Goal: Task Accomplishment & Management: Complete application form

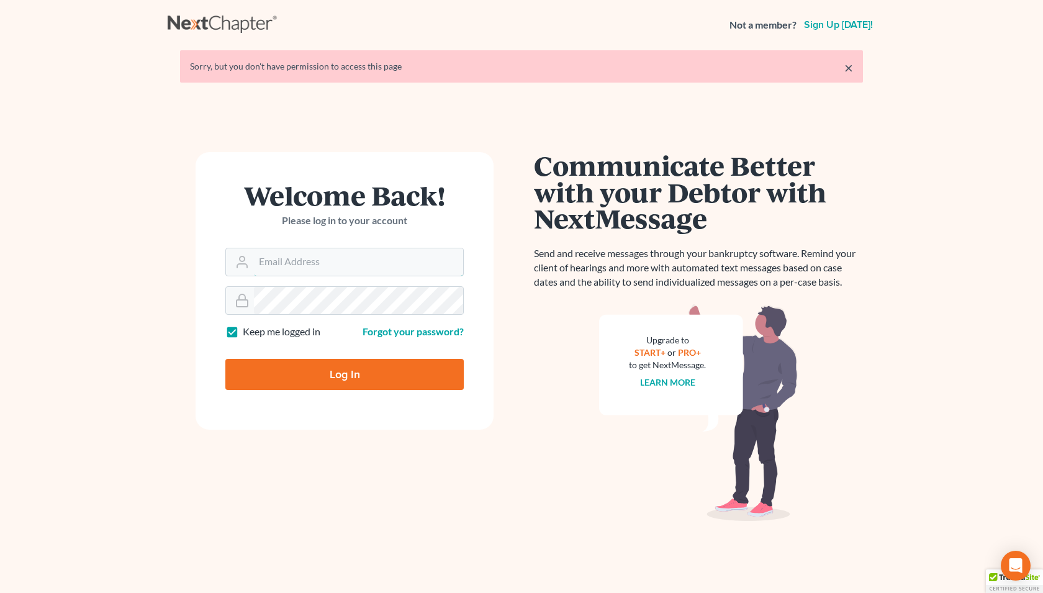
type input "[PERSON_NAME][EMAIL_ADDRESS][DOMAIN_NAME]"
click at [324, 384] on input "Log In" at bounding box center [344, 374] width 238 height 31
type input "Thinking..."
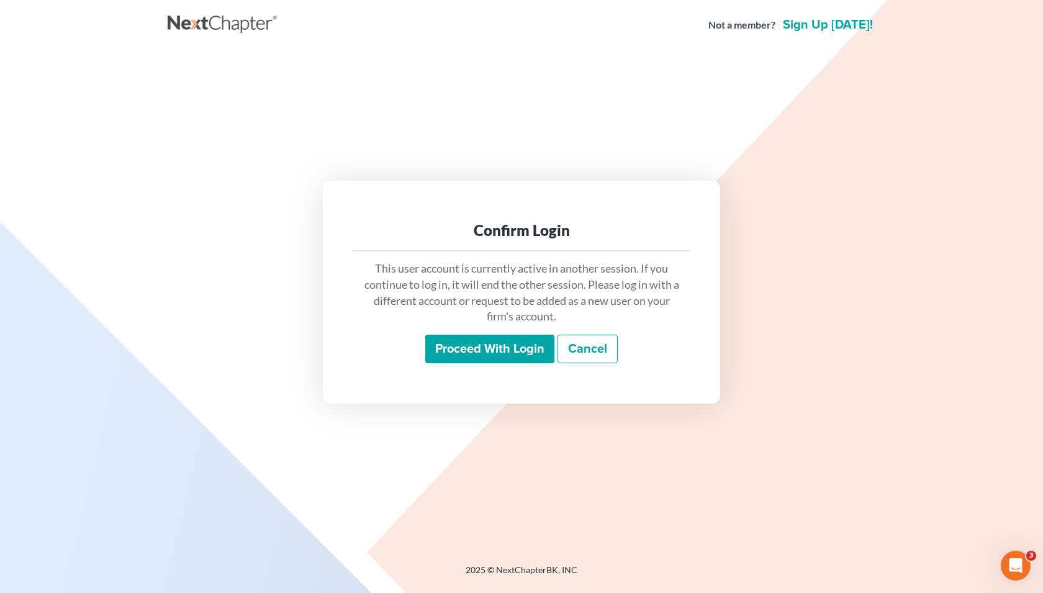
click at [448, 348] on input "Proceed with login" at bounding box center [489, 349] width 129 height 29
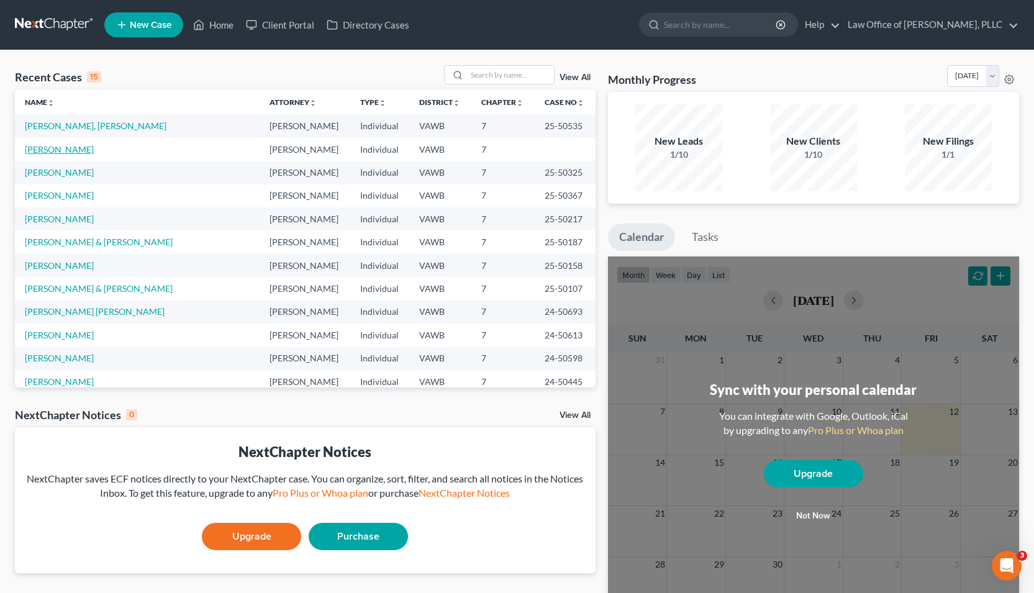
click at [53, 147] on link "Armentrout, Keith" at bounding box center [59, 149] width 69 height 11
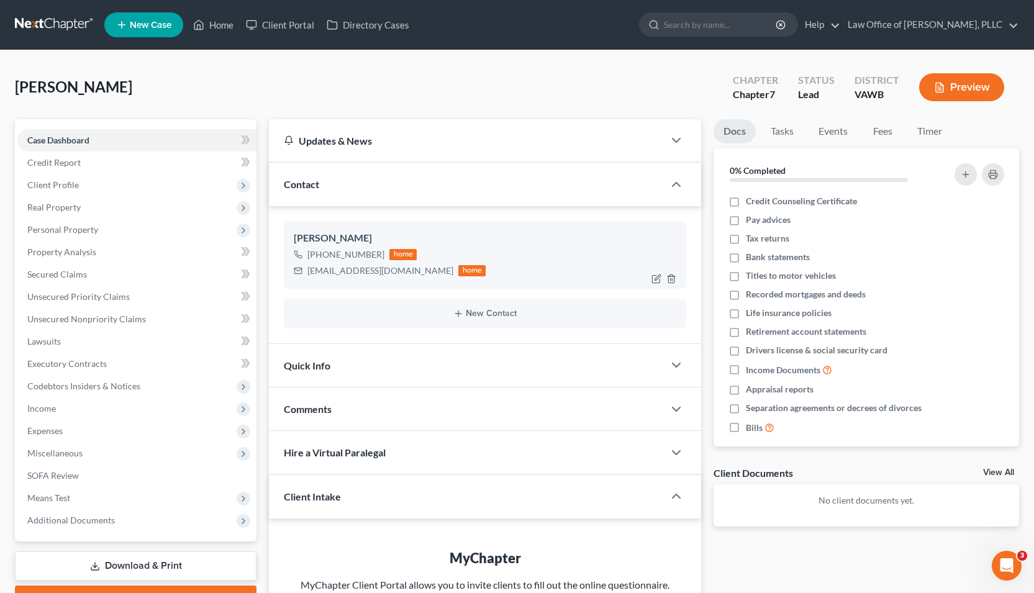
scroll to position [2, 0]
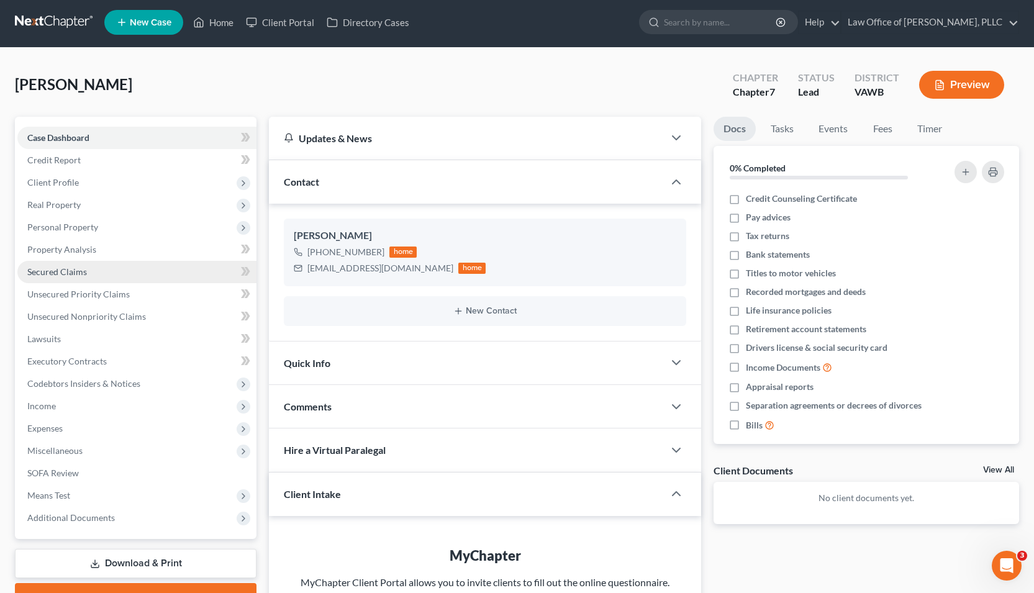
click at [66, 273] on span "Secured Claims" at bounding box center [57, 271] width 60 height 11
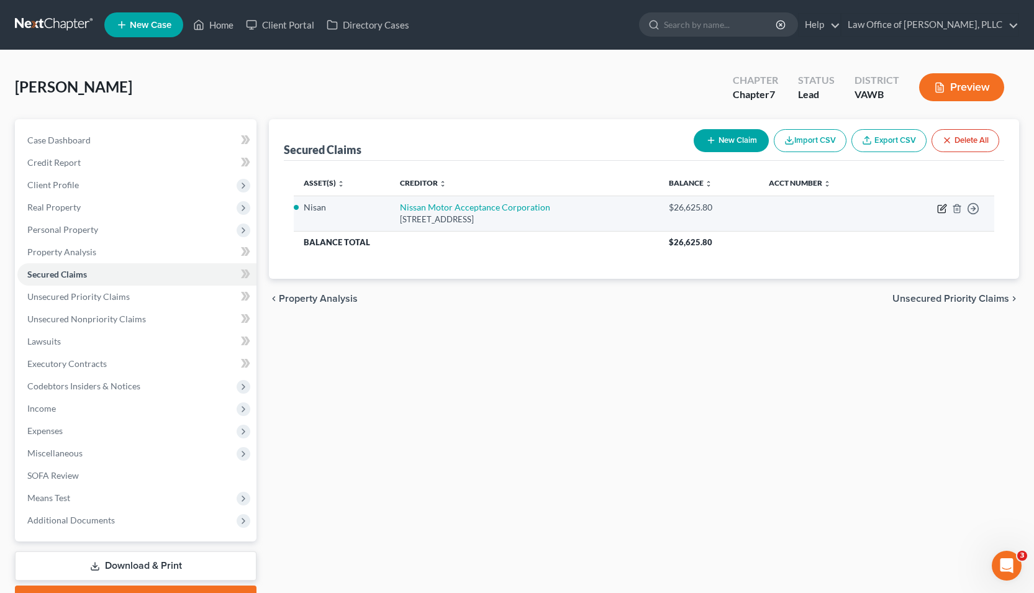
click at [945, 211] on icon "button" at bounding box center [941, 209] width 7 height 7
select select "39"
select select "9"
select select "0"
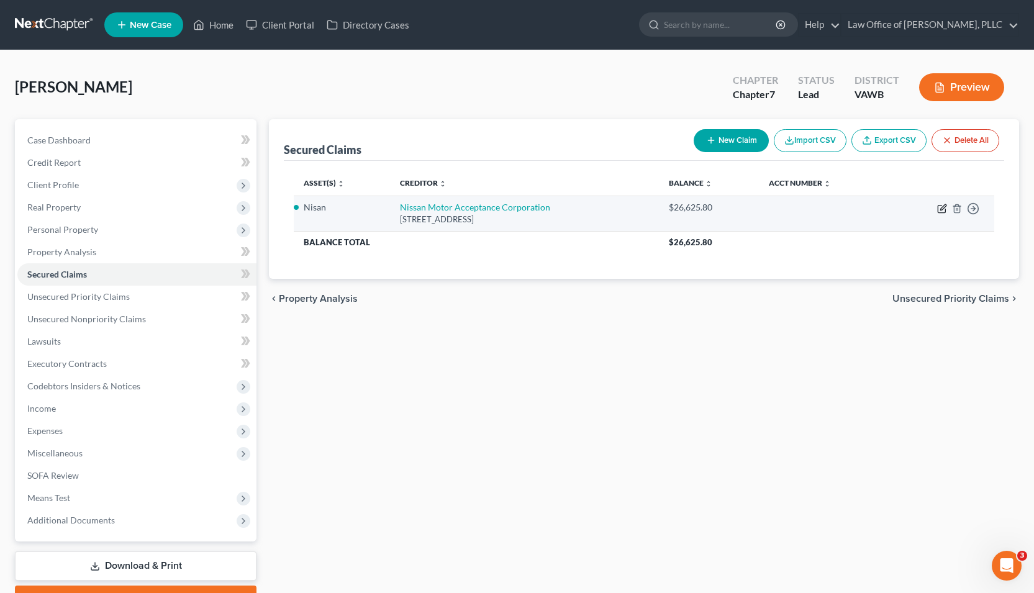
select select "0"
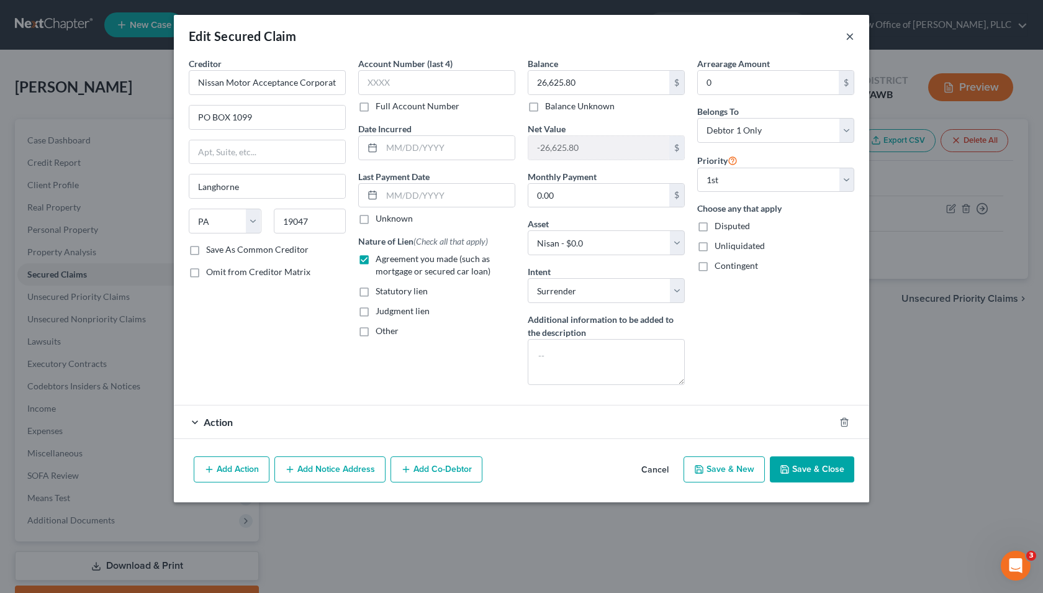
click at [849, 33] on button "×" at bounding box center [850, 36] width 9 height 15
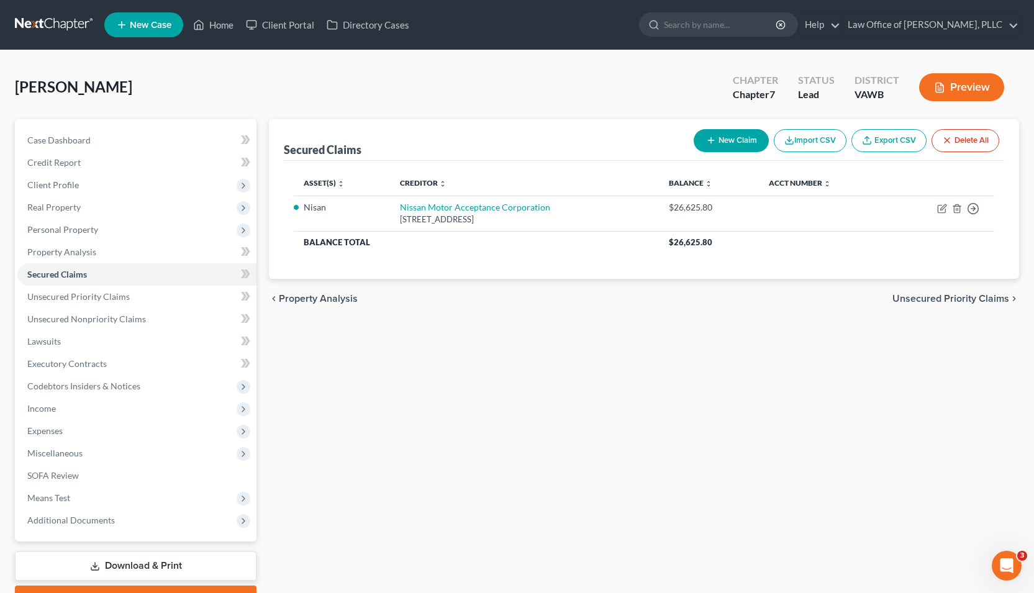
click at [742, 146] on button "New Claim" at bounding box center [731, 140] width 75 height 23
select select "0"
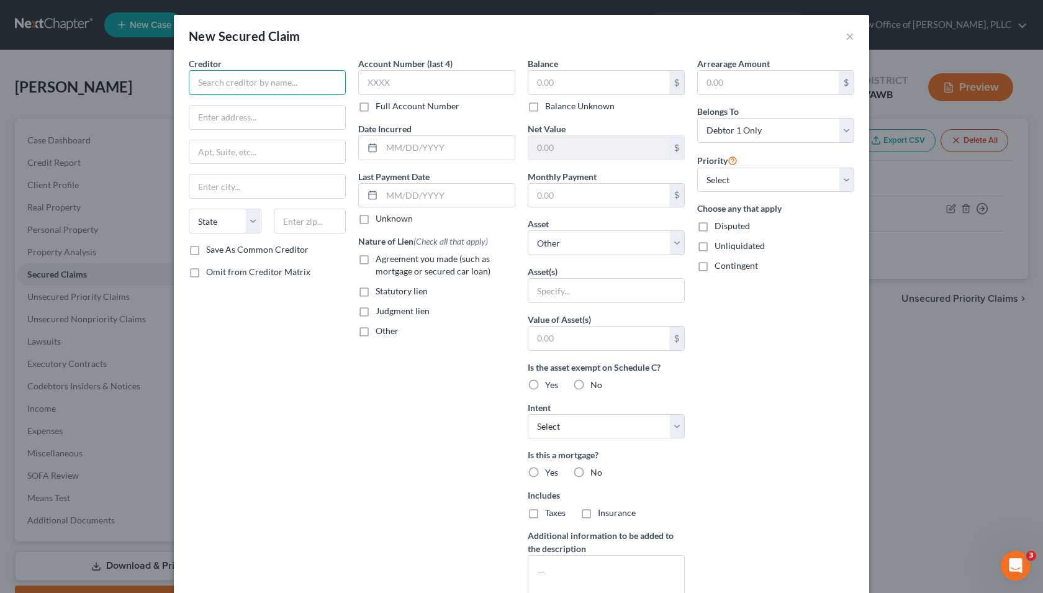
click at [275, 85] on input "text" at bounding box center [267, 82] width 157 height 25
click at [847, 37] on button "×" at bounding box center [850, 36] width 9 height 15
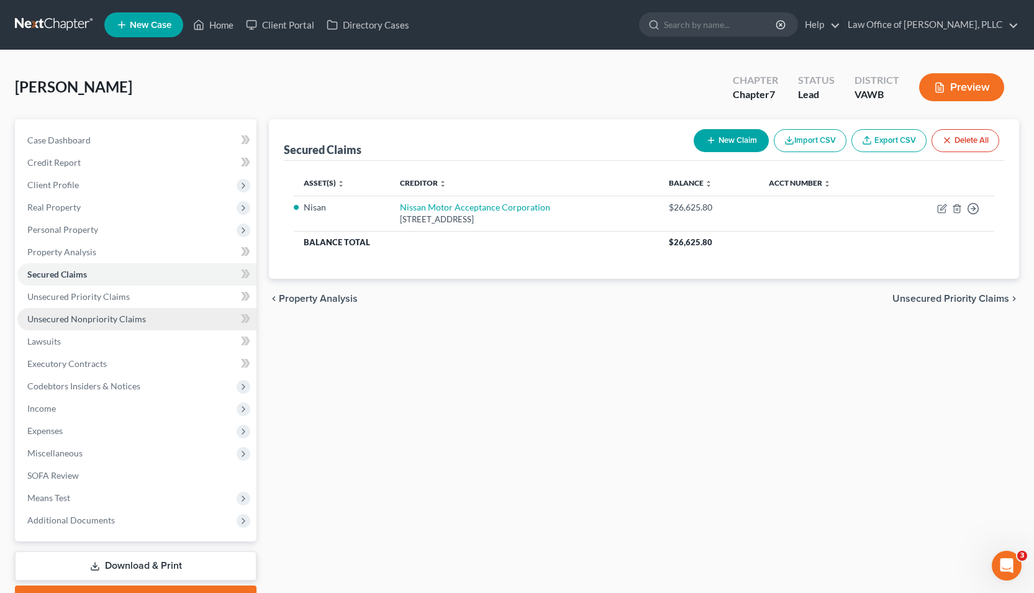
click at [137, 317] on span "Unsecured Nonpriority Claims" at bounding box center [86, 319] width 119 height 11
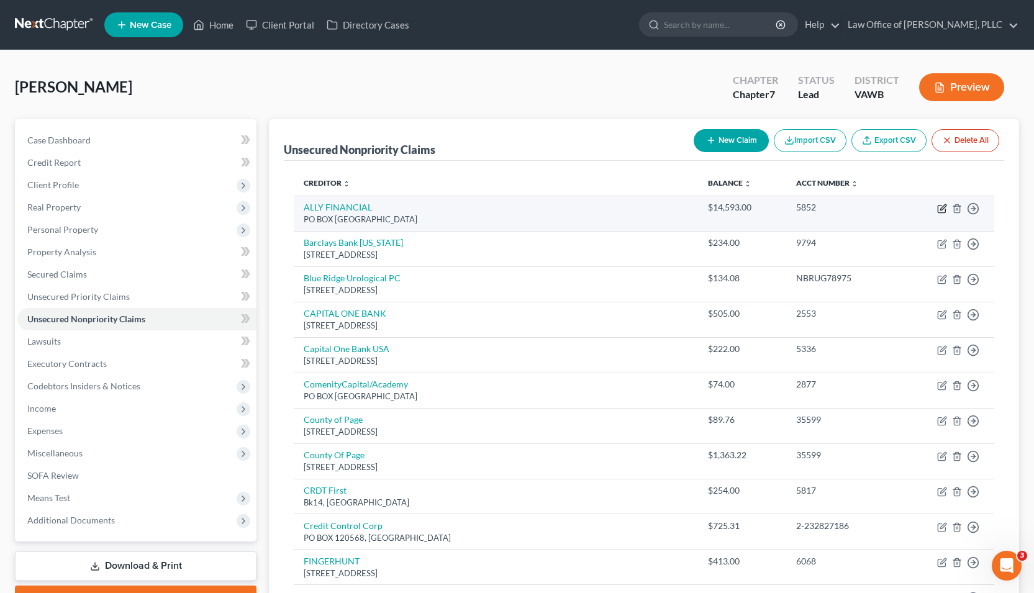
click at [941, 210] on icon "button" at bounding box center [942, 209] width 10 height 10
select select "24"
select select "0"
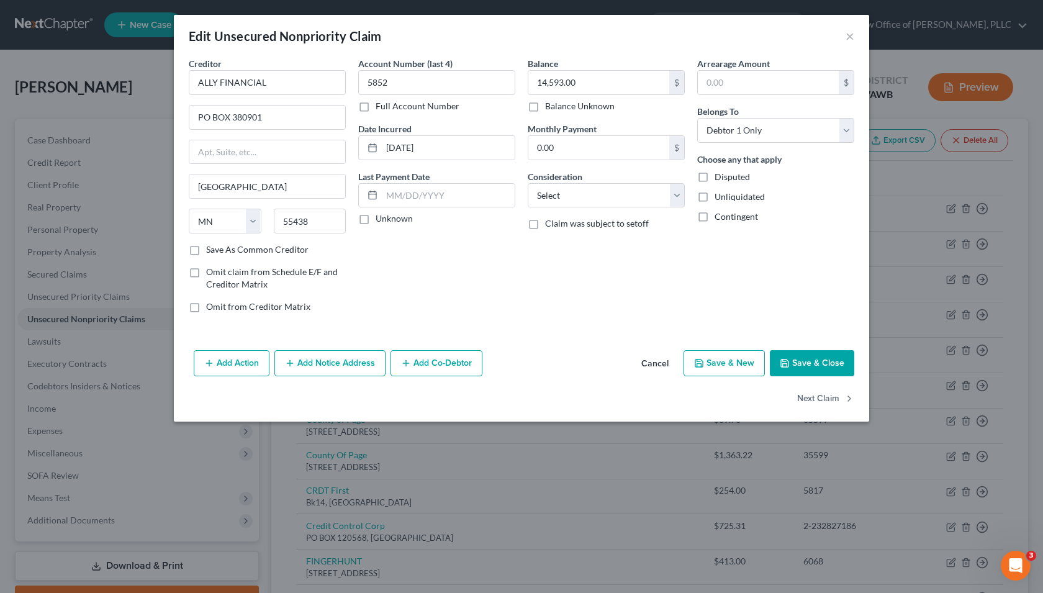
click at [227, 359] on button "Add Action" at bounding box center [232, 363] width 76 height 26
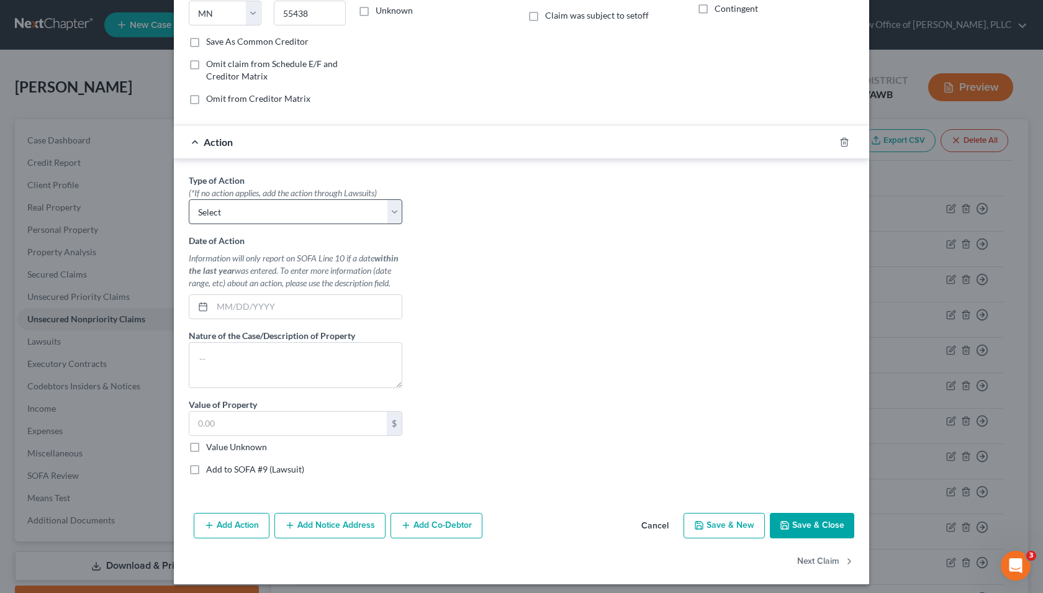
scroll to position [209, 0]
click at [376, 207] on select "Select Repossession Garnishment Foreclosure Personal Injury Attached, Seized, O…" at bounding box center [296, 210] width 214 height 25
select select "0"
click at [189, 198] on select "Select Repossession Garnishment Foreclosure Personal Injury Attached, Seized, O…" at bounding box center [296, 210] width 214 height 25
click at [283, 314] on input "text" at bounding box center [306, 306] width 189 height 24
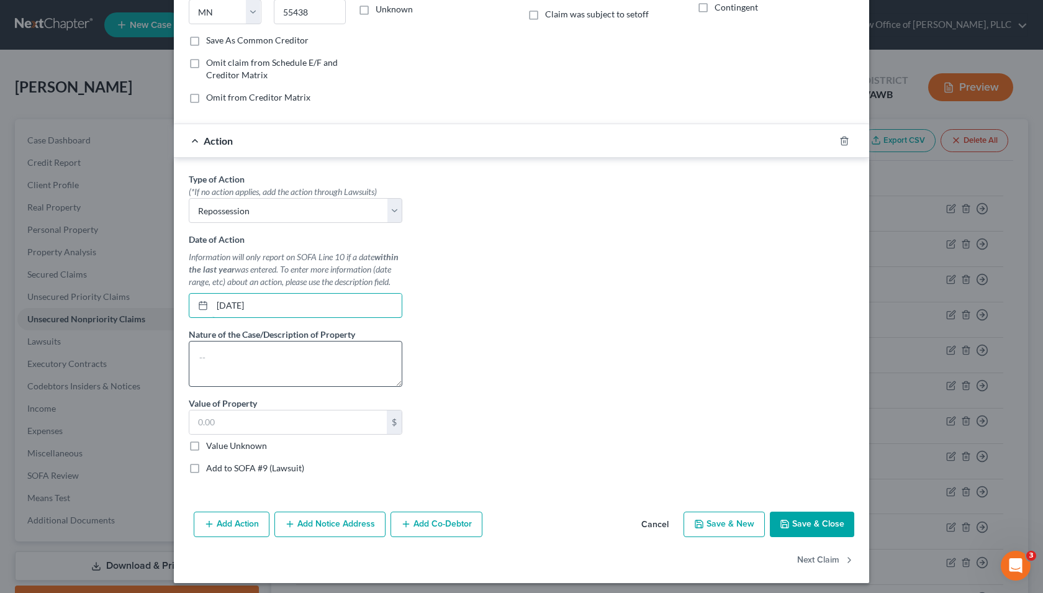
type input "09/01/2024"
click at [297, 378] on textarea at bounding box center [296, 364] width 214 height 46
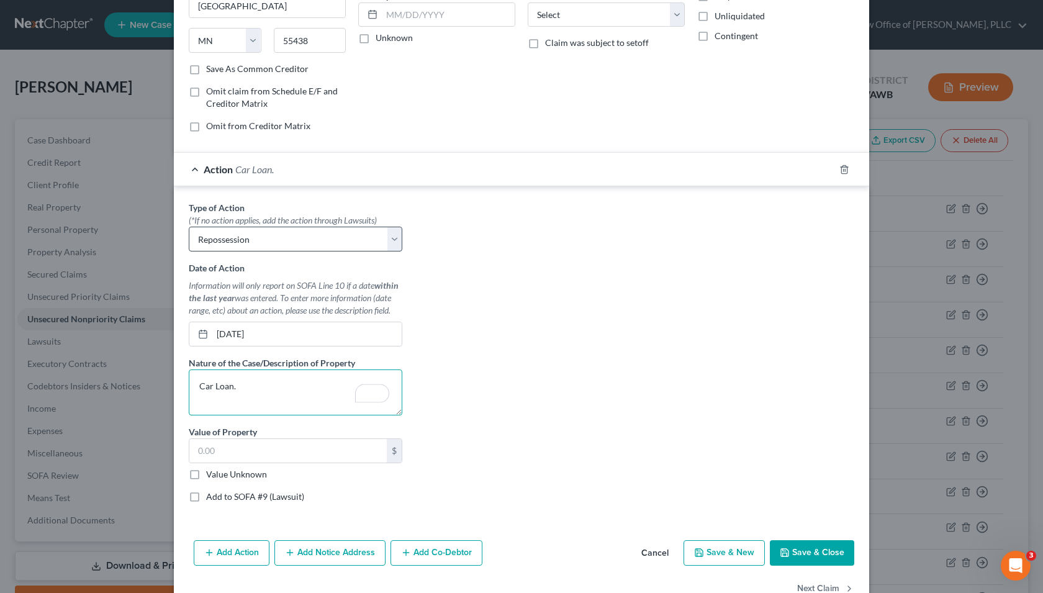
scroll to position [214, 0]
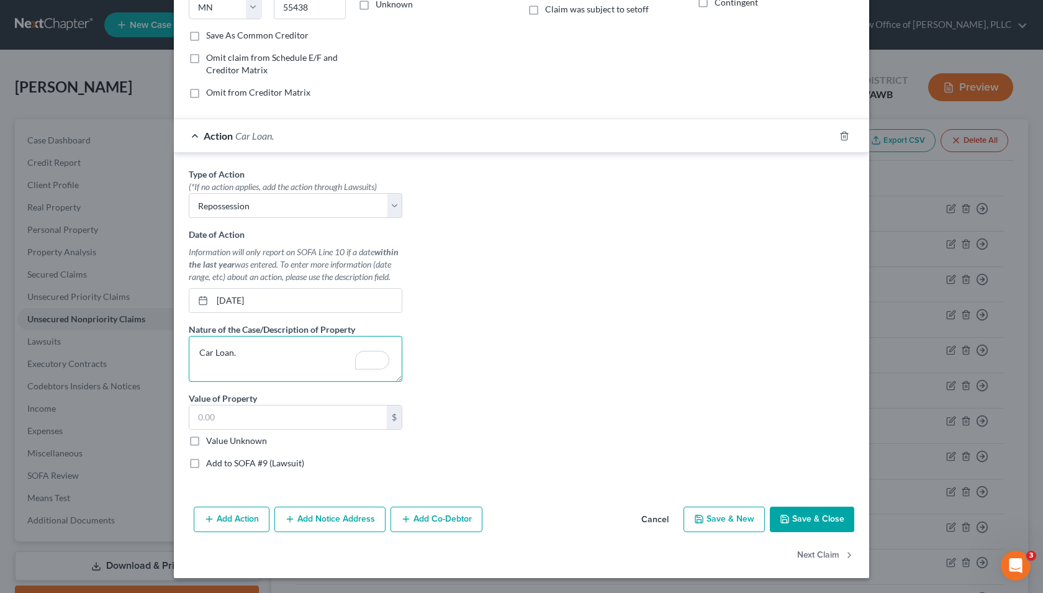
type textarea "Car Loan."
click at [234, 441] on label "Value Unknown" at bounding box center [236, 441] width 61 height 12
click at [219, 441] on input "Value Unknown" at bounding box center [215, 439] width 8 height 8
checkbox input "true"
type input "0.00"
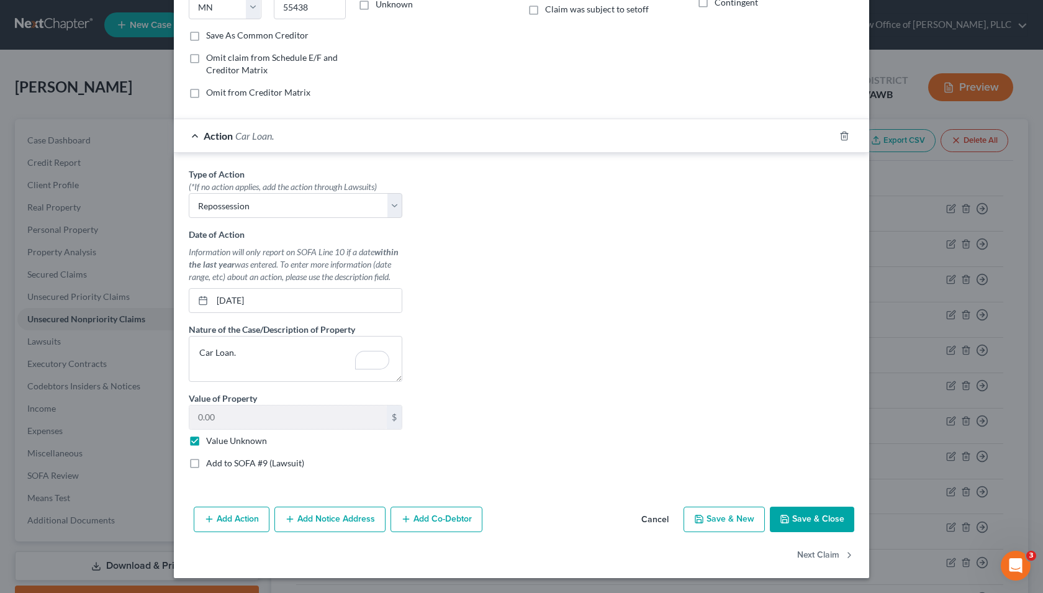
scroll to position [0, 0]
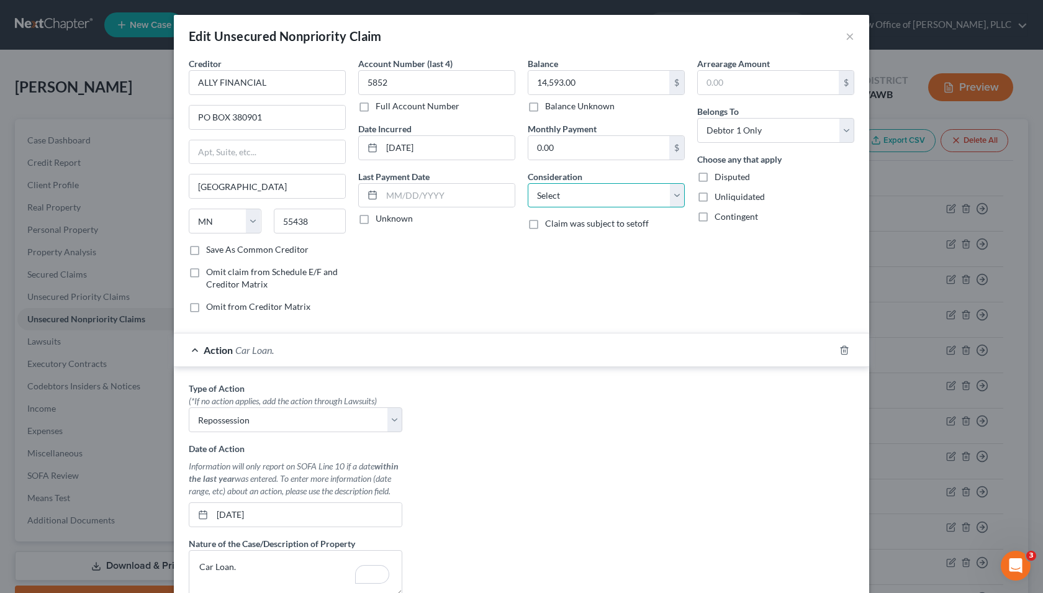
click at [628, 192] on select "Select Cable / Satellite Services Collection Agency Credit Card Debt Debt Couns…" at bounding box center [606, 195] width 157 height 25
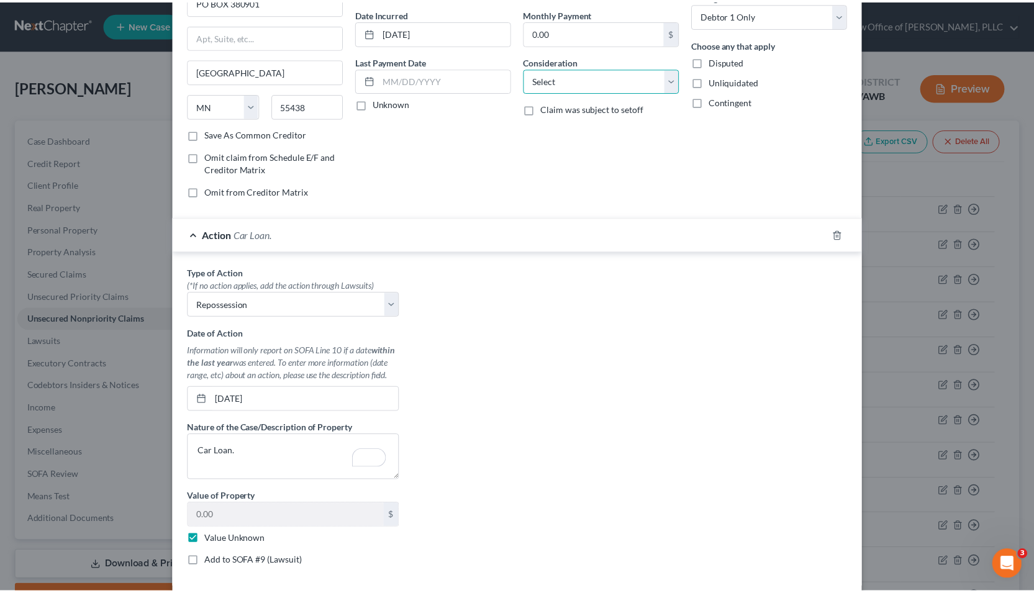
scroll to position [214, 0]
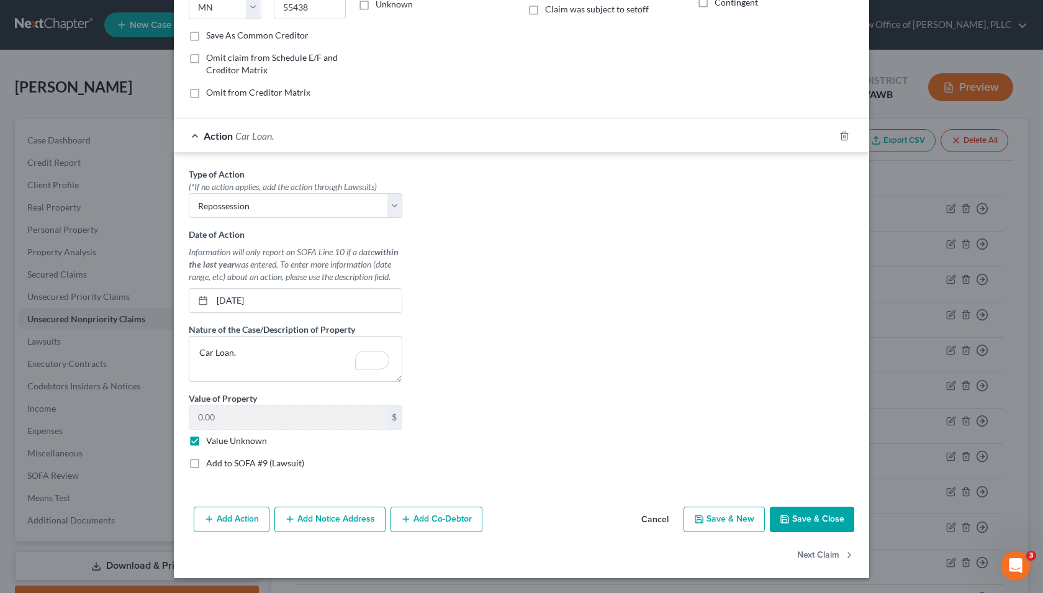
click at [821, 525] on button "Save & Close" at bounding box center [812, 520] width 84 height 26
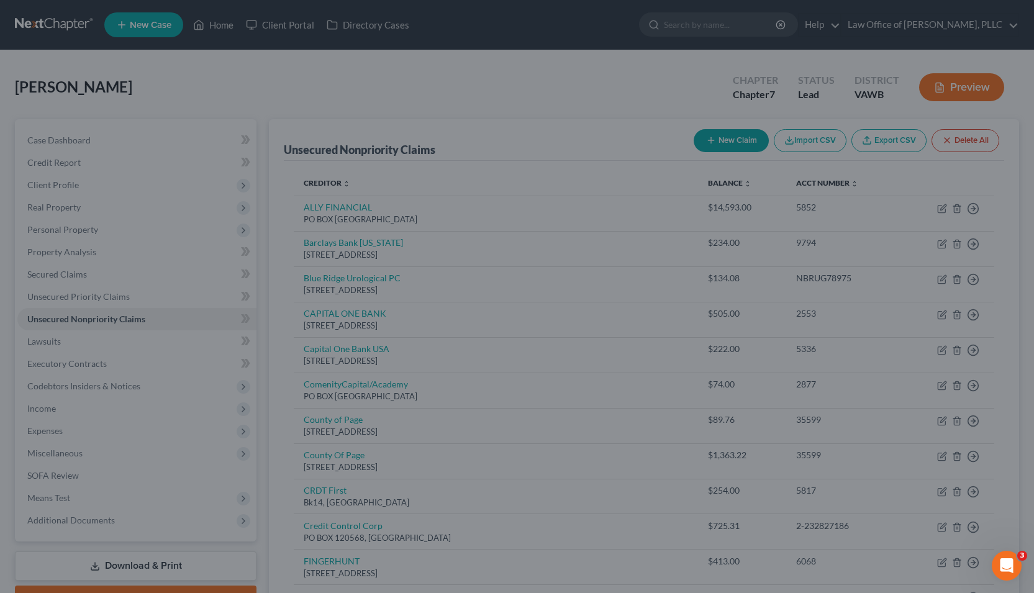
scroll to position [0, 0]
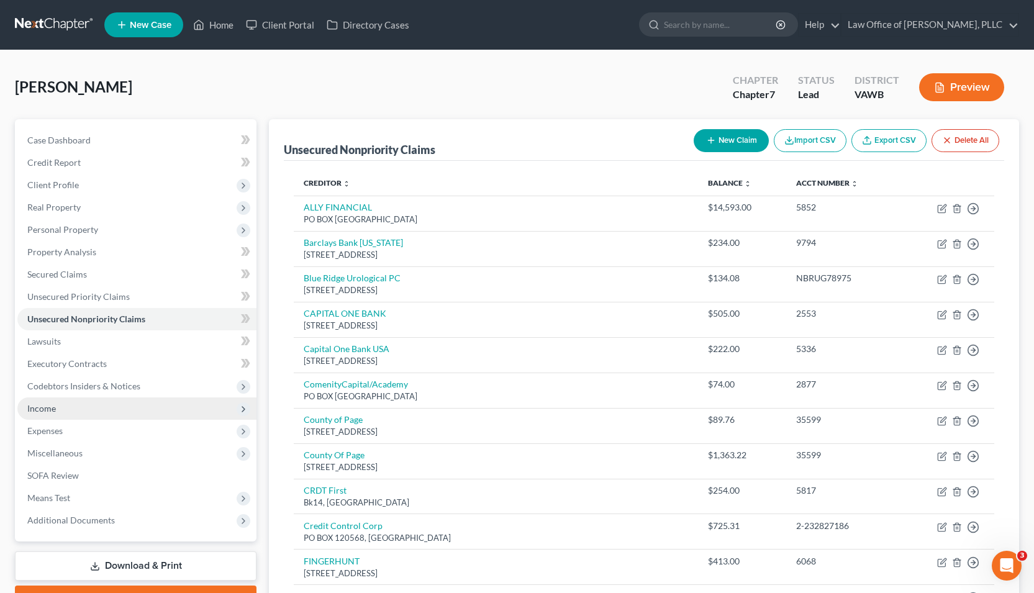
click at [45, 407] on span "Income" at bounding box center [41, 408] width 29 height 11
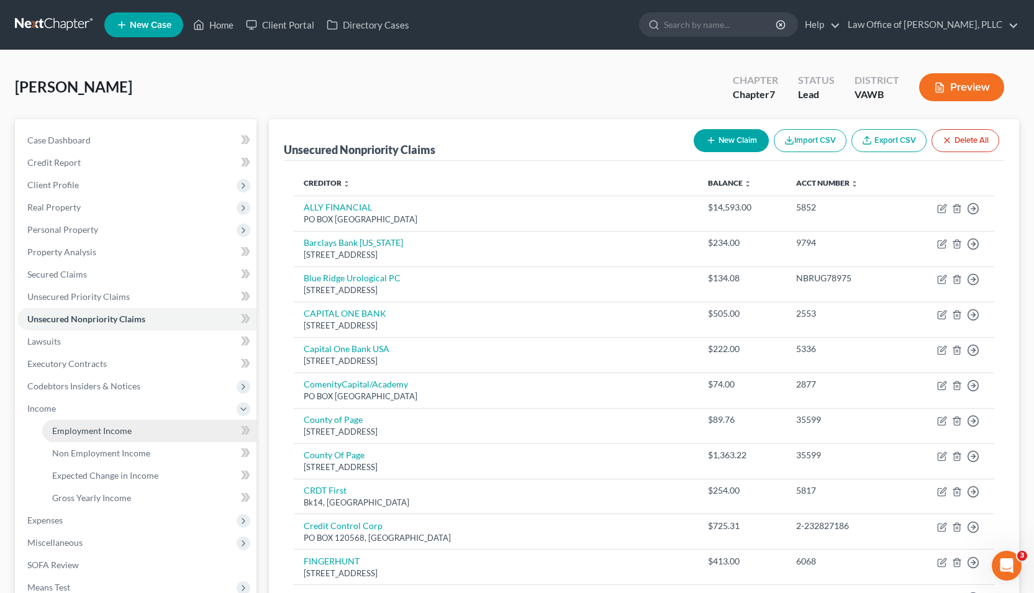
click at [114, 433] on span "Employment Income" at bounding box center [91, 430] width 79 height 11
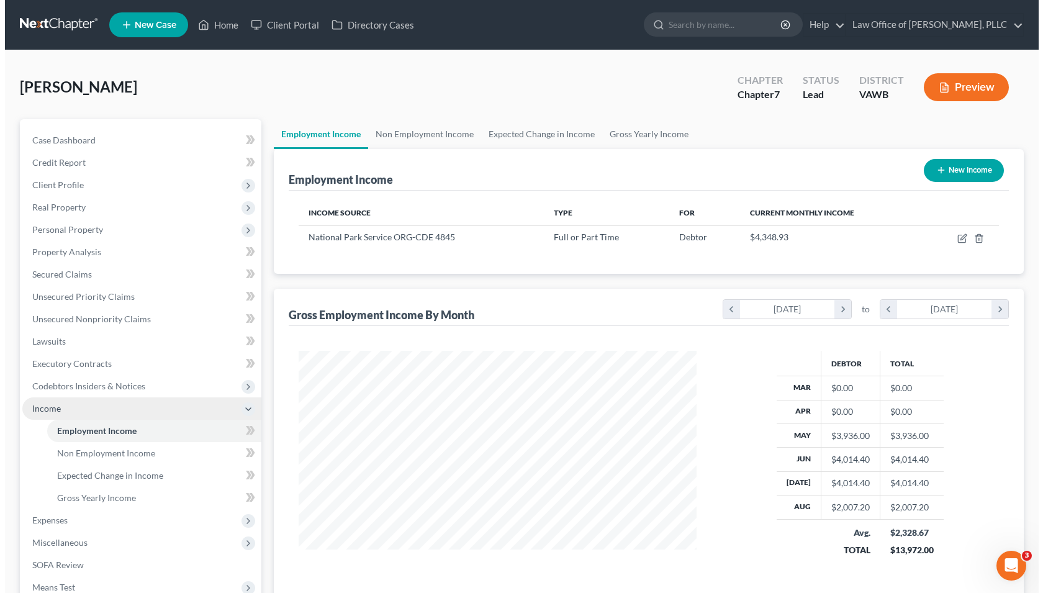
scroll to position [223, 423]
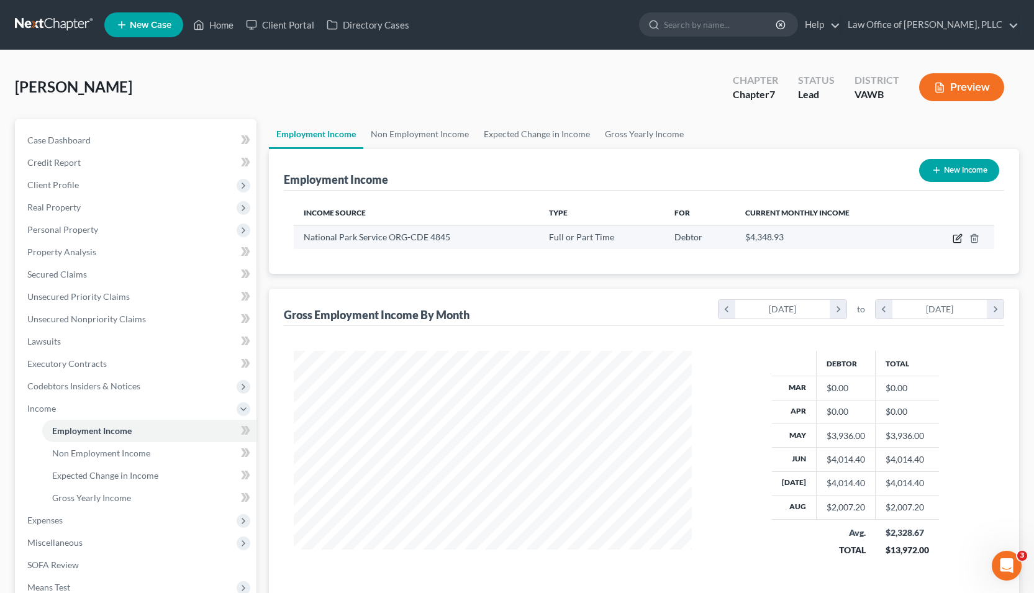
click at [956, 240] on icon "button" at bounding box center [959, 237] width 6 height 6
select select "0"
select select "8"
select select "2"
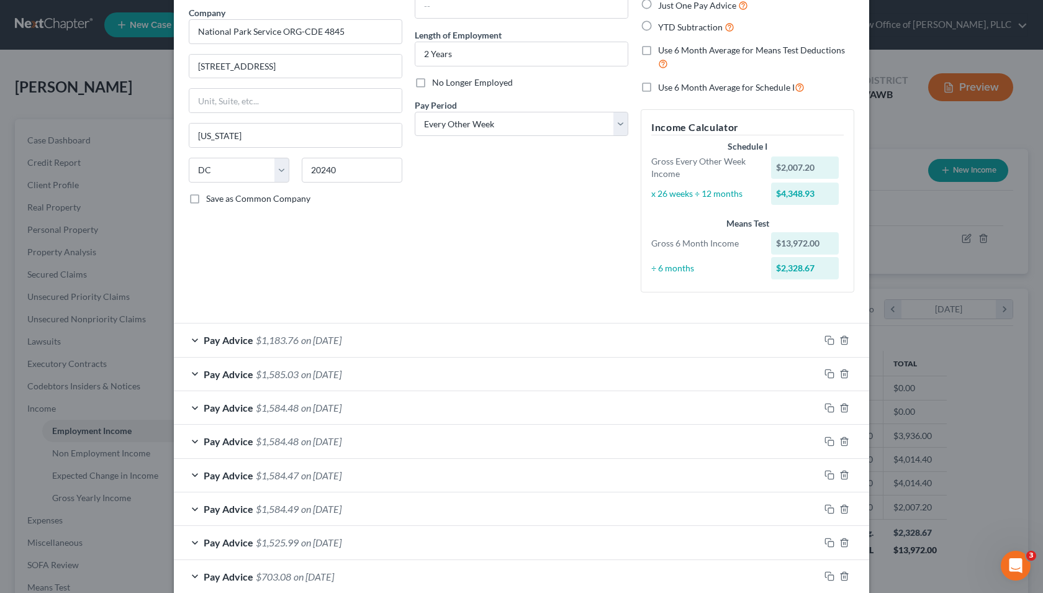
scroll to position [167, 0]
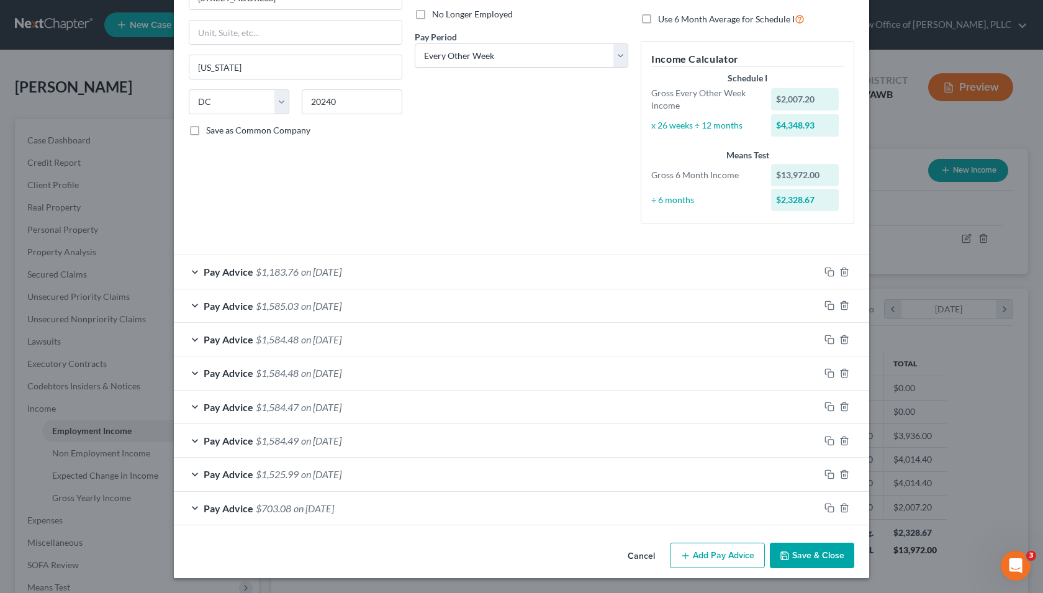
click at [714, 548] on button "Add Pay Advice" at bounding box center [717, 556] width 95 height 26
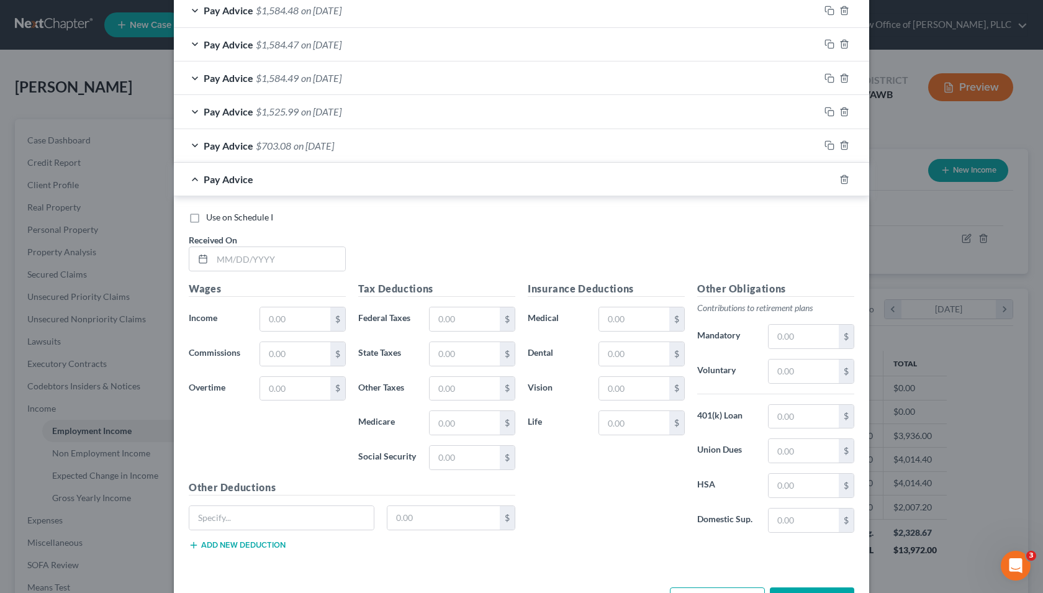
scroll to position [574, 0]
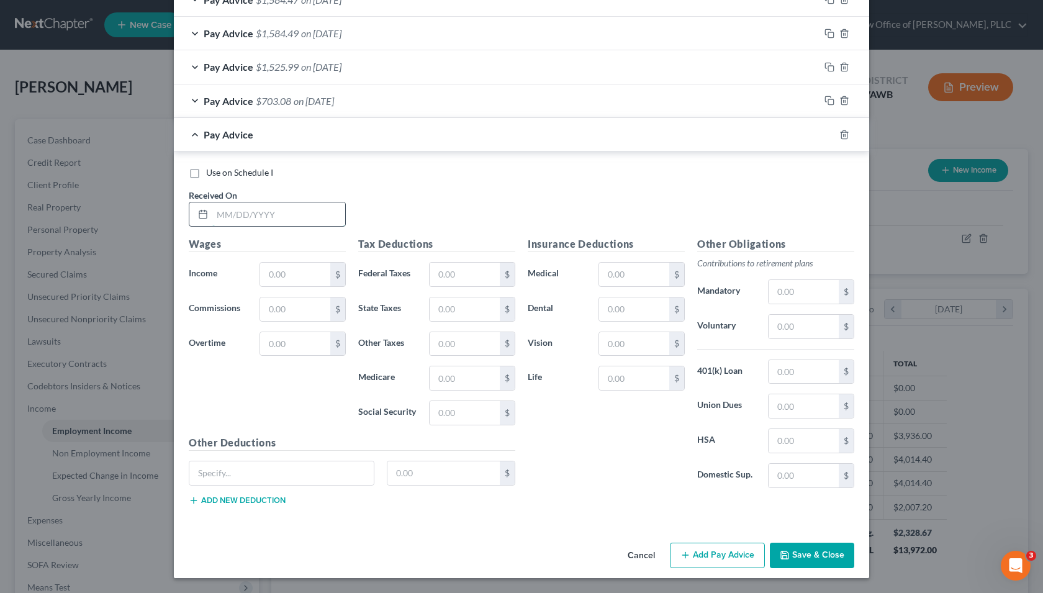
click at [256, 217] on input "text" at bounding box center [278, 214] width 133 height 24
type input "0"
type input "08/19/2025"
click at [292, 277] on input "text" at bounding box center [295, 275] width 70 height 24
type input "2,007.20"
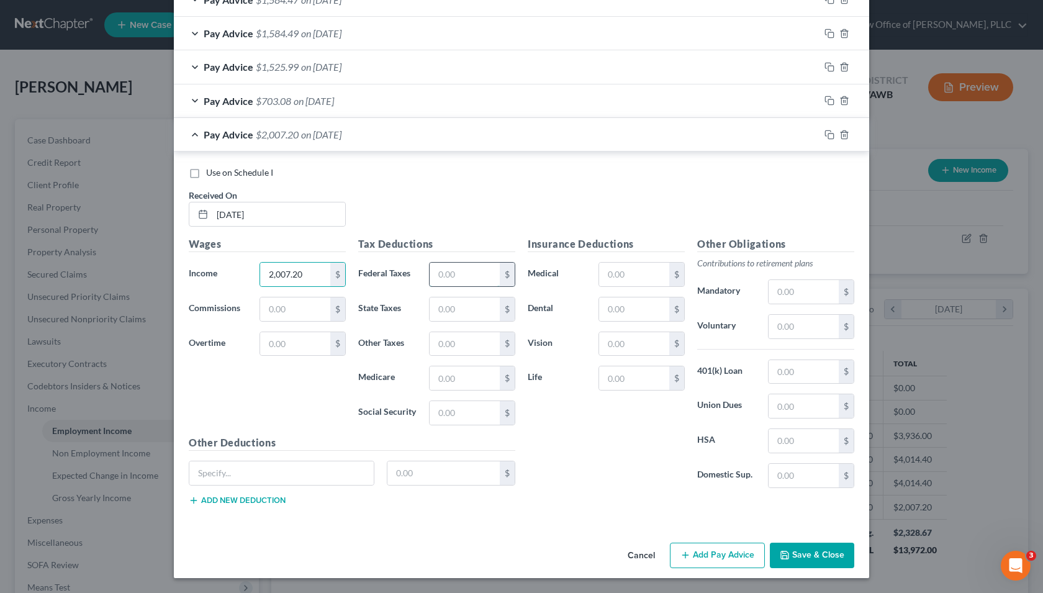
click at [459, 279] on input "text" at bounding box center [465, 275] width 70 height 24
type input "182.46"
click at [468, 312] on input "text" at bounding box center [465, 309] width 70 height 24
type input "86.16"
click at [454, 382] on input "text" at bounding box center [465, 378] width 70 height 24
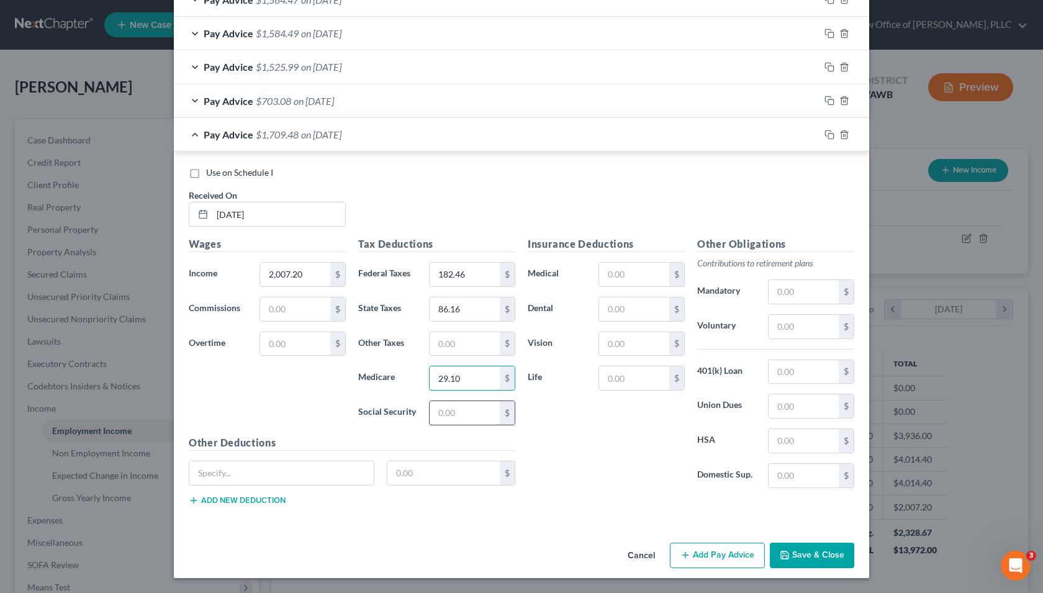
type input "29.10"
click at [466, 420] on input "text" at bounding box center [465, 413] width 70 height 24
type input "124.44"
click at [274, 476] on input "text" at bounding box center [281, 473] width 184 height 24
type input "PRIV DEBT RECOV"
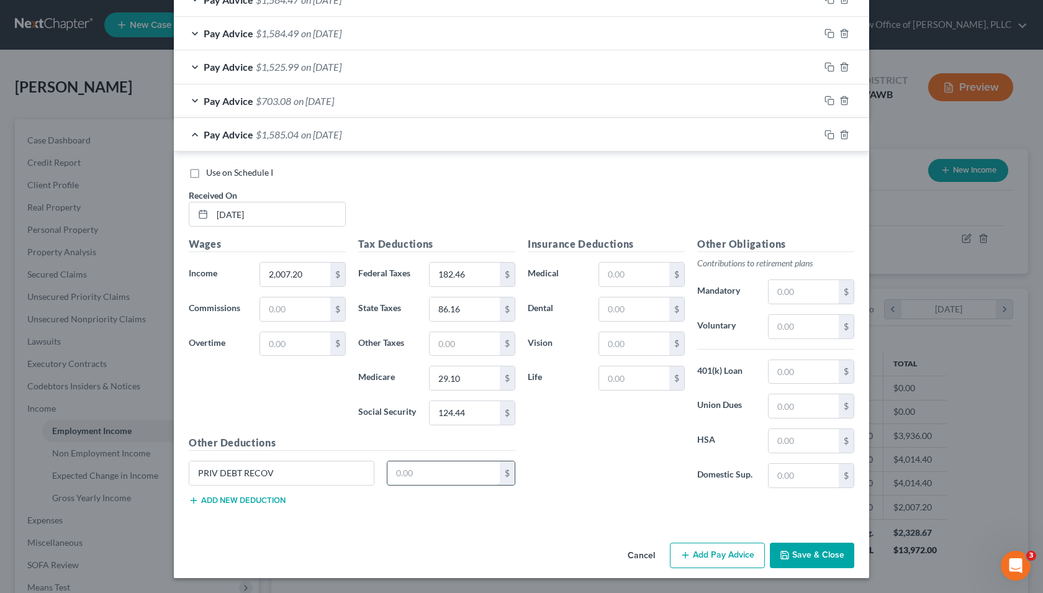
click at [434, 477] on input "text" at bounding box center [443, 473] width 113 height 24
type input "401.26"
click at [256, 499] on button "Add new deduction" at bounding box center [237, 501] width 97 height 10
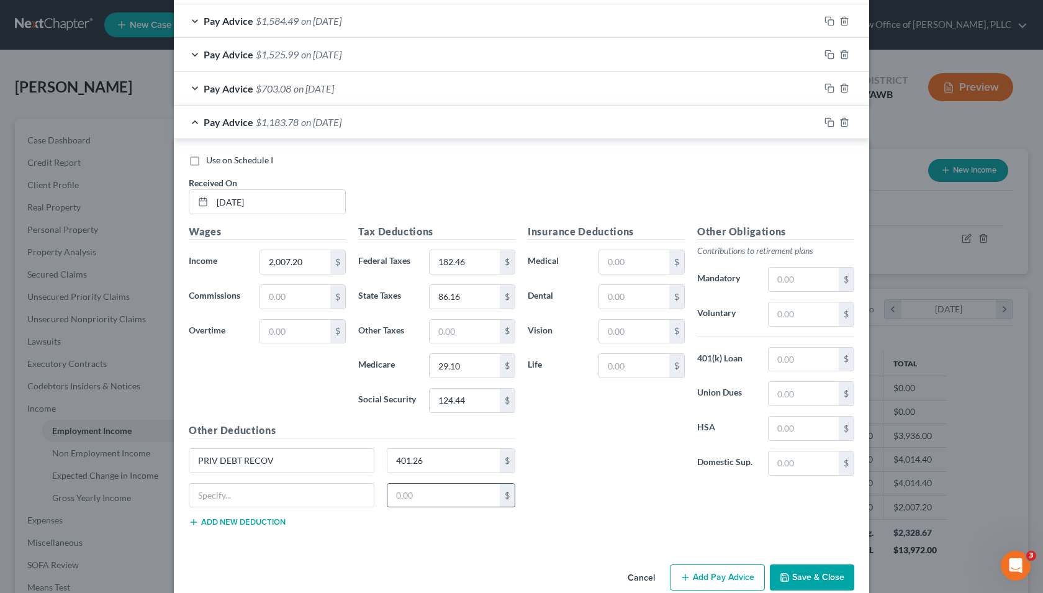
scroll to position [609, 0]
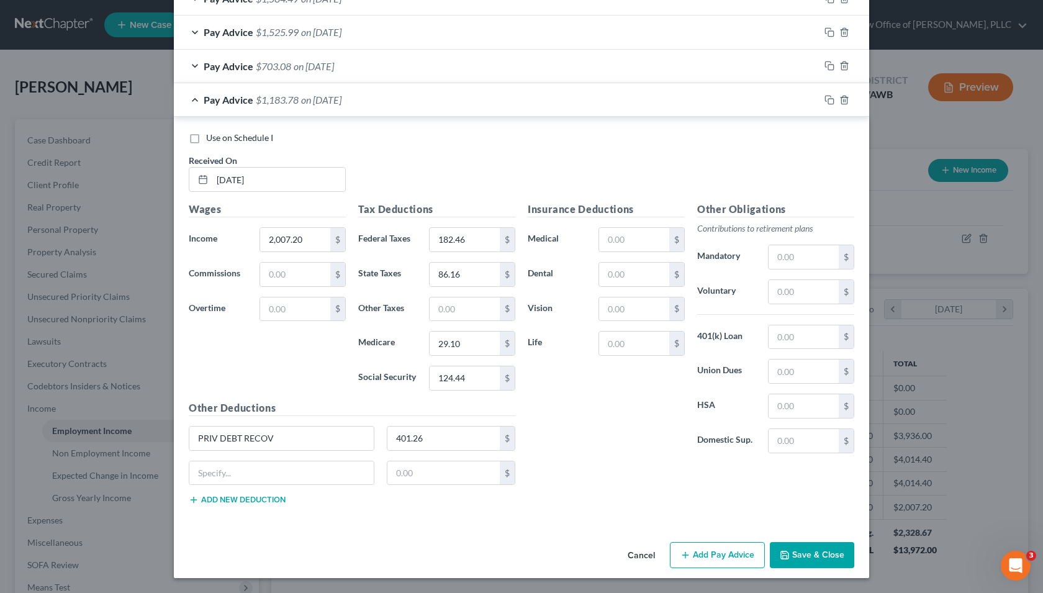
click at [707, 559] on button "Add Pay Advice" at bounding box center [717, 555] width 95 height 26
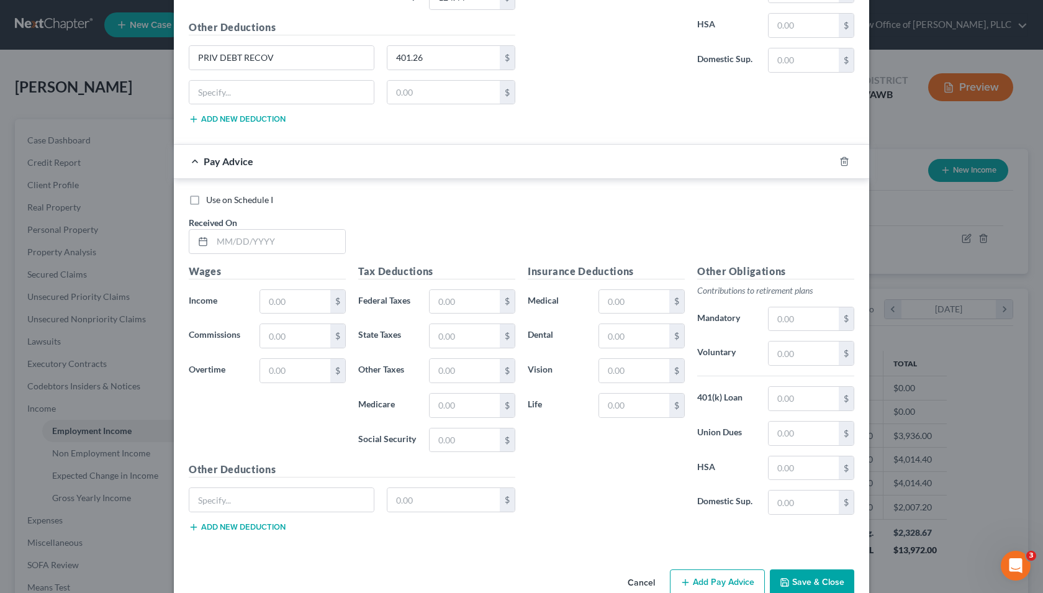
scroll to position [1017, 0]
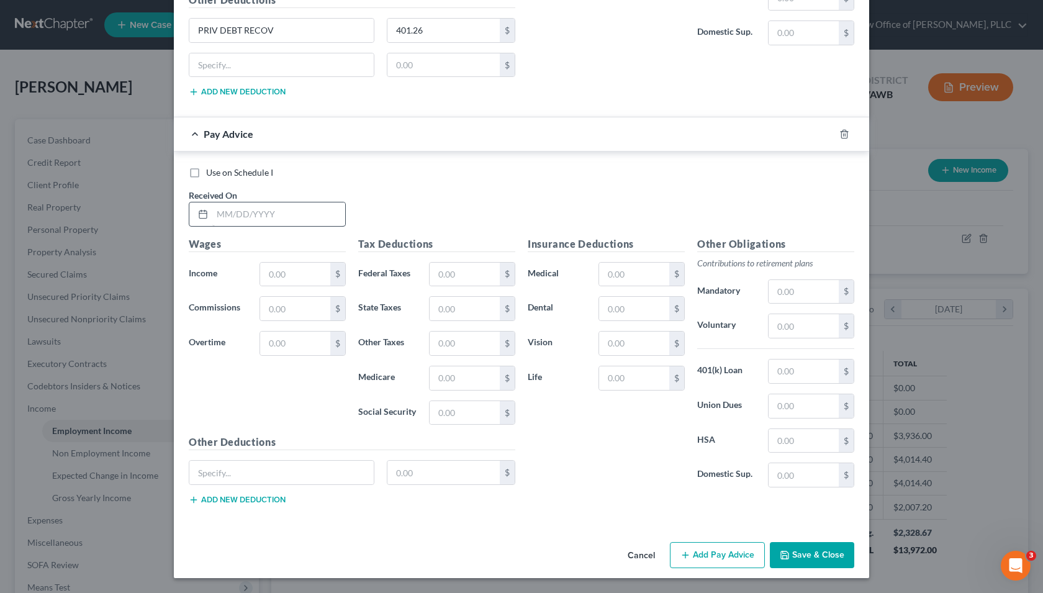
drag, startPoint x: 247, startPoint y: 241, endPoint x: 260, endPoint y: 217, distance: 26.7
click at [256, 228] on div "Use on Schedule I Received On * Wages Income * $ Commissions $ Overtime $ Tax D…" at bounding box center [522, 340] width 666 height 348
click at [260, 217] on input "text" at bounding box center [278, 214] width 133 height 24
click at [276, 211] on input "text" at bounding box center [278, 214] width 133 height 24
type input "09/02/2025"
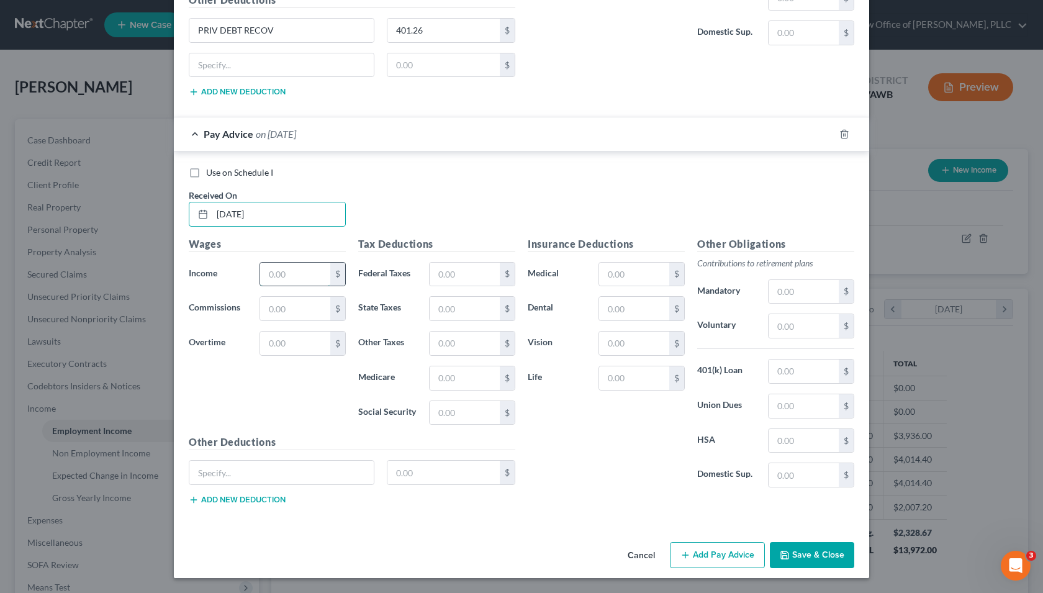
click at [277, 272] on input "text" at bounding box center [295, 275] width 70 height 24
type input "2,007.20"
click at [468, 277] on input "text" at bounding box center [465, 275] width 70 height 24
type input "182.46"
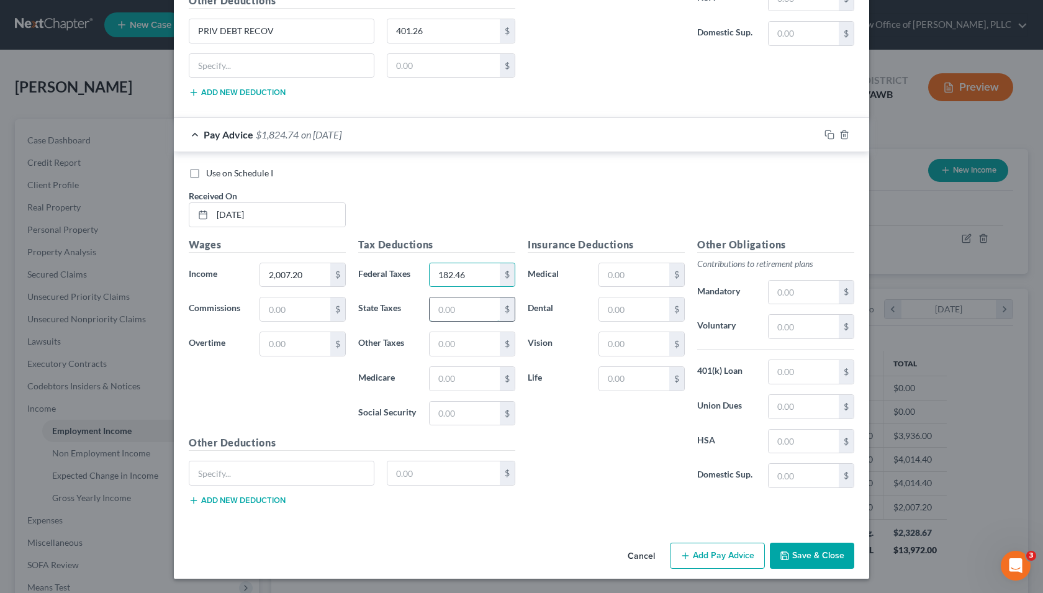
click at [459, 317] on input "text" at bounding box center [465, 309] width 70 height 24
type input "86.16"
click at [458, 382] on input "text" at bounding box center [465, 379] width 70 height 24
type input "29.10"
click at [451, 414] on input "text" at bounding box center [465, 414] width 70 height 24
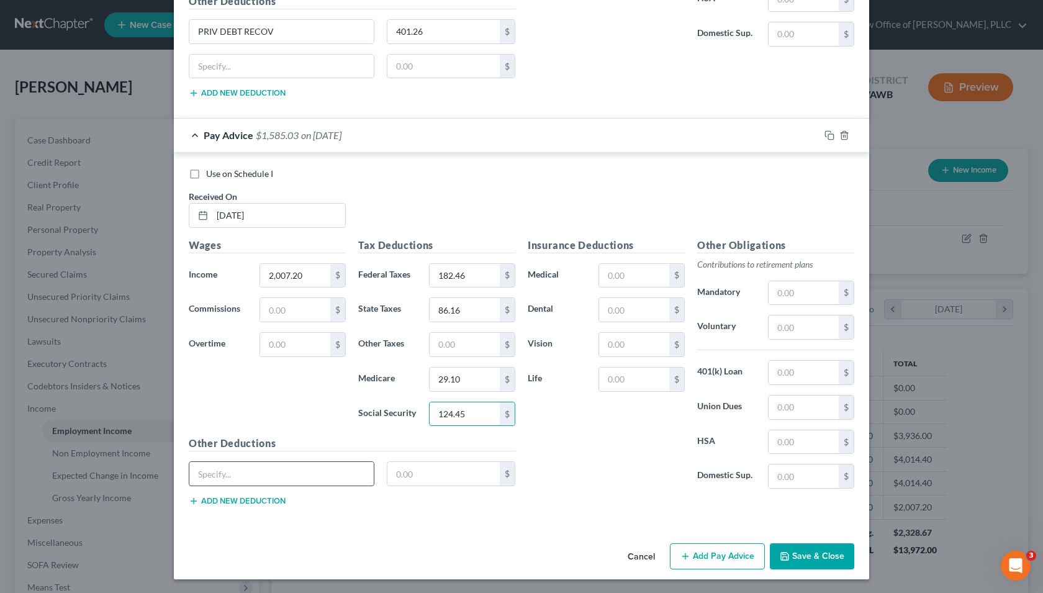
type input "124.45"
click at [278, 484] on input "text" at bounding box center [281, 475] width 184 height 24
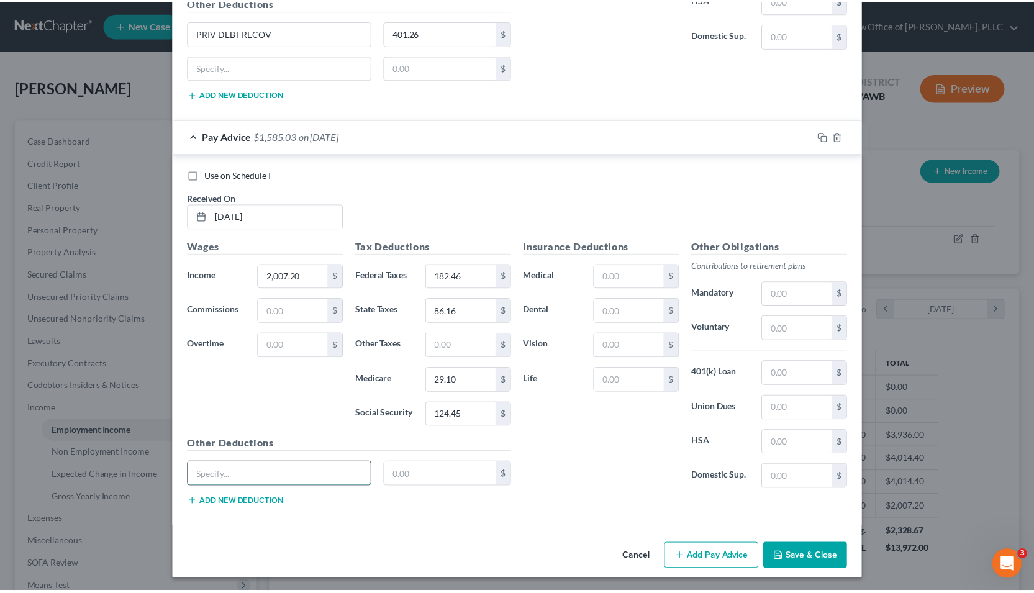
scroll to position [1013, 0]
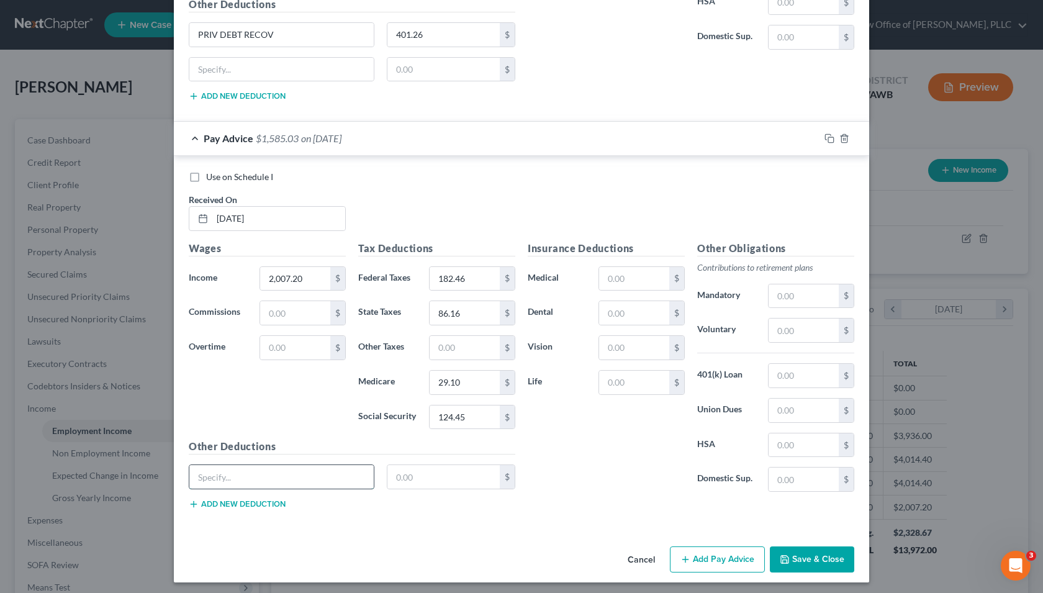
type input "PRIV DEBT RECOV"
click at [421, 478] on input "text" at bounding box center [443, 477] width 113 height 24
type input "401.26"
click at [816, 560] on button "Save & Close" at bounding box center [812, 559] width 84 height 26
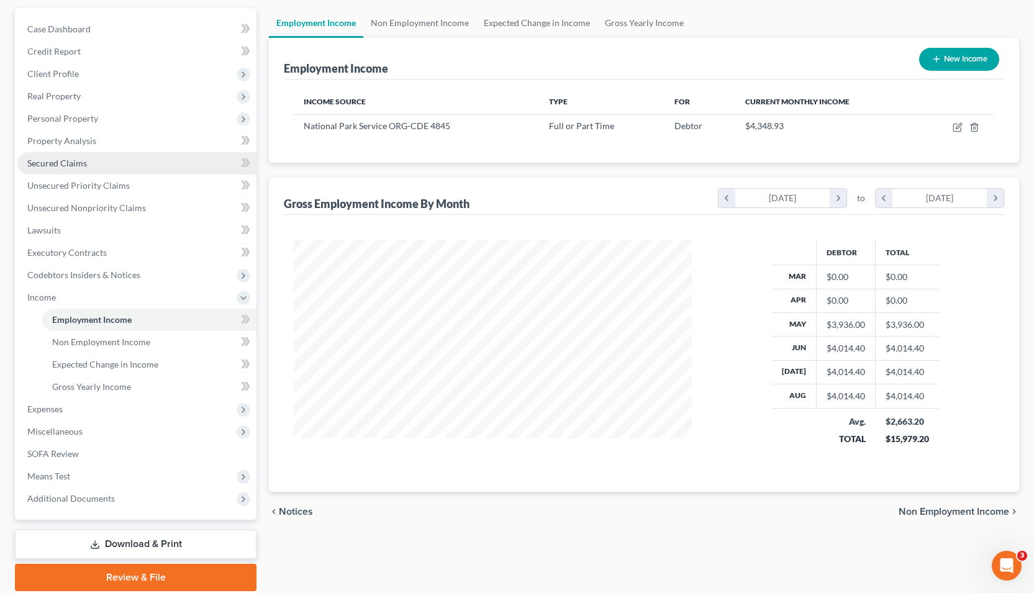
scroll to position [109, 0]
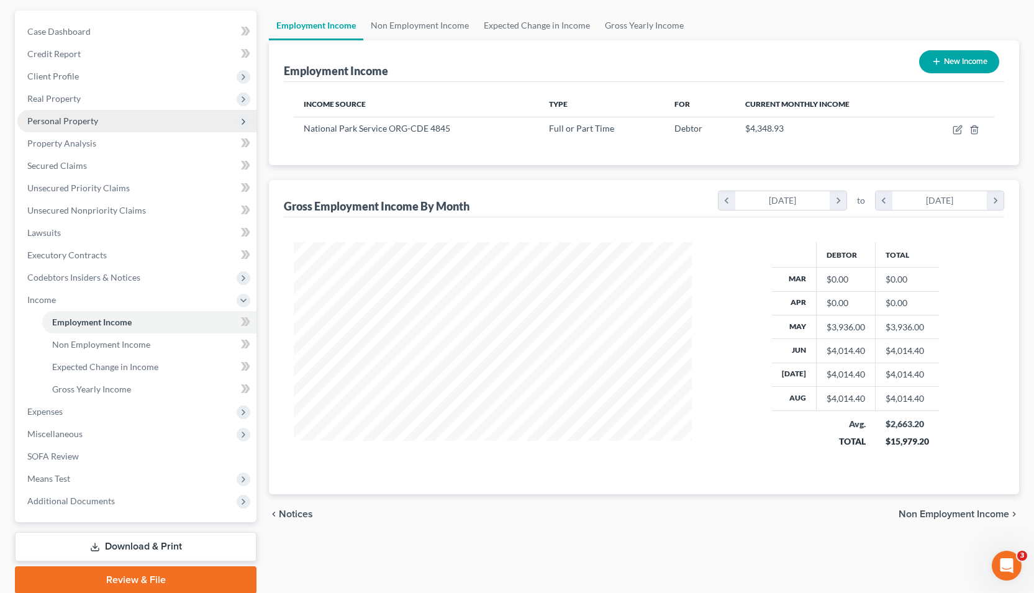
click at [58, 123] on span "Personal Property" at bounding box center [62, 120] width 71 height 11
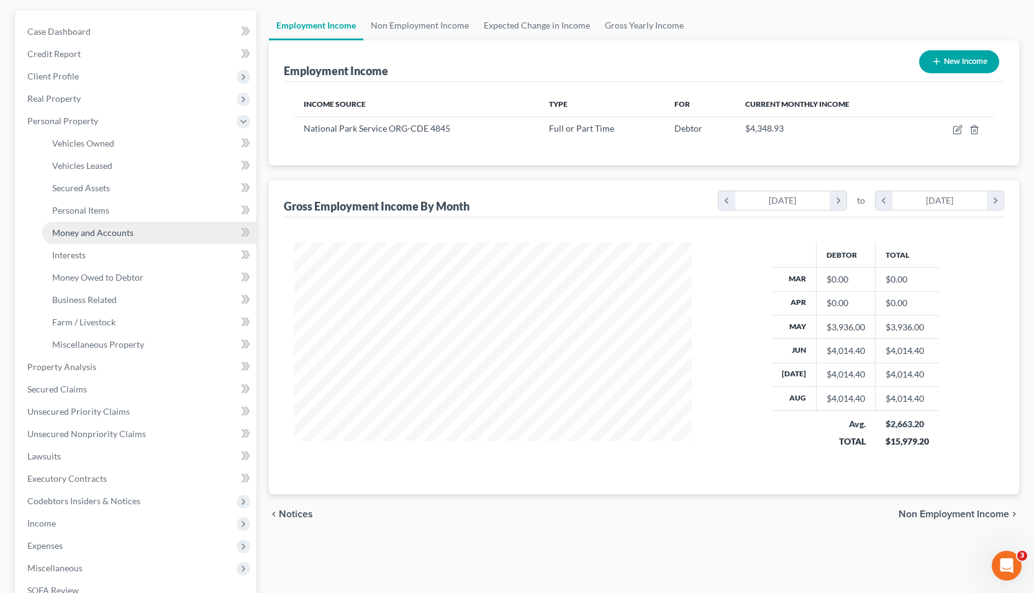
click at [115, 235] on span "Money and Accounts" at bounding box center [92, 232] width 81 height 11
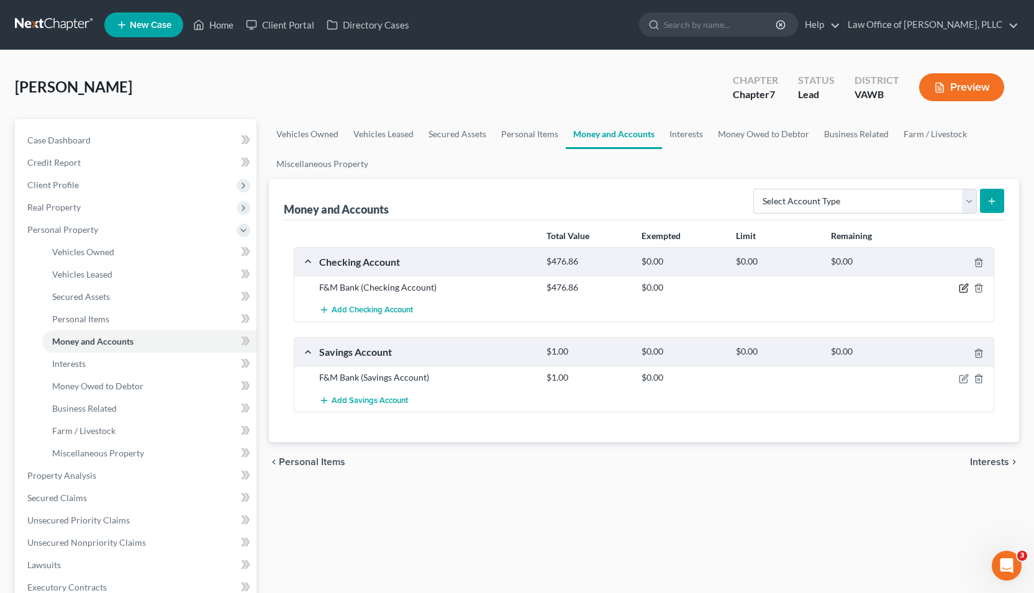
click at [965, 290] on icon "button" at bounding box center [964, 288] width 10 height 10
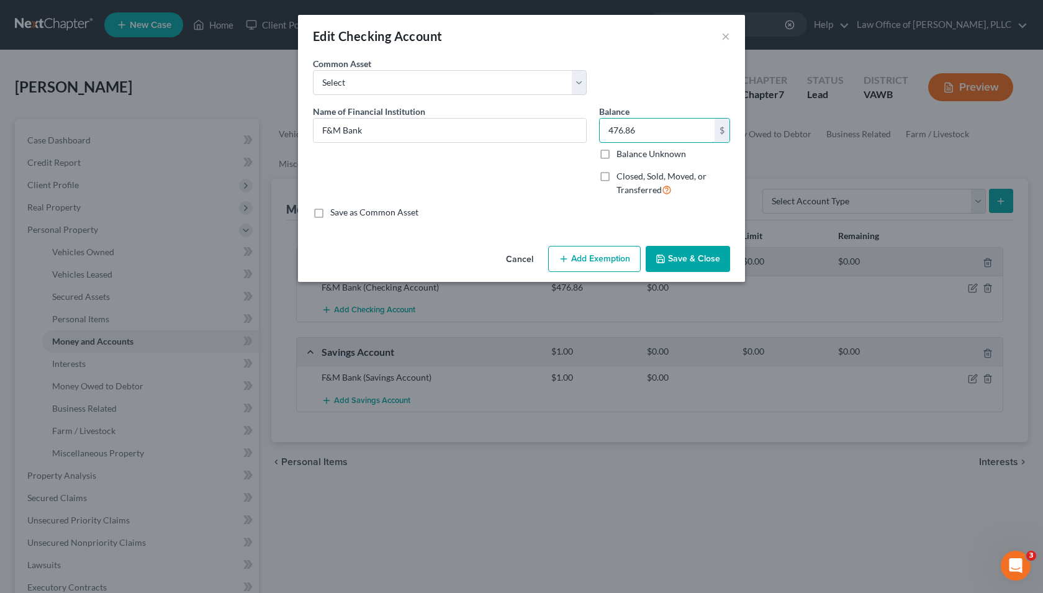
drag, startPoint x: 664, startPoint y: 132, endPoint x: 597, endPoint y: 131, distance: 66.5
click at [597, 131] on div "Balance 476.86 $ Balance Unknown Balance Undetermined 476.86 $ Balance Unknown …" at bounding box center [664, 156] width 143 height 102
drag, startPoint x: 597, startPoint y: 132, endPoint x: 627, endPoint y: 133, distance: 29.8
click at [602, 131] on div "Balance 476.86 $ Balance Unknown Balance Undetermined 476.86 $ Balance Unknown …" at bounding box center [664, 156] width 143 height 102
click at [656, 132] on input "476.86" at bounding box center [657, 131] width 115 height 24
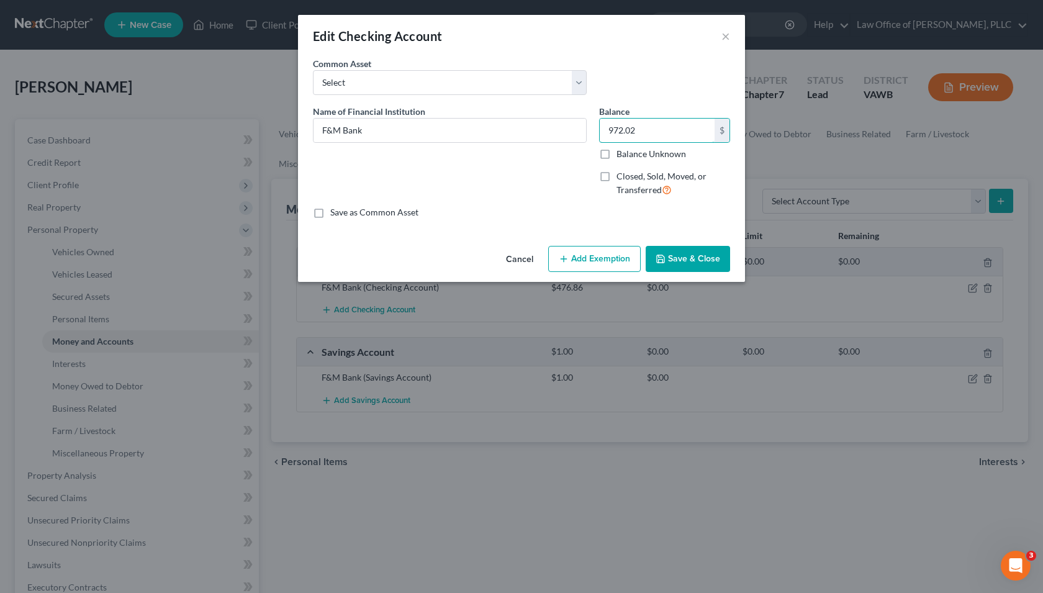
type input "972.02"
click at [677, 256] on button "Save & Close" at bounding box center [688, 259] width 84 height 26
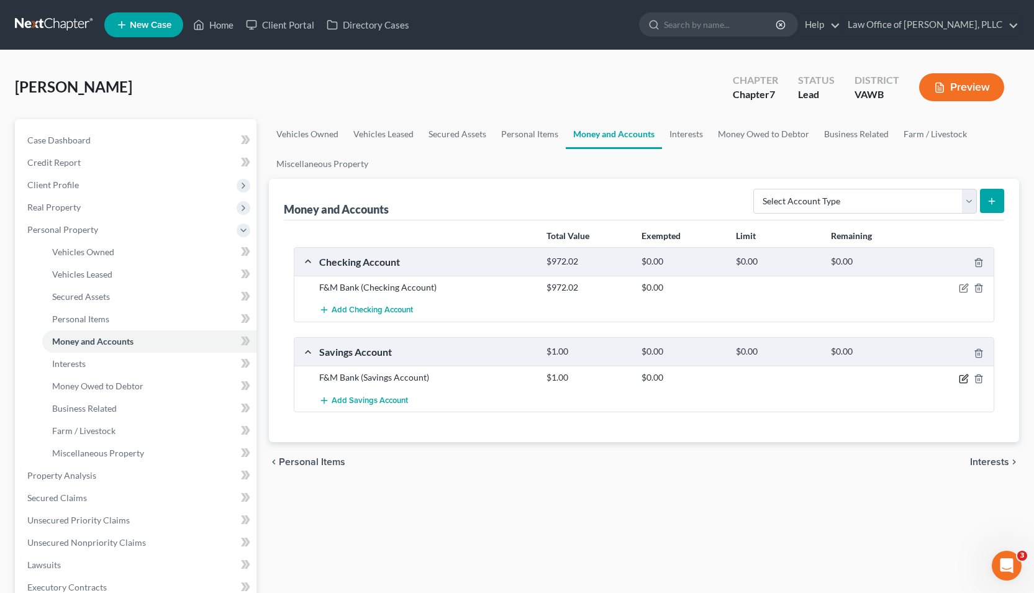
click at [964, 382] on icon "button" at bounding box center [962, 378] width 7 height 7
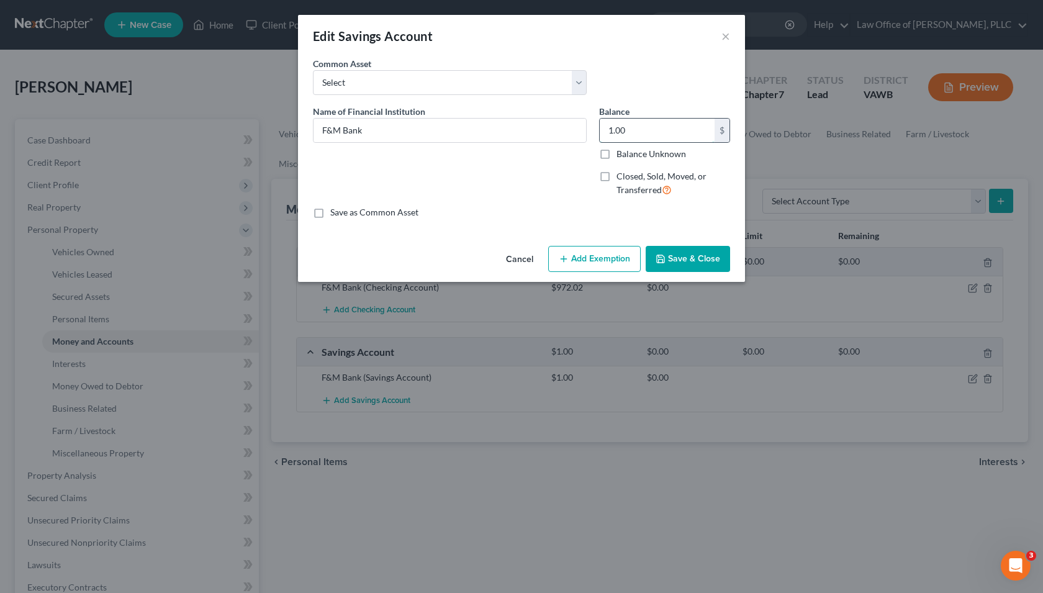
click at [640, 128] on input "1.00" at bounding box center [657, 131] width 115 height 24
type input "0.03"
click at [700, 264] on button "Save & Close" at bounding box center [688, 259] width 84 height 26
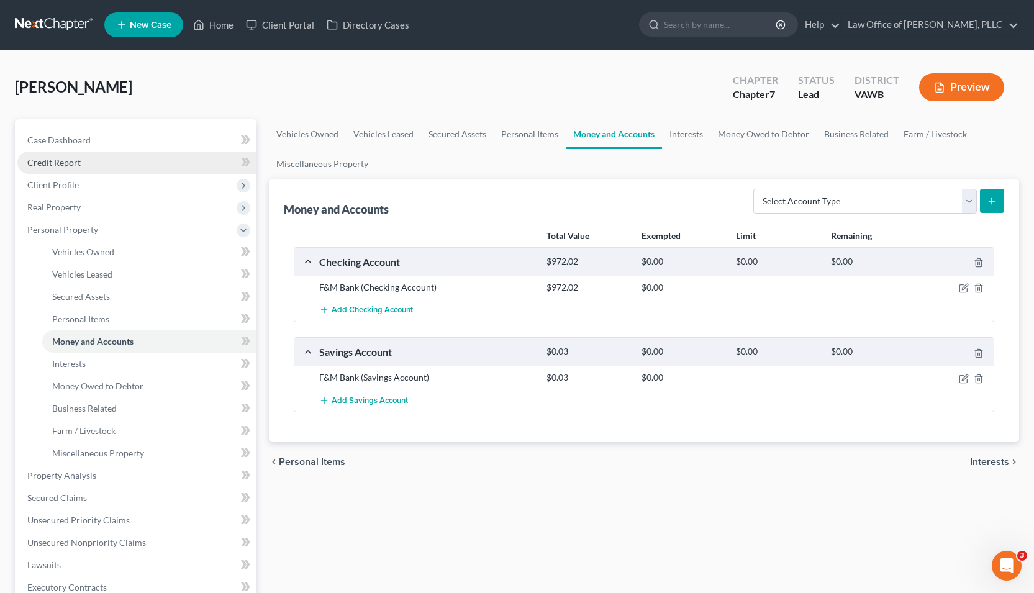
click at [78, 160] on span "Credit Report" at bounding box center [53, 162] width 53 height 11
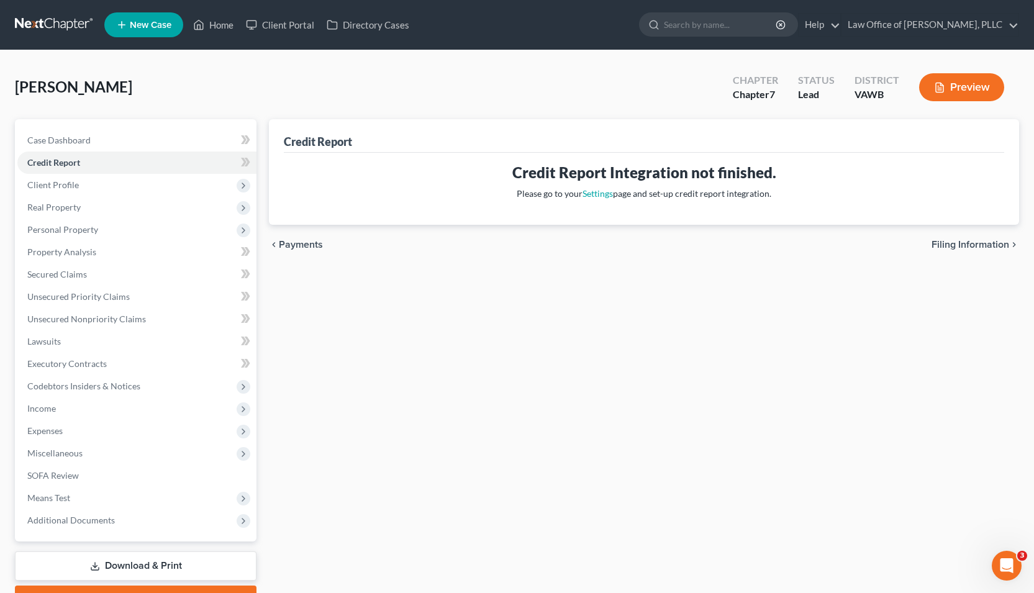
click at [939, 240] on span "Filing Information" at bounding box center [970, 245] width 78 height 10
select select "1"
select select "0"
select select "84"
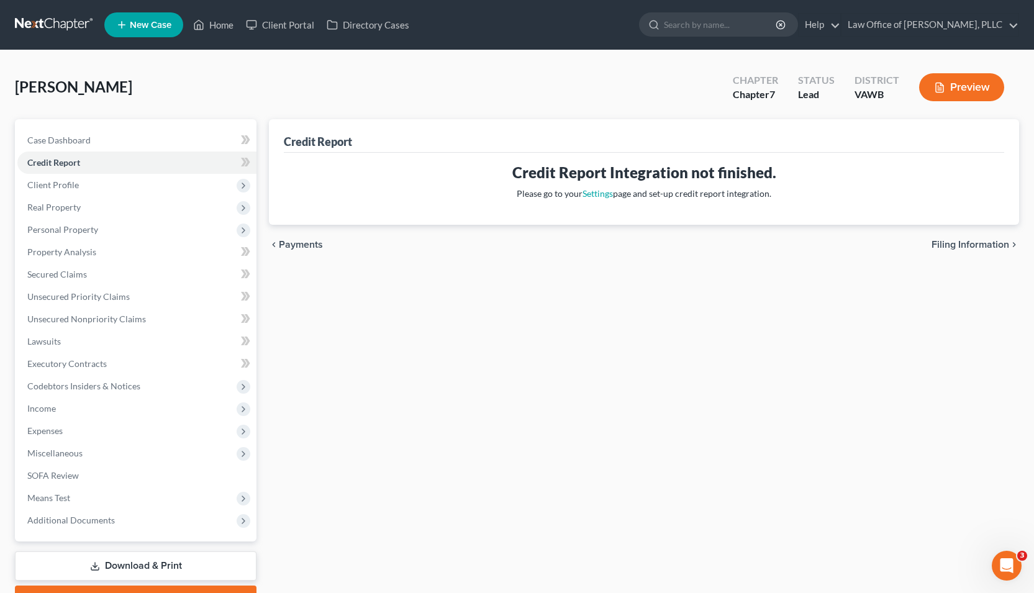
select select "0"
select select "48"
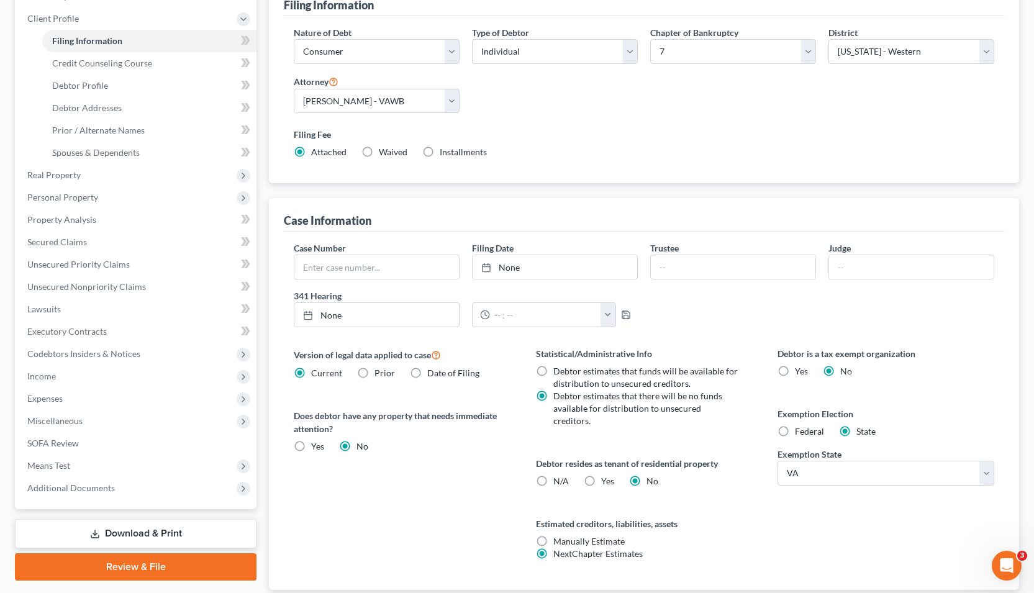
scroll to position [238, 0]
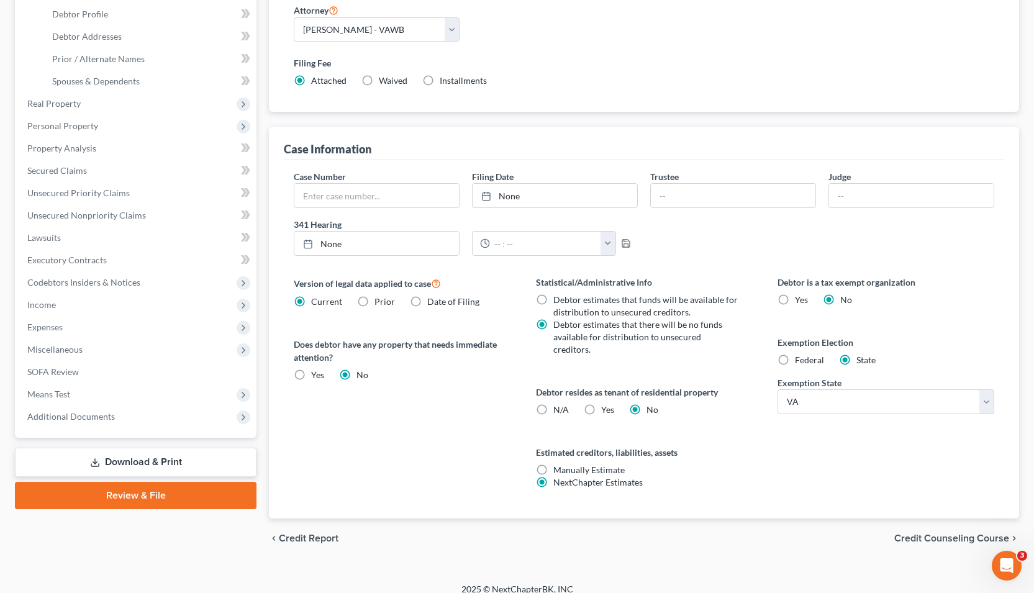
click at [956, 533] on span "Credit Counseling Course" at bounding box center [951, 538] width 115 height 10
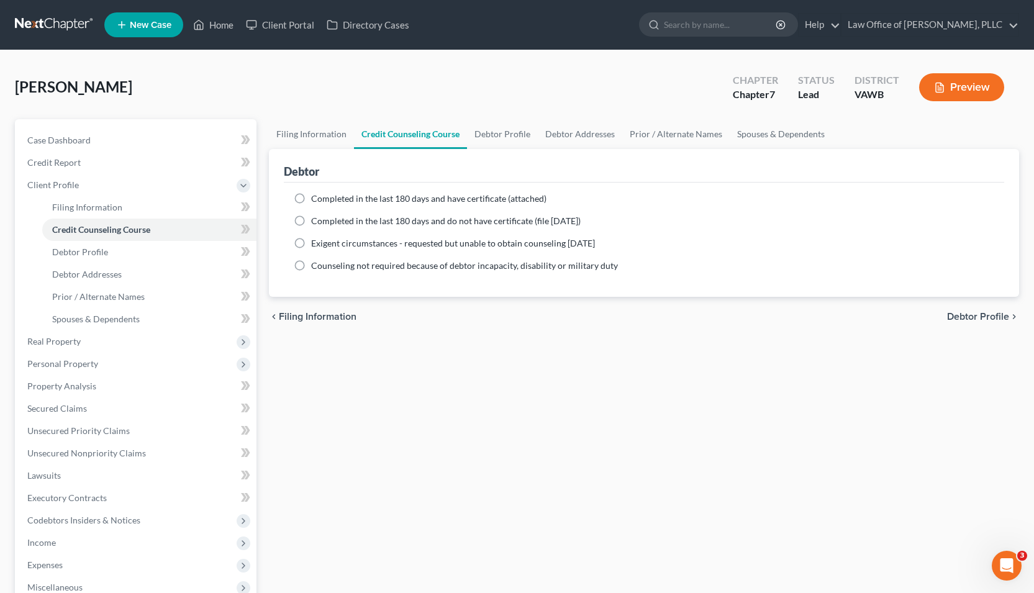
click at [311, 202] on label "Completed in the last 180 days and have certificate (attached)" at bounding box center [428, 198] width 235 height 12
click at [316, 201] on input "Completed in the last 180 days and have certificate (attached)" at bounding box center [320, 196] width 8 height 8
radio input "true"
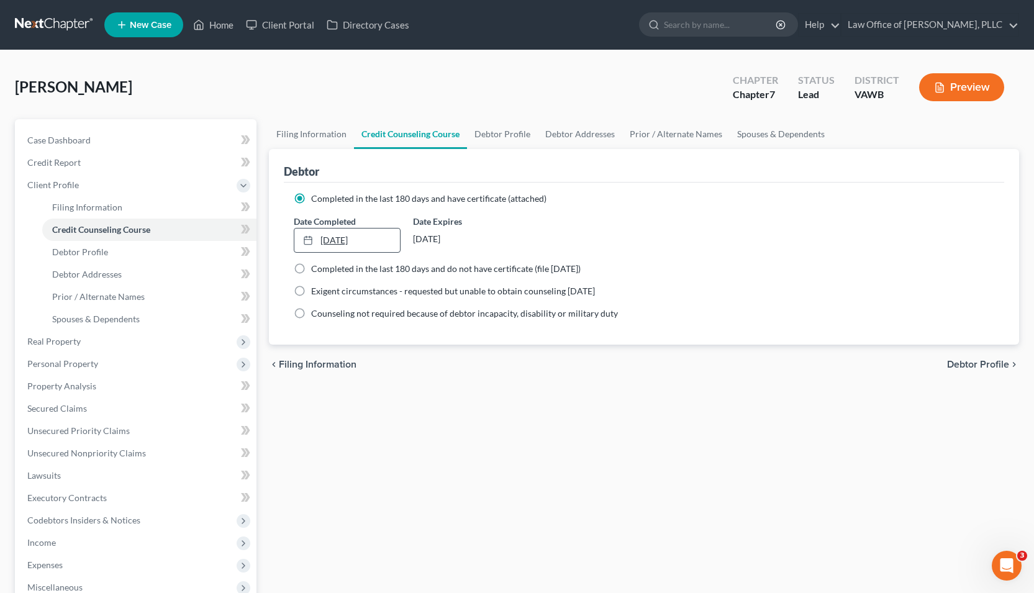
type input "9/12/2025"
click at [342, 230] on link "9/12/2025" at bounding box center [346, 241] width 105 height 24
click at [971, 368] on span "Debtor Profile" at bounding box center [978, 365] width 62 height 10
select select "0"
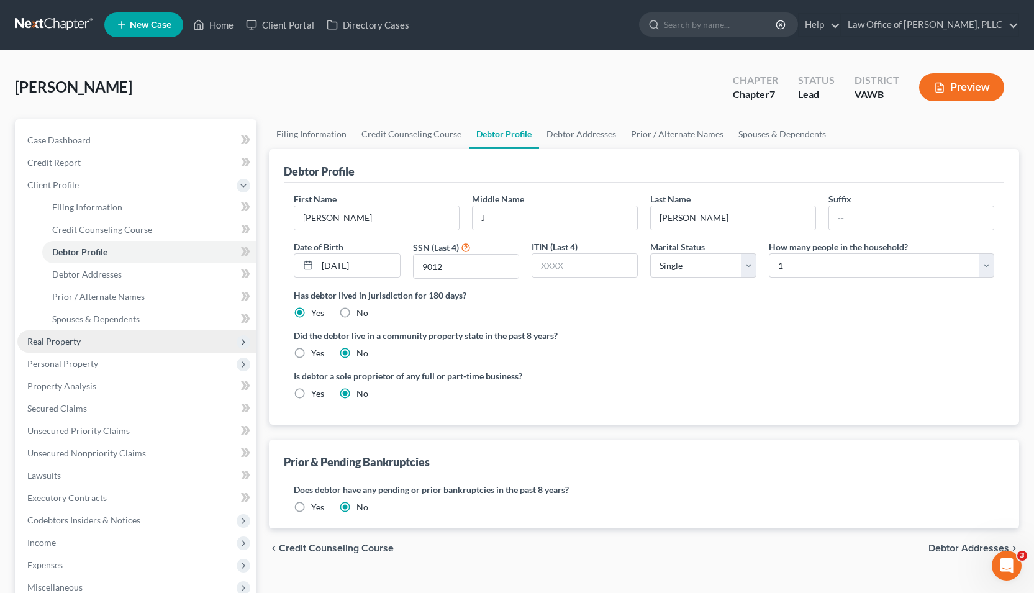
click at [41, 342] on span "Real Property" at bounding box center [53, 341] width 53 height 11
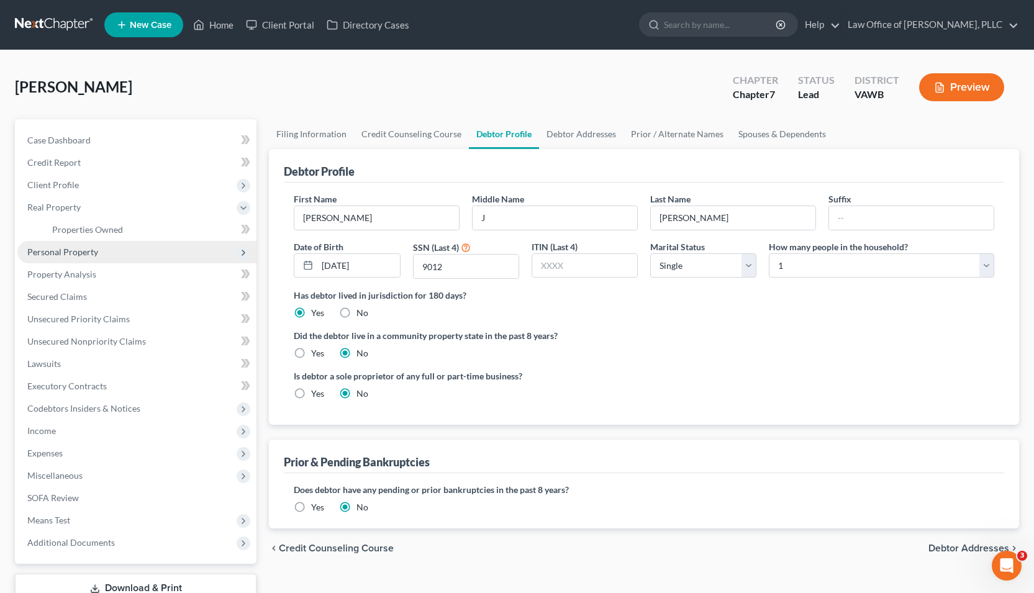
click at [76, 250] on span "Personal Property" at bounding box center [62, 252] width 71 height 11
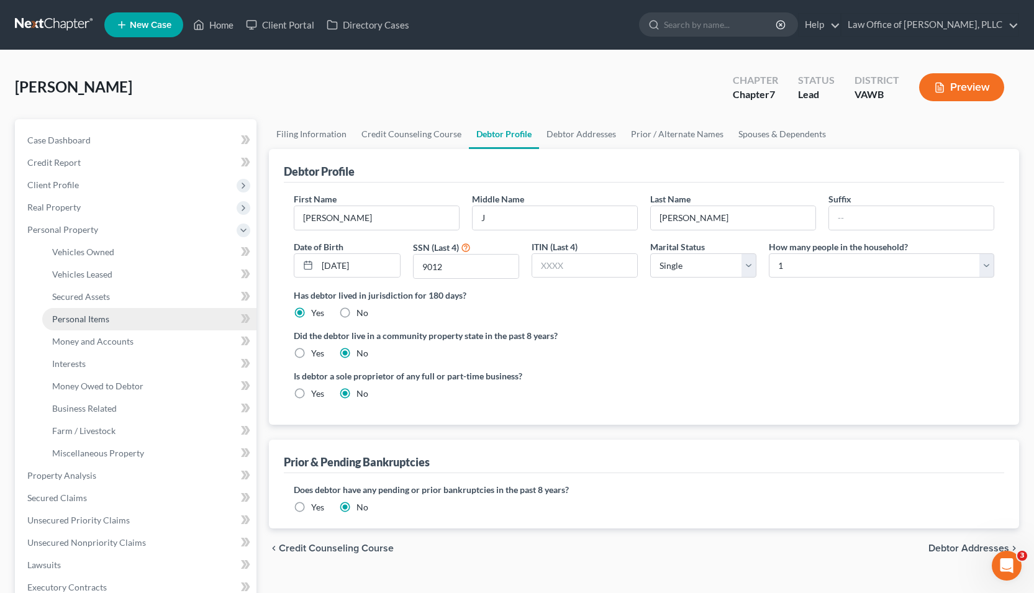
click at [83, 321] on span "Personal Items" at bounding box center [80, 319] width 57 height 11
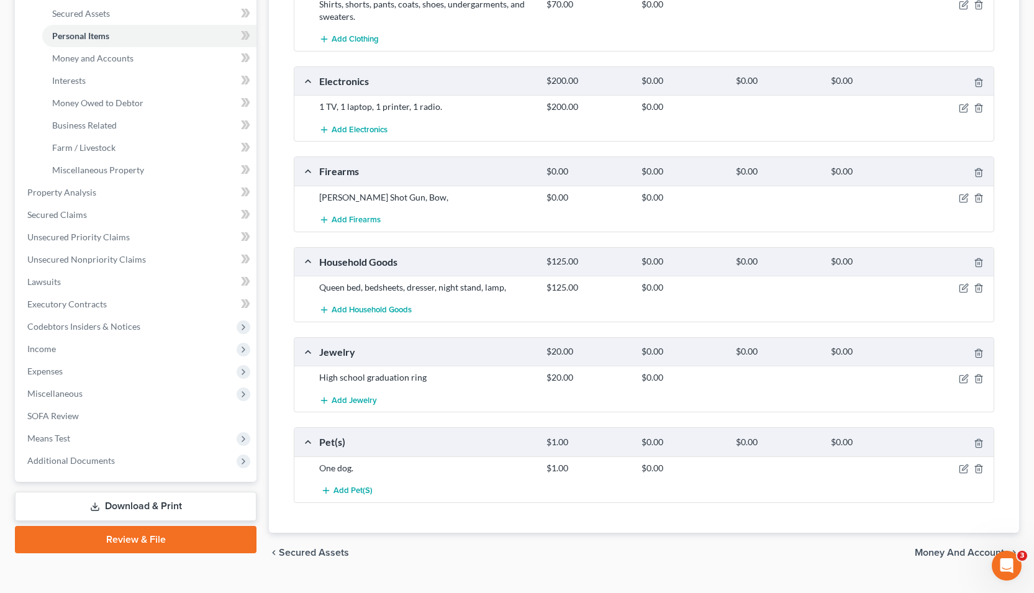
scroll to position [286, 0]
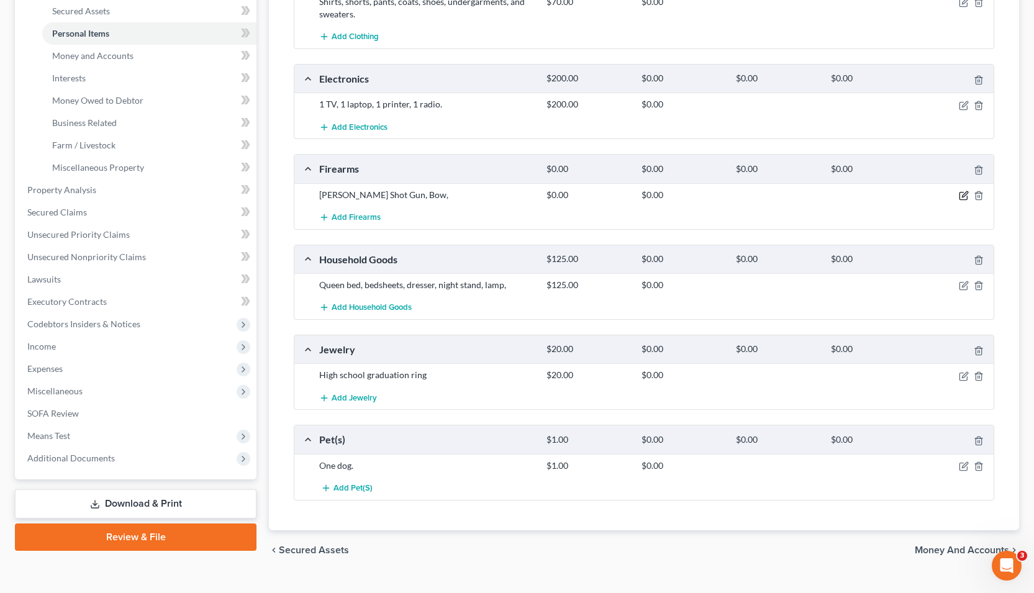
click at [963, 196] on icon "button" at bounding box center [965, 194] width 6 height 6
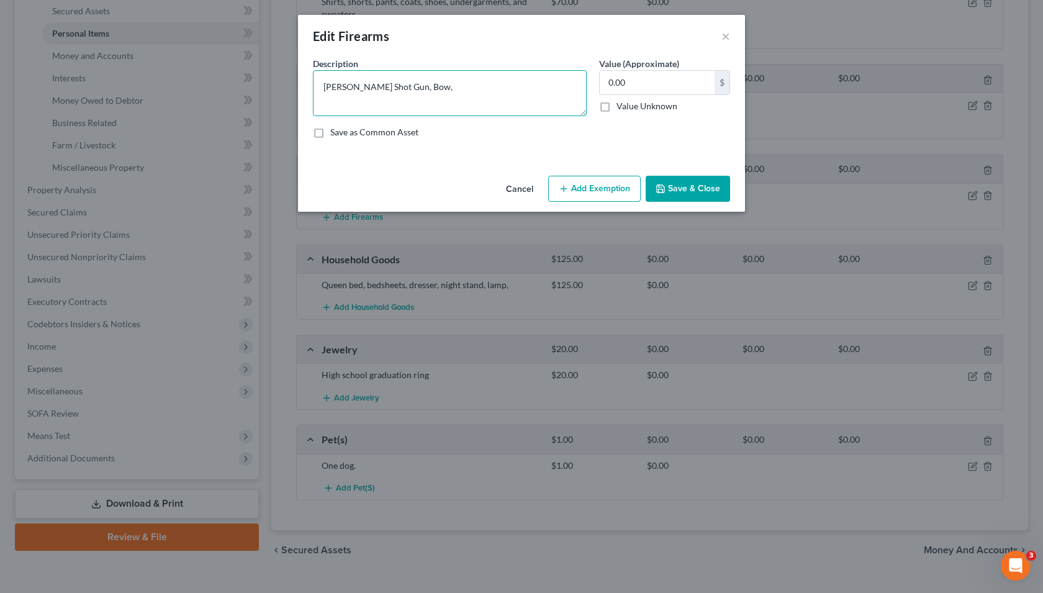
click at [517, 78] on textarea "Henry Smith Shot Gun, Bow," at bounding box center [450, 93] width 274 height 46
drag, startPoint x: 371, startPoint y: 87, endPoint x: 427, endPoint y: 101, distance: 57.5
click at [371, 87] on textarea "Henry Smith Shot Gun, Bow," at bounding box center [450, 93] width 274 height 46
click at [409, 89] on textarea "Henry Smith Shot Gun, Bow," at bounding box center [450, 93] width 274 height 46
drag, startPoint x: 530, startPoint y: 85, endPoint x: 607, endPoint y: 110, distance: 80.9
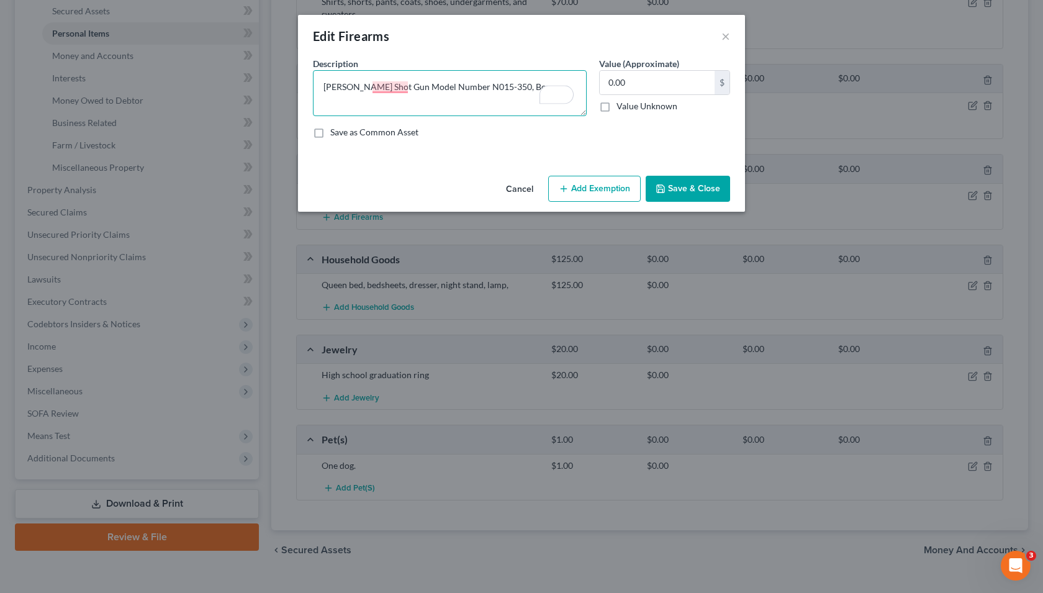
click at [530, 85] on textarea "Henry Smith Shot Gun Model Number N015-350, Bow," at bounding box center [450, 93] width 274 height 46
type textarea "Henry Smith Shot Gun Model Number N015-350, Bow 350ssr00886,"
click at [651, 84] on input "0.00" at bounding box center [657, 83] width 115 height 24
type input "750.00"
click at [704, 196] on button "Save & Close" at bounding box center [688, 189] width 84 height 26
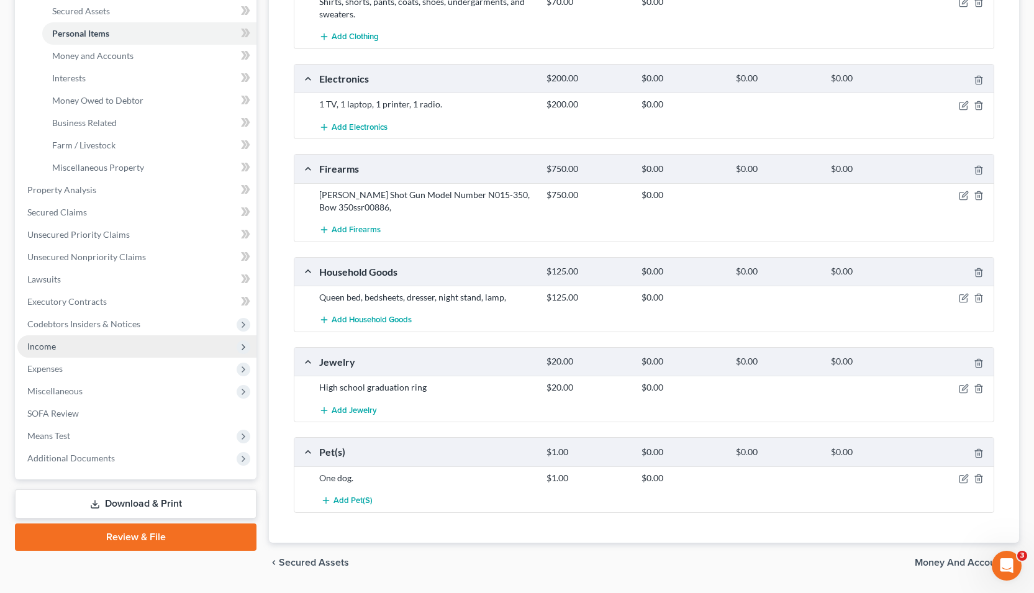
click at [38, 342] on span "Income" at bounding box center [41, 346] width 29 height 11
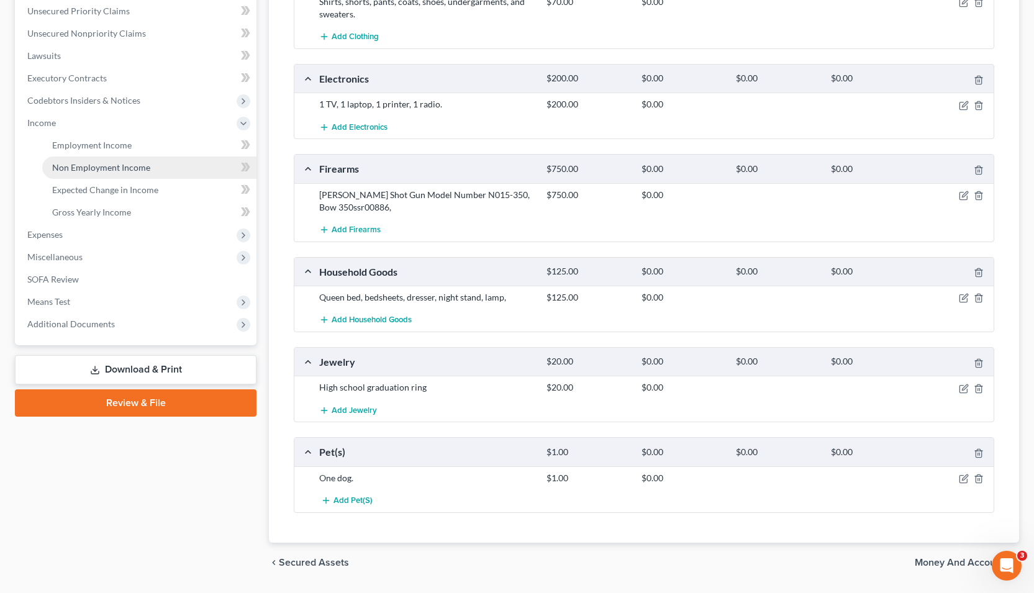
click at [88, 165] on span "Non Employment Income" at bounding box center [101, 167] width 98 height 11
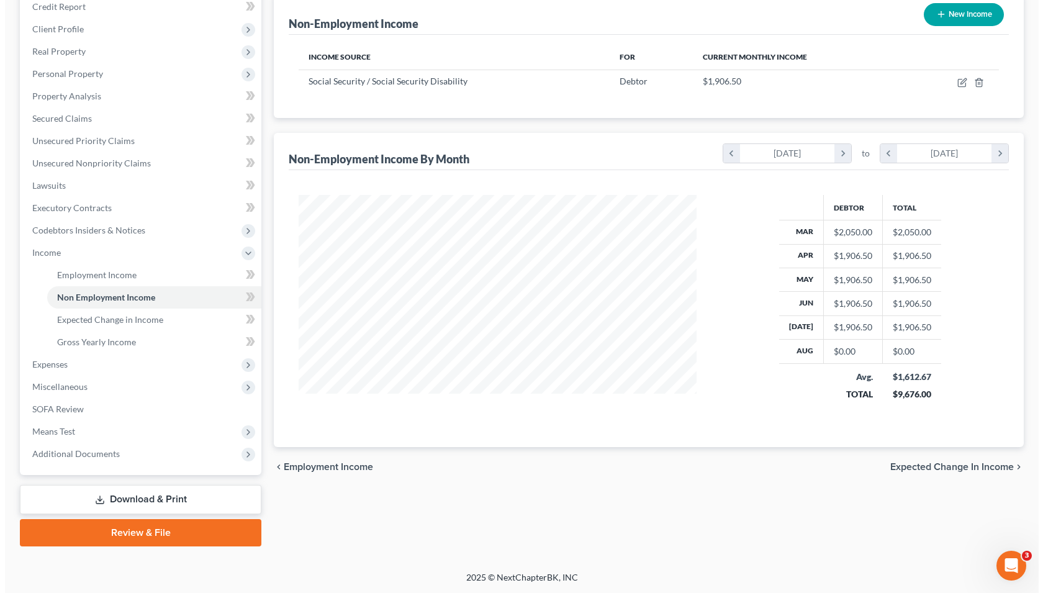
scroll to position [156, 0]
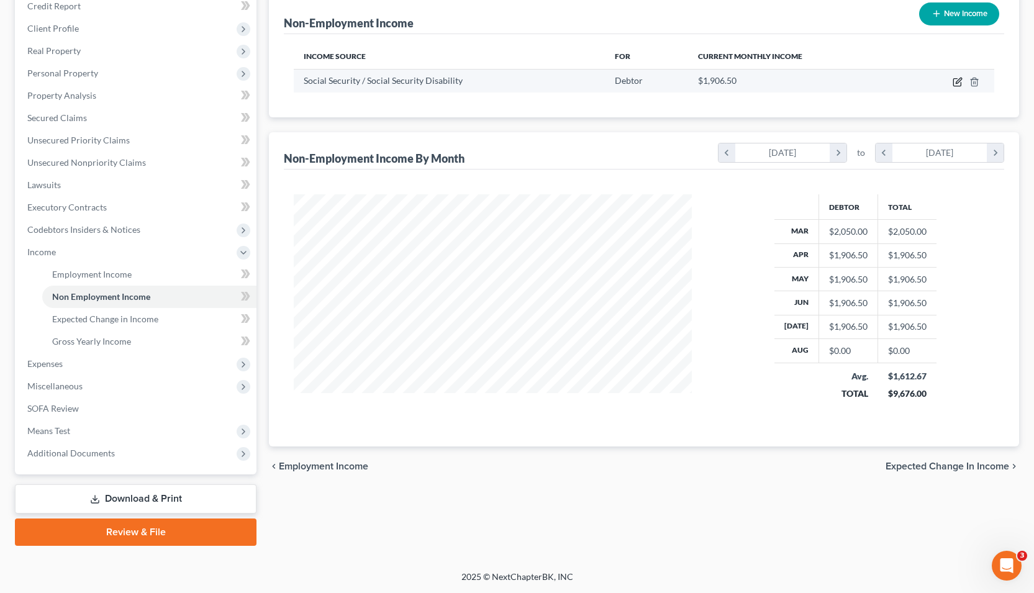
click at [957, 83] on icon "button" at bounding box center [958, 82] width 10 height 10
select select "4"
select select "0"
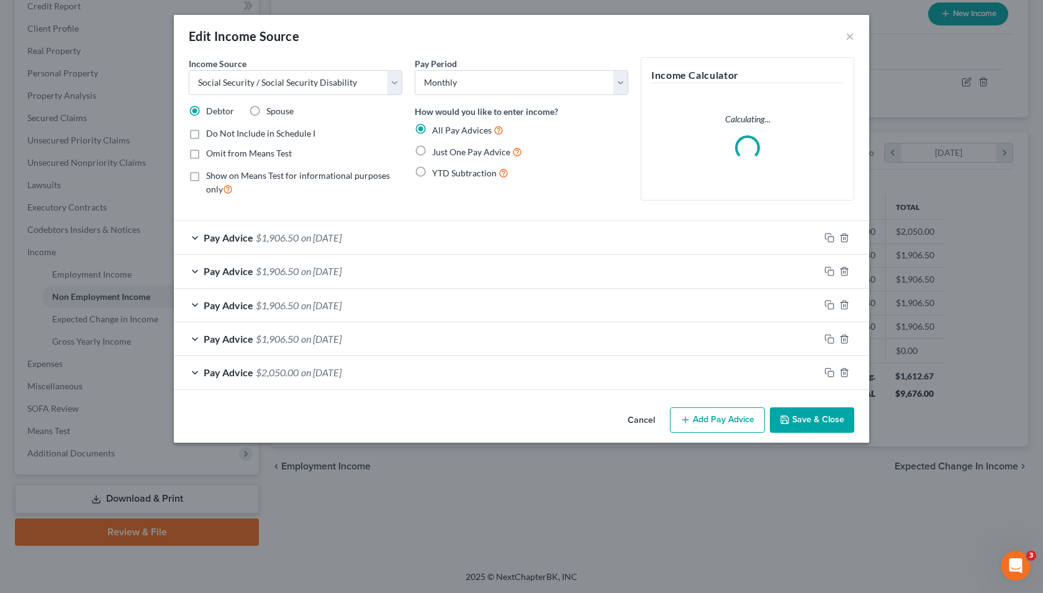
scroll to position [223, 427]
click at [704, 413] on button "Add Pay Advice" at bounding box center [717, 420] width 95 height 26
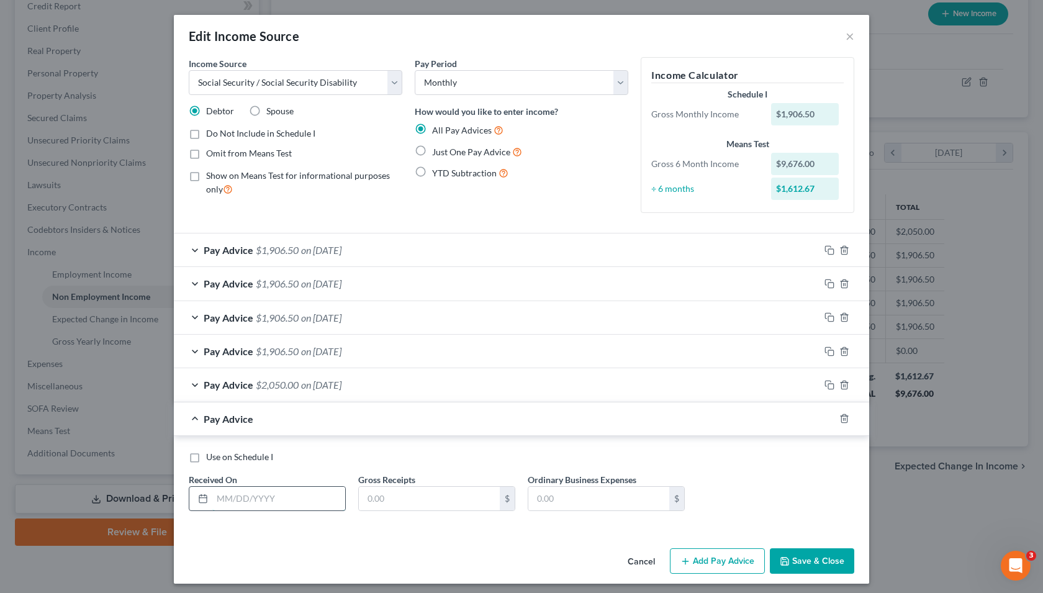
click at [266, 492] on input "text" at bounding box center [278, 499] width 133 height 24
type input "02/05/2025"
click at [385, 499] on input "text" at bounding box center [429, 499] width 141 height 24
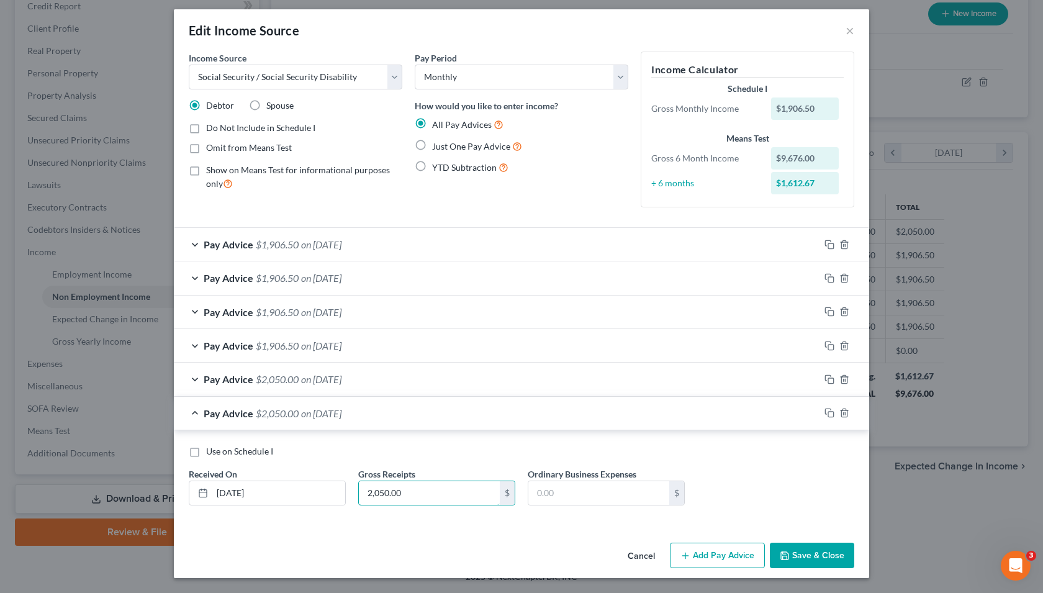
type input "2,050.00"
click at [720, 561] on button "Add Pay Advice" at bounding box center [717, 556] width 95 height 26
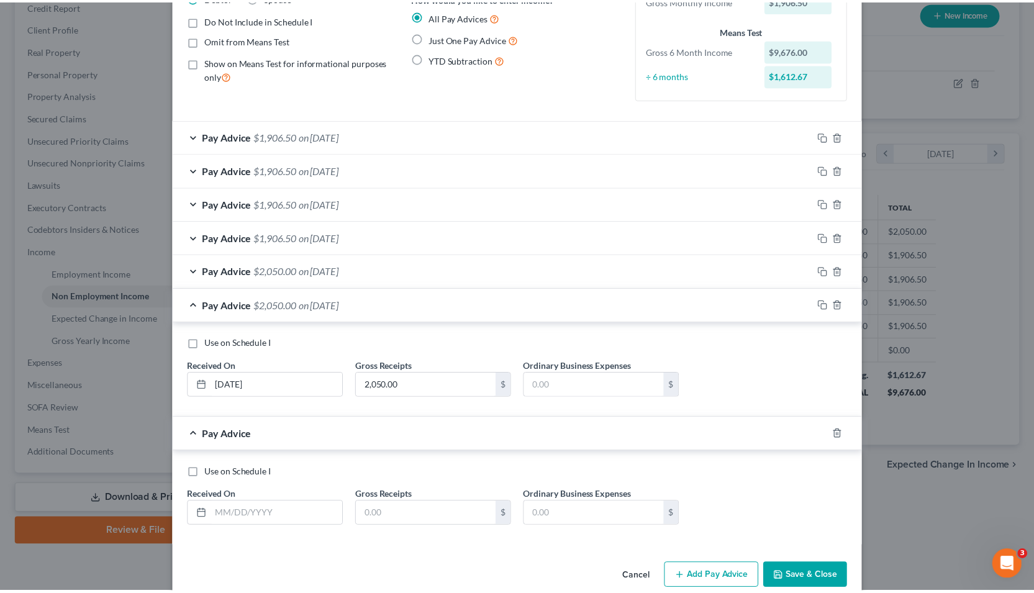
scroll to position [135, 0]
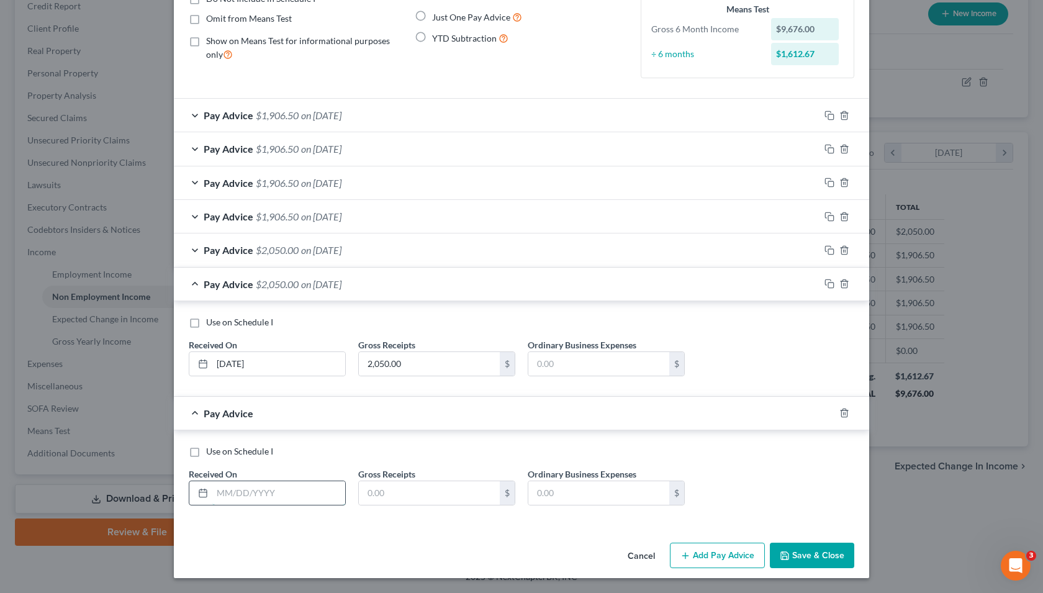
click at [256, 491] on input "text" at bounding box center [278, 493] width 133 height 24
drag, startPoint x: 232, startPoint y: 493, endPoint x: 239, endPoint y: 495, distance: 7.7
click at [233, 493] on input "01/05/2025" at bounding box center [278, 493] width 133 height 24
type input "01/08/2025"
click at [392, 505] on div "$" at bounding box center [436, 493] width 157 height 25
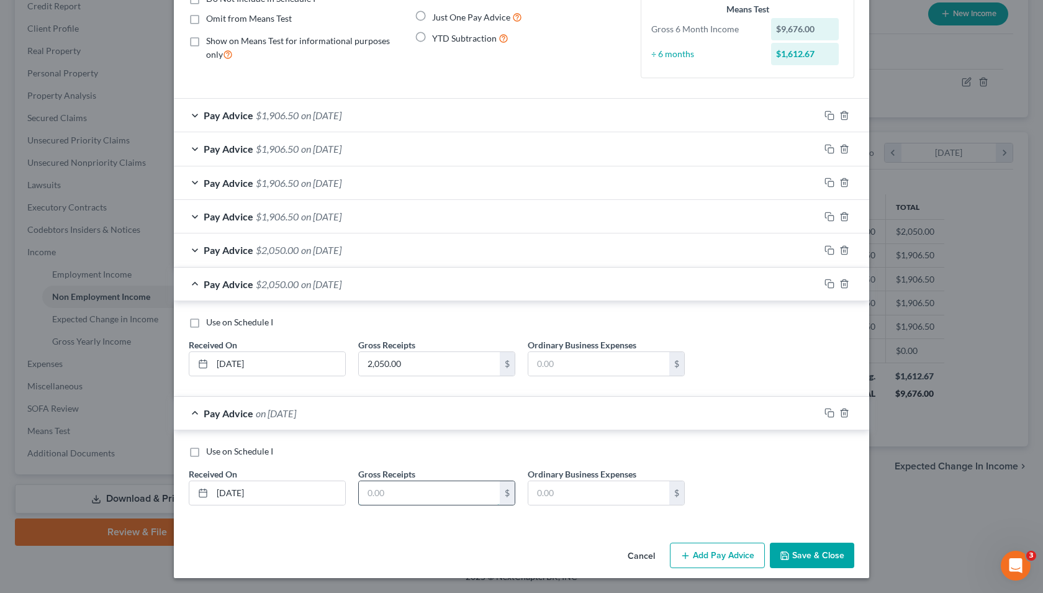
click at [392, 499] on input "text" at bounding box center [429, 493] width 141 height 24
type input "2,050.00"
click at [815, 559] on button "Save & Close" at bounding box center [812, 556] width 84 height 26
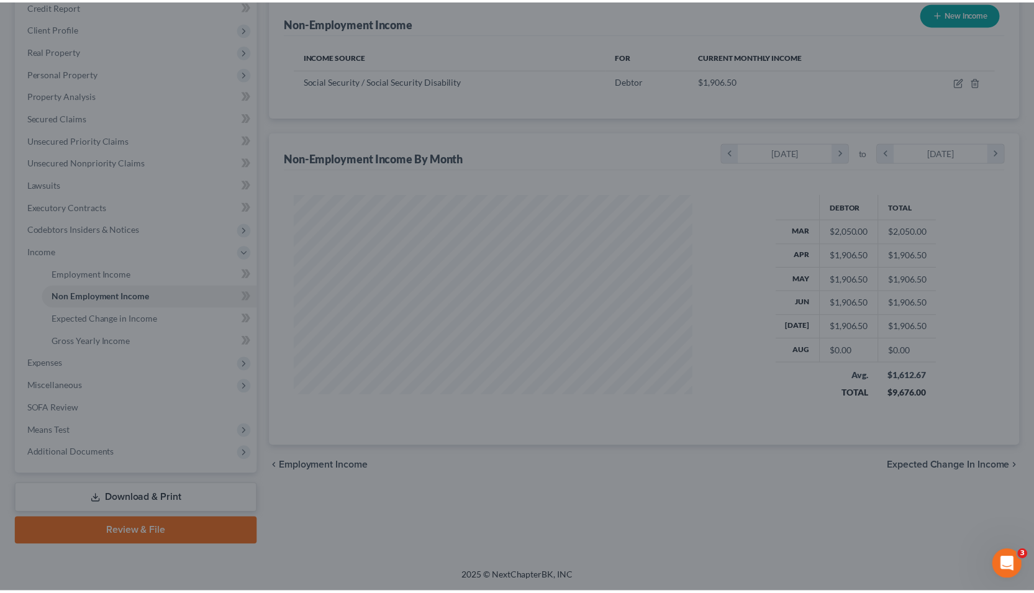
scroll to position [620713, 620512]
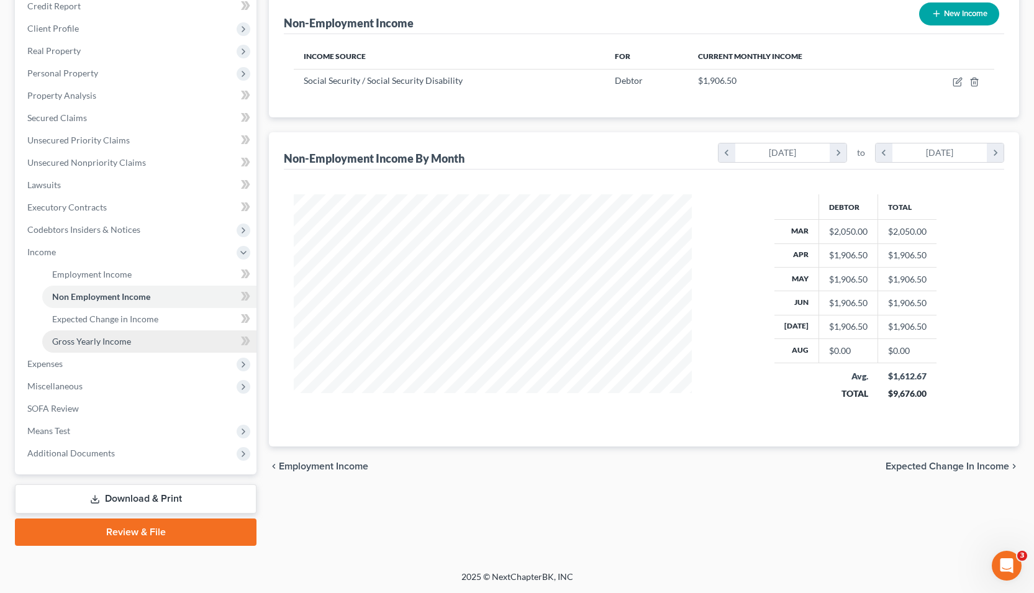
click at [111, 338] on span "Gross Yearly Income" at bounding box center [91, 341] width 79 height 11
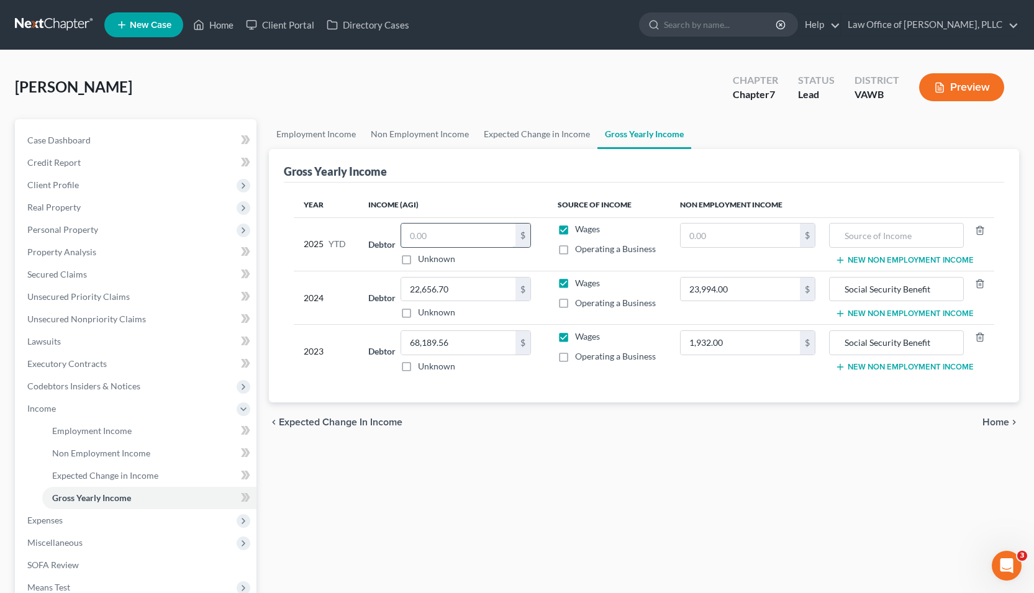
click at [464, 245] on input "text" at bounding box center [458, 236] width 114 height 24
type input "18,766.85"
click at [744, 240] on input "text" at bounding box center [741, 236] width 120 height 24
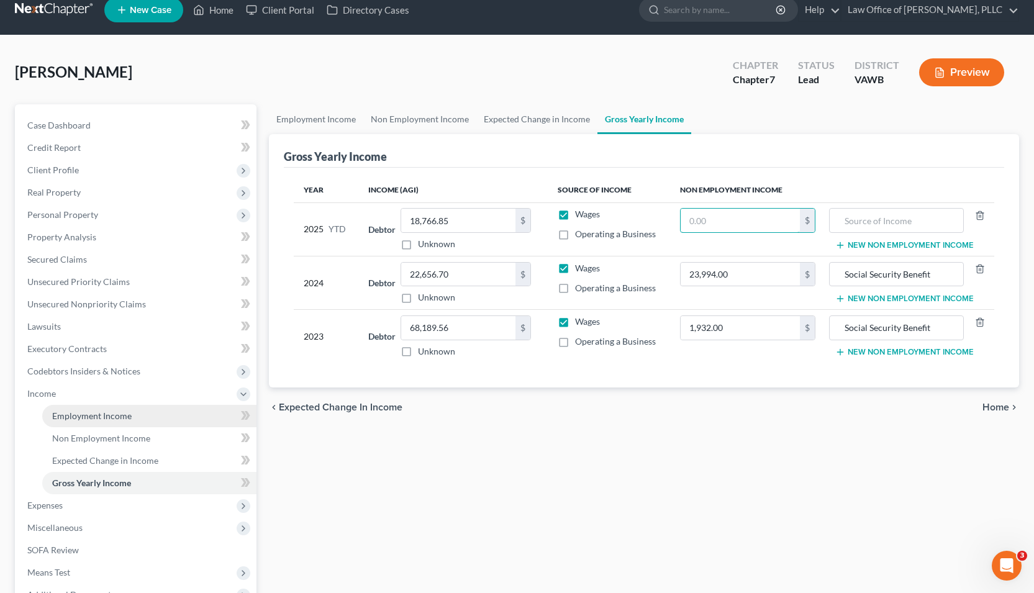
scroll to position [14, 0]
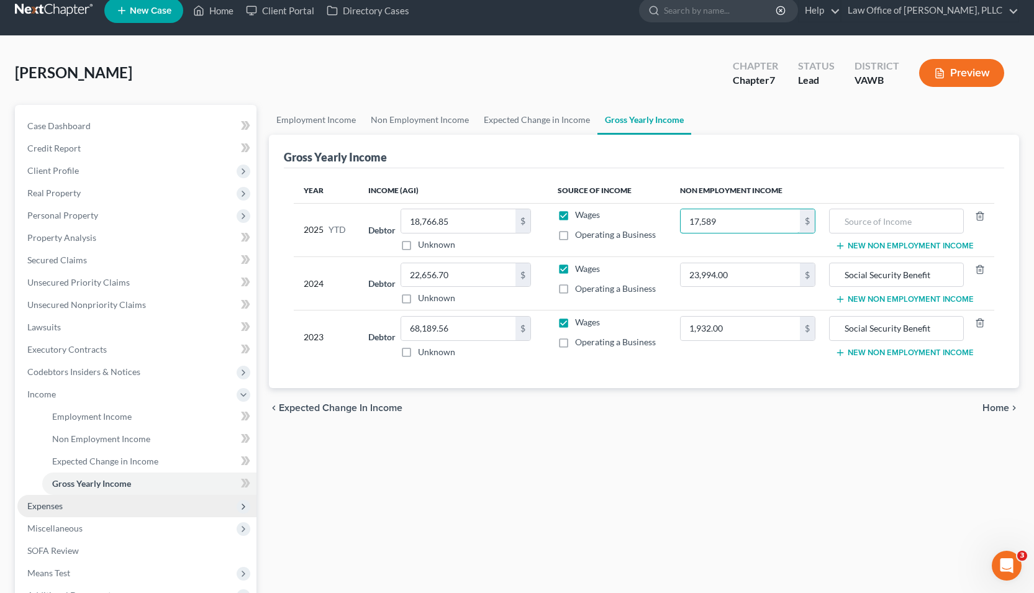
type input "17,589"
click at [54, 508] on span "Expenses" at bounding box center [44, 505] width 35 height 11
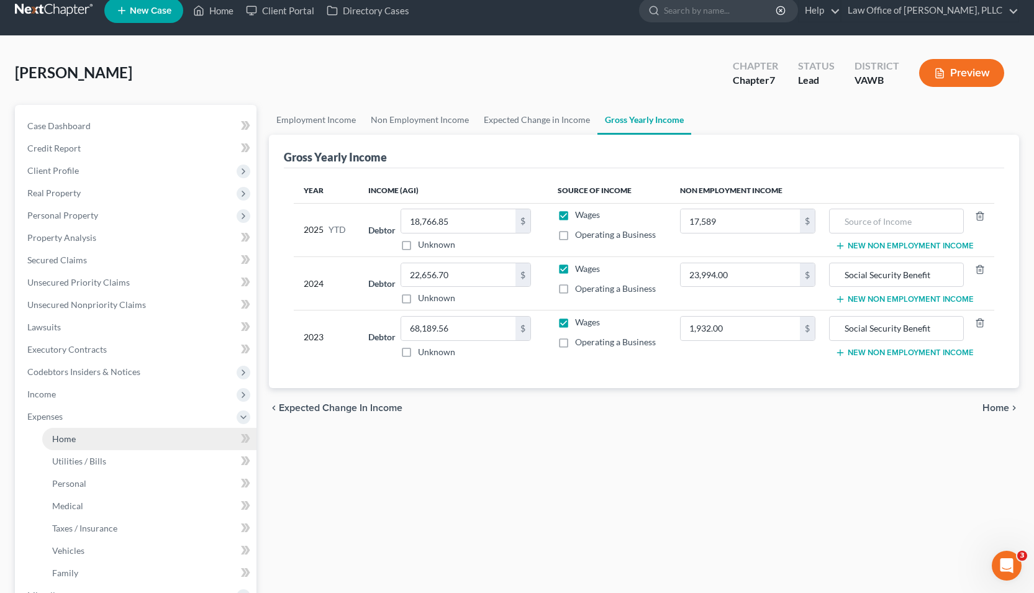
click at [55, 439] on span "Home" at bounding box center [64, 438] width 24 height 11
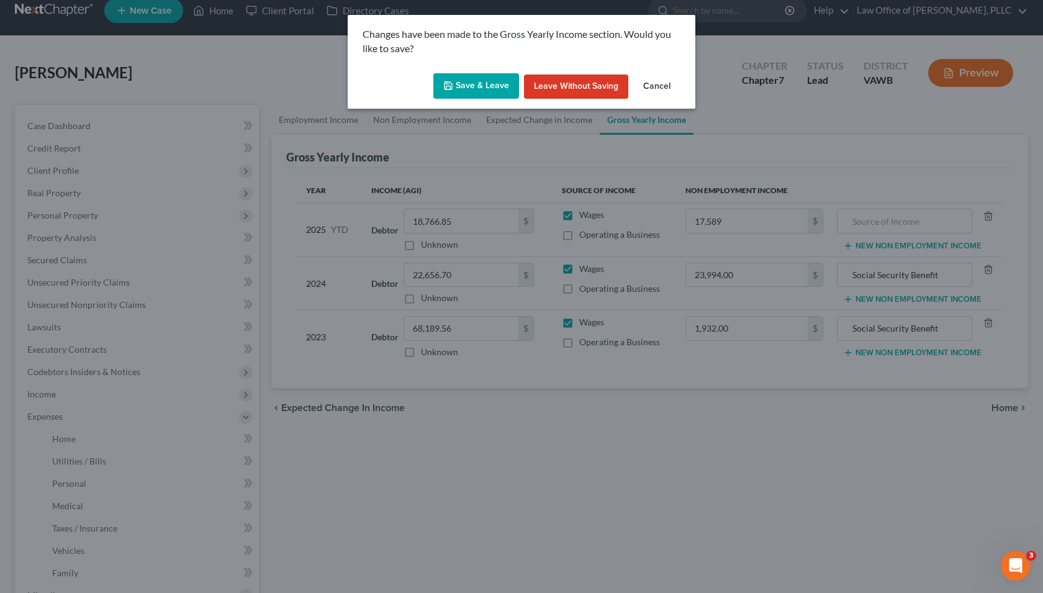
click at [506, 84] on button "Save & Leave" at bounding box center [476, 86] width 86 height 26
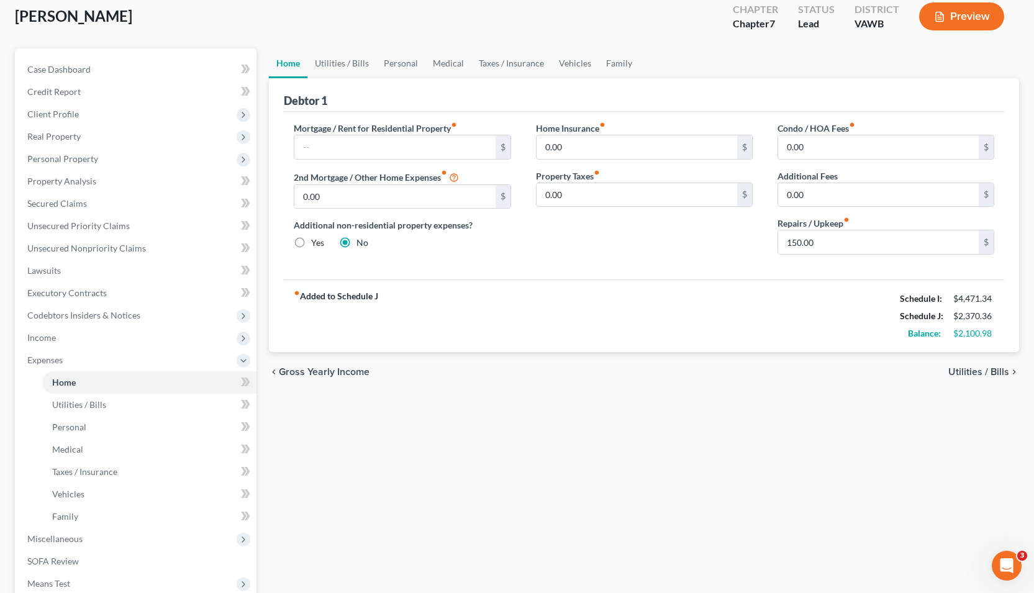
scroll to position [74, 0]
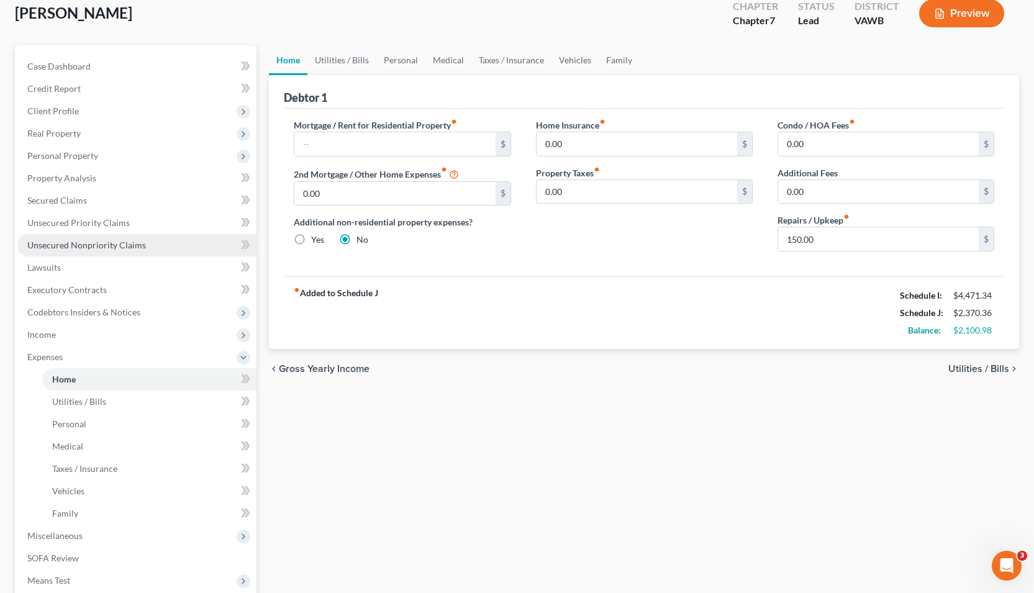
click at [79, 248] on span "Unsecured Nonpriority Claims" at bounding box center [86, 245] width 119 height 11
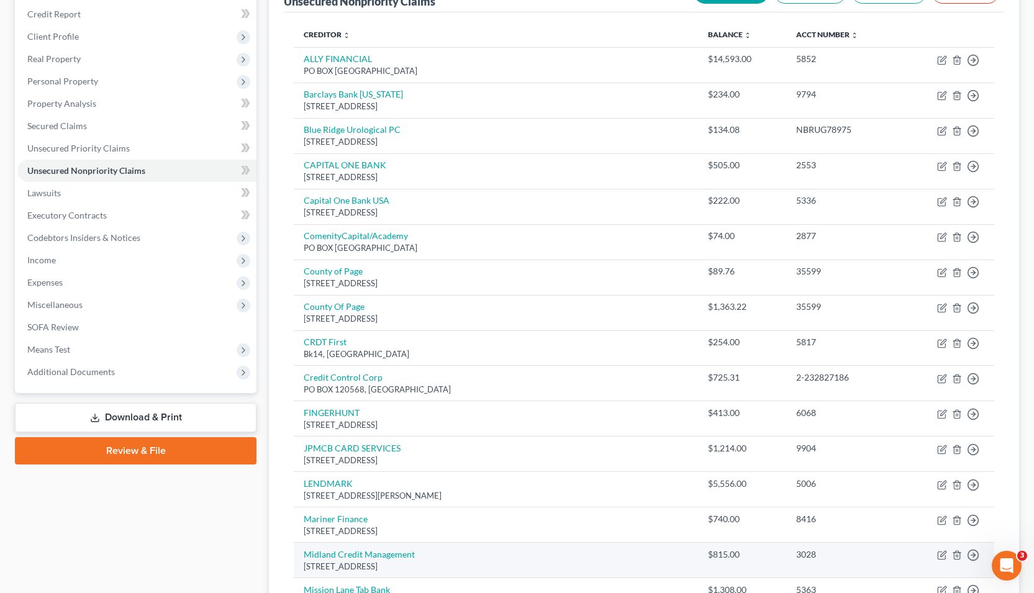
scroll to position [147, 0]
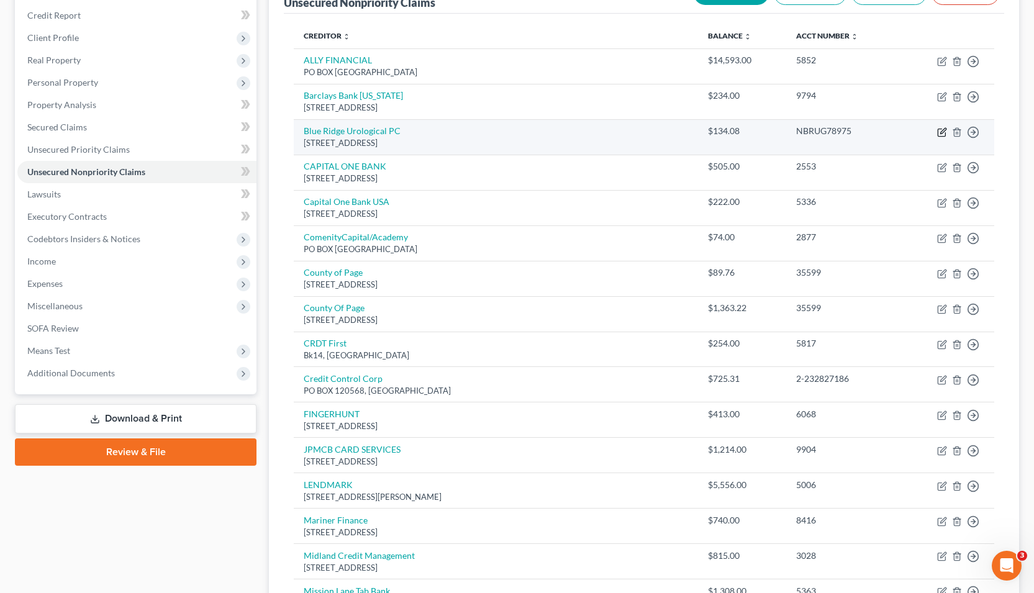
click at [939, 132] on icon "button" at bounding box center [942, 132] width 10 height 10
select select "48"
select select "9"
select select "0"
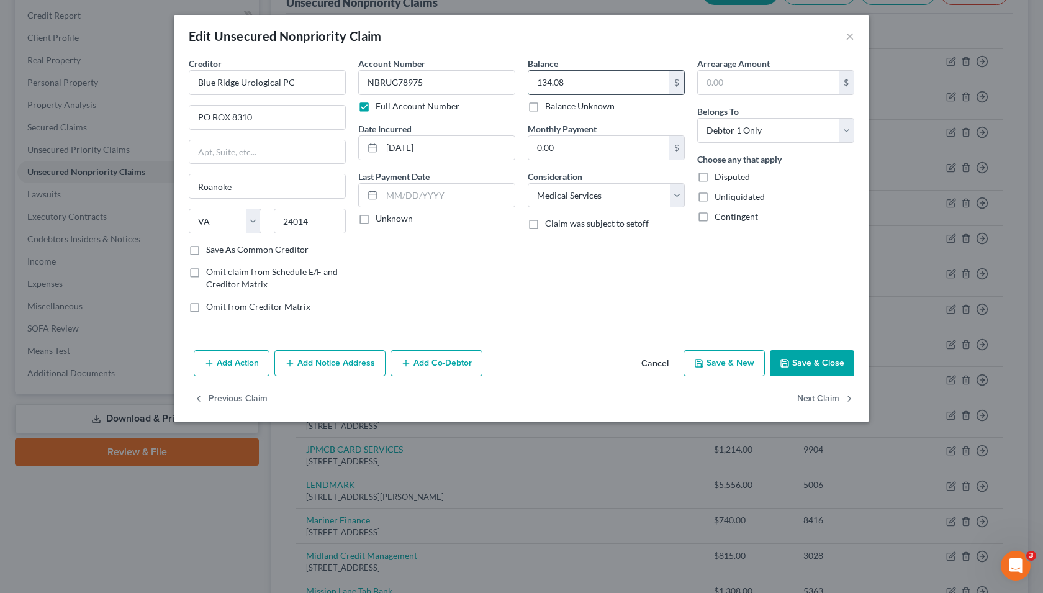
click at [577, 81] on input "134.08" at bounding box center [598, 83] width 141 height 24
type input "1,855.89"
click at [821, 356] on button "Save & Close" at bounding box center [812, 363] width 84 height 26
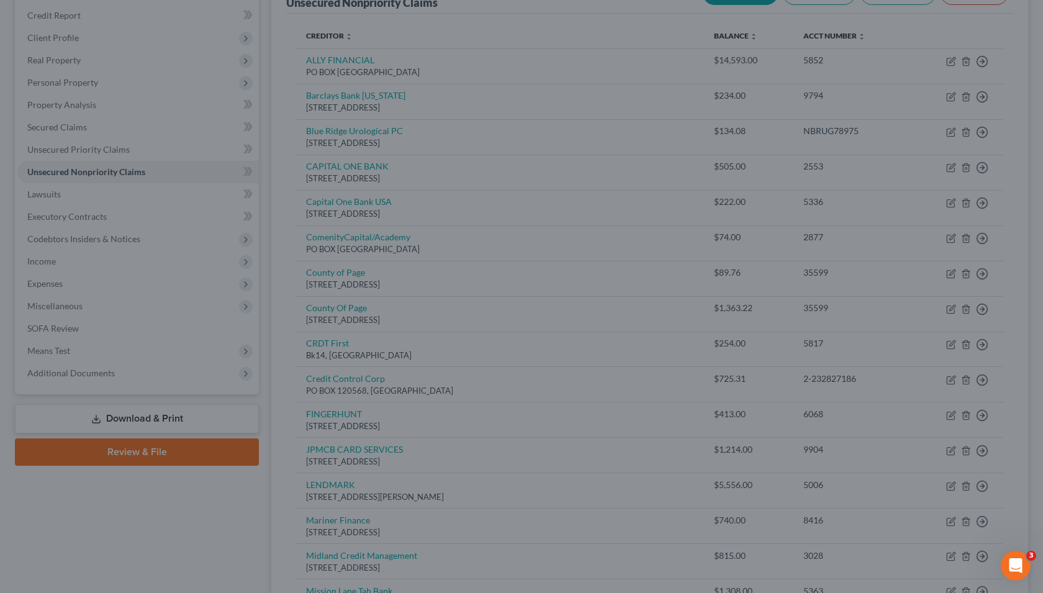
type input "0"
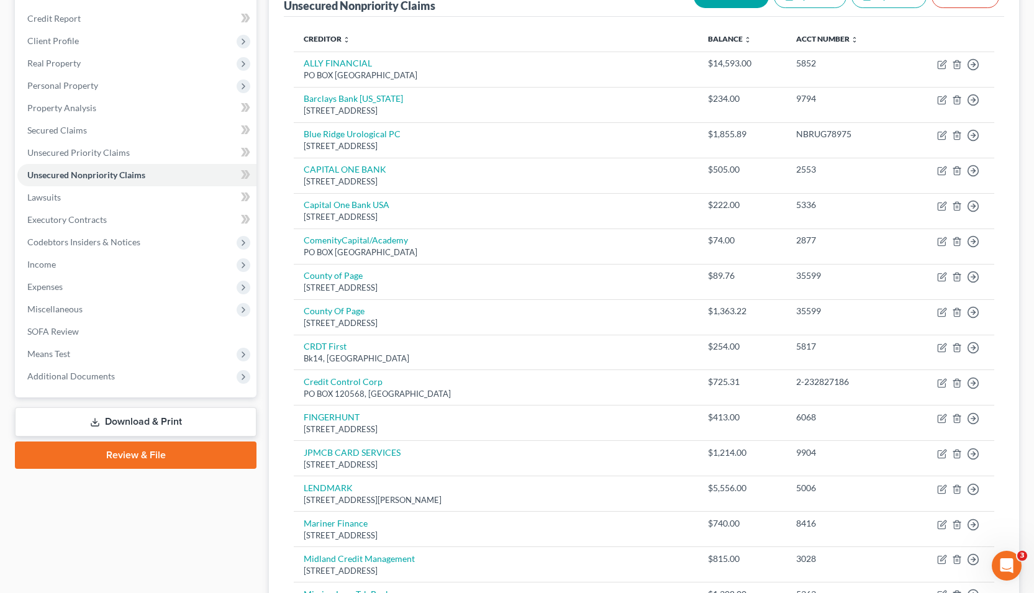
scroll to position [0, 0]
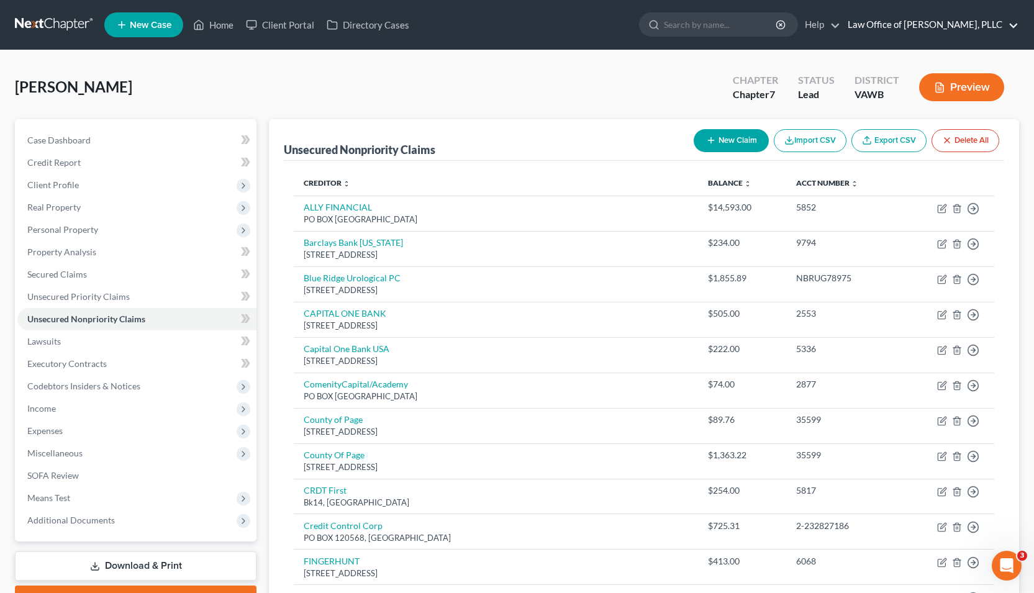
click at [990, 22] on link "Law Office of David R. Martin, PLLC" at bounding box center [929, 25] width 177 height 22
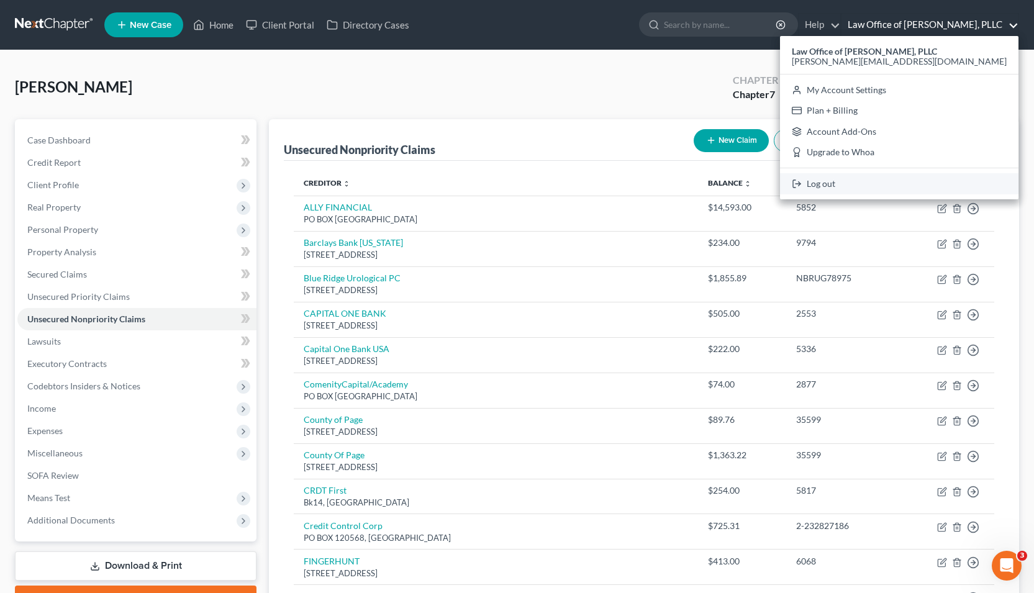
click at [894, 184] on link "Log out" at bounding box center [899, 183] width 238 height 21
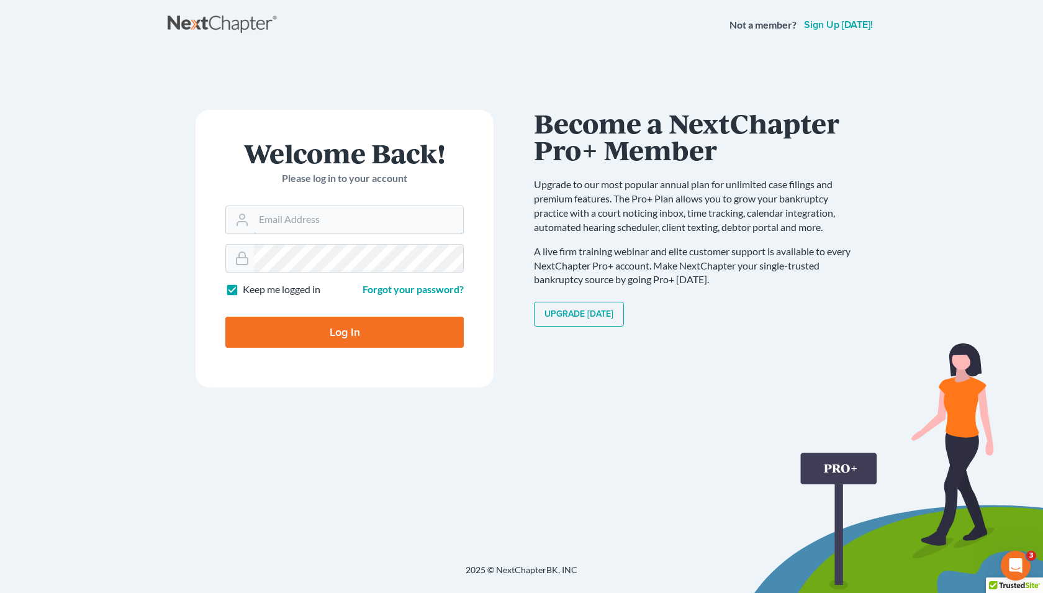
type input "[PERSON_NAME][EMAIL_ADDRESS][DOMAIN_NAME]"
click at [353, 342] on input "Log In" at bounding box center [344, 332] width 238 height 31
type input "Thinking..."
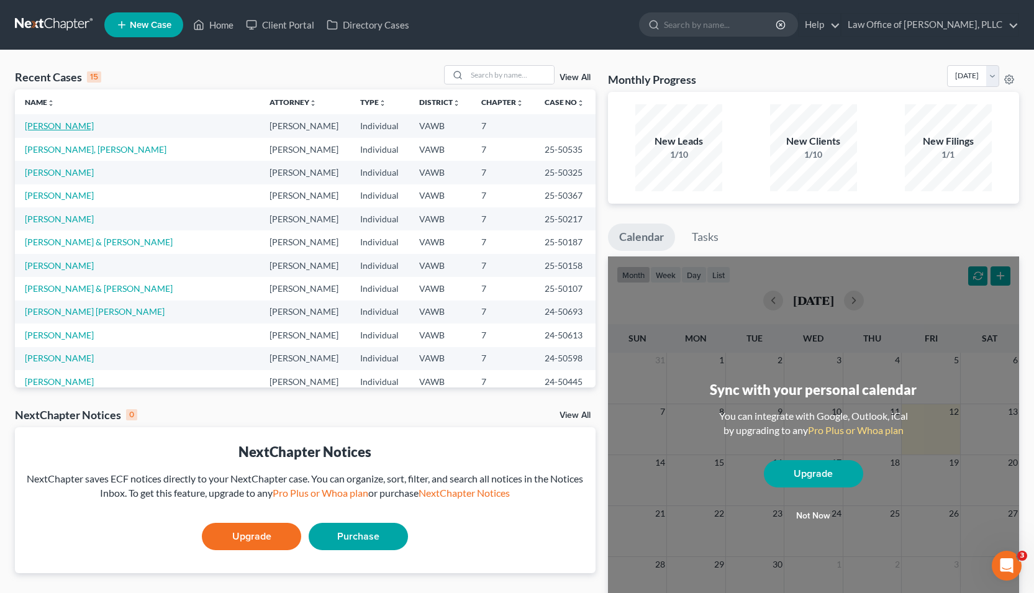
click at [87, 123] on link "Armentrout, Keith" at bounding box center [59, 125] width 69 height 11
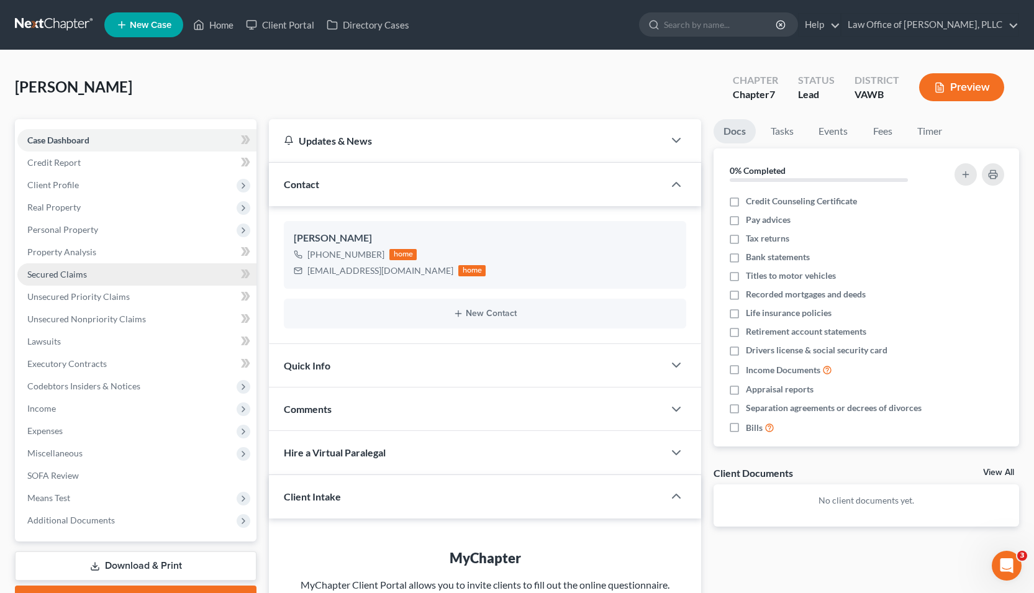
scroll to position [4, 0]
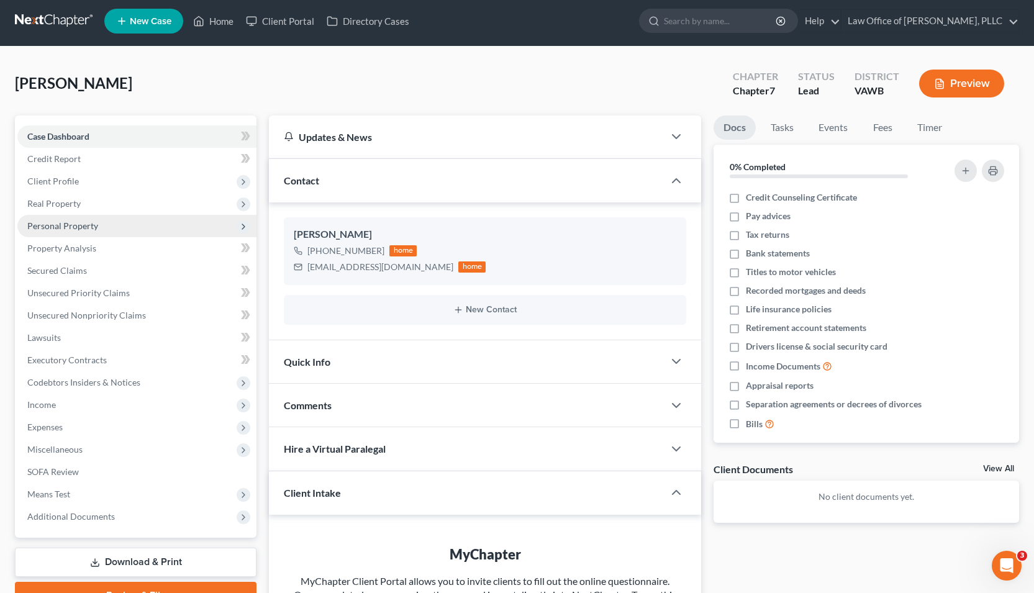
click at [65, 222] on span "Personal Property" at bounding box center [62, 225] width 71 height 11
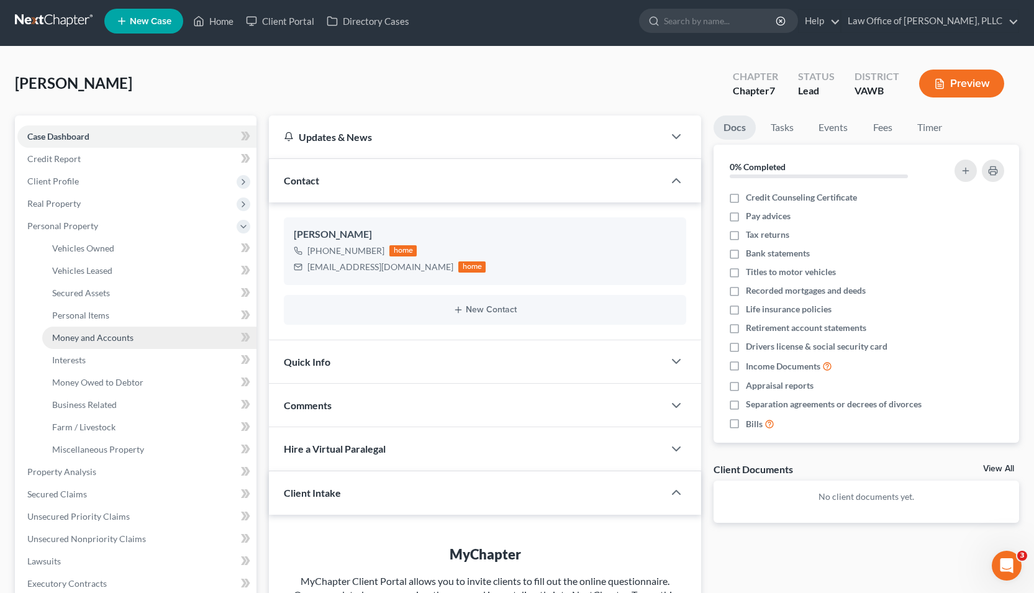
click at [90, 335] on span "Money and Accounts" at bounding box center [92, 337] width 81 height 11
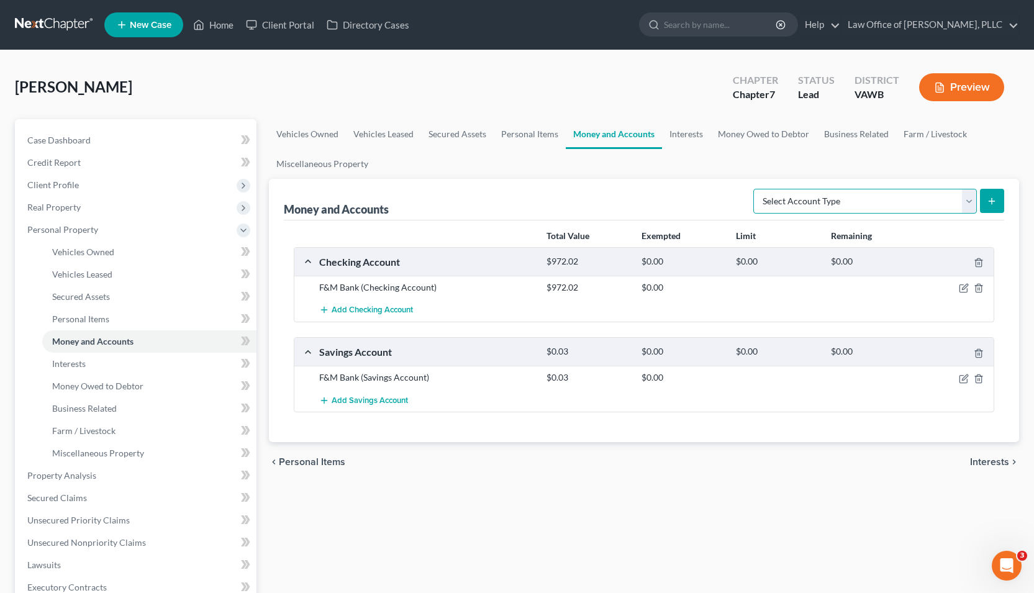
click at [920, 209] on select "Select Account Type Brokerage Cash on Hand Certificates of Deposit Checking Acc…" at bounding box center [865, 201] width 224 height 25
click at [982, 457] on span "Interests" at bounding box center [989, 462] width 39 height 10
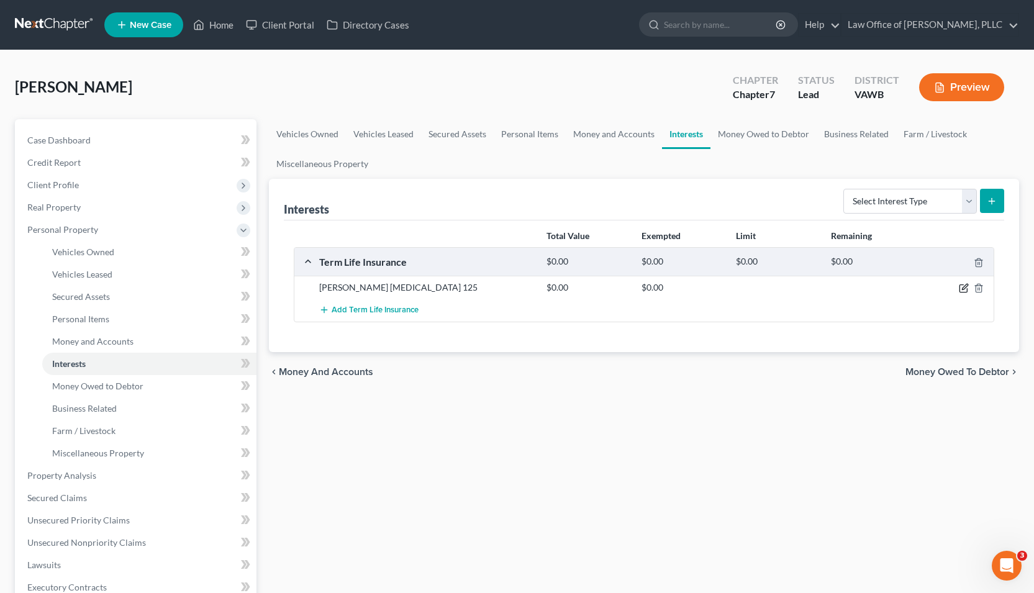
click at [961, 289] on icon "button" at bounding box center [964, 288] width 10 height 10
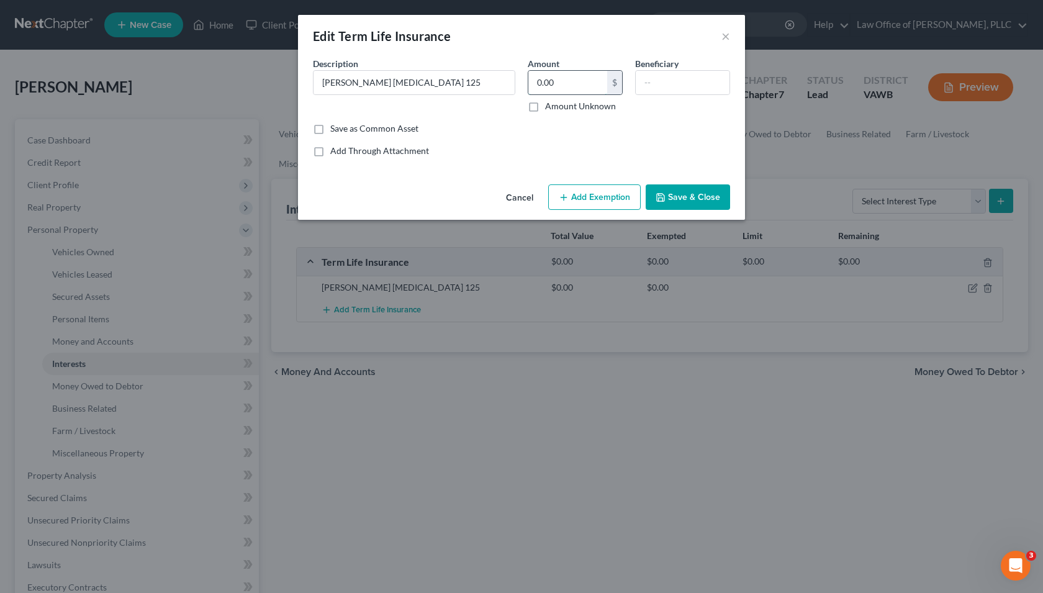
click at [581, 89] on input "0.00" at bounding box center [567, 83] width 79 height 24
click at [419, 84] on input "Americo HMS 125" at bounding box center [414, 83] width 201 height 24
drag, startPoint x: 422, startPoint y: 83, endPoint x: 300, endPoint y: 84, distance: 121.7
click at [300, 84] on div "An exemption set must first be selected from the Filing Information section. Co…" at bounding box center [521, 118] width 447 height 122
type input "Bankers Life & Casual Company"
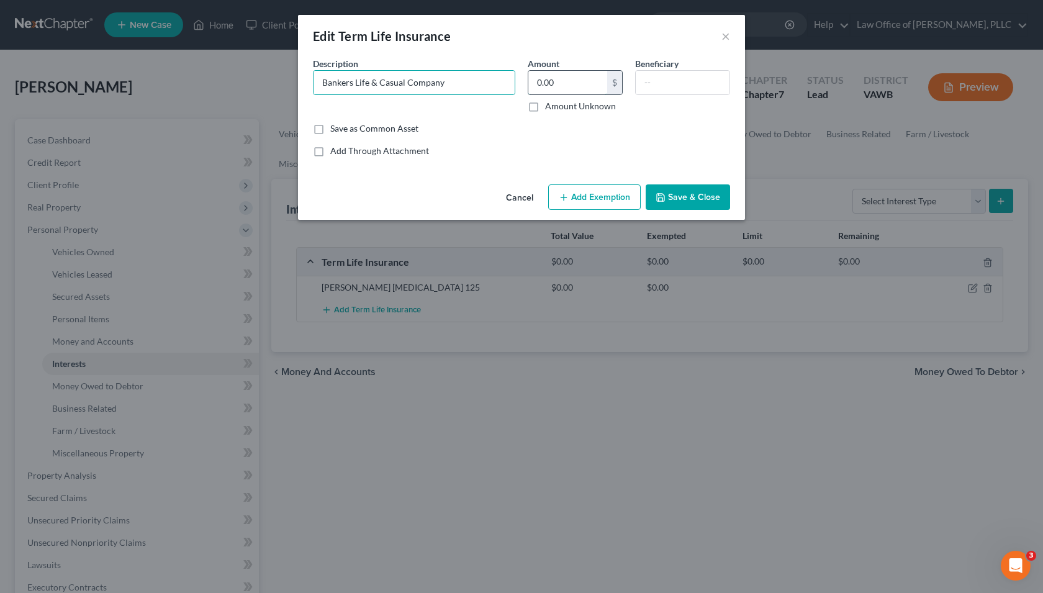
click at [592, 85] on input "0.00" at bounding box center [567, 83] width 79 height 24
click at [649, 89] on input "text" at bounding box center [683, 83] width 94 height 24
type input "y"
click at [590, 77] on input "0.00" at bounding box center [567, 83] width 79 height 24
type input "8"
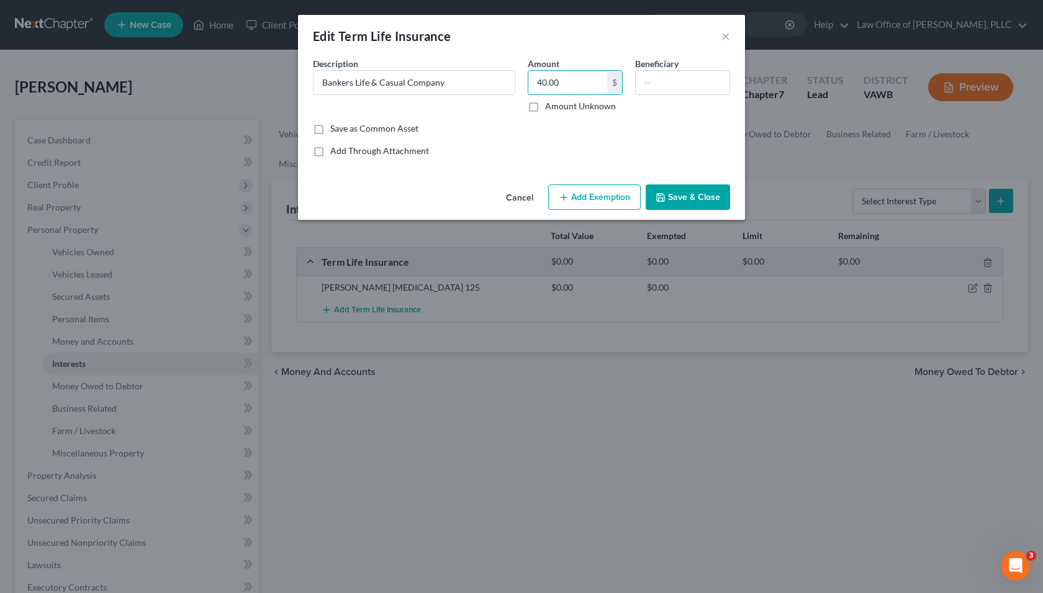
type input "40.00"
click at [688, 197] on button "Save & Close" at bounding box center [688, 197] width 84 height 26
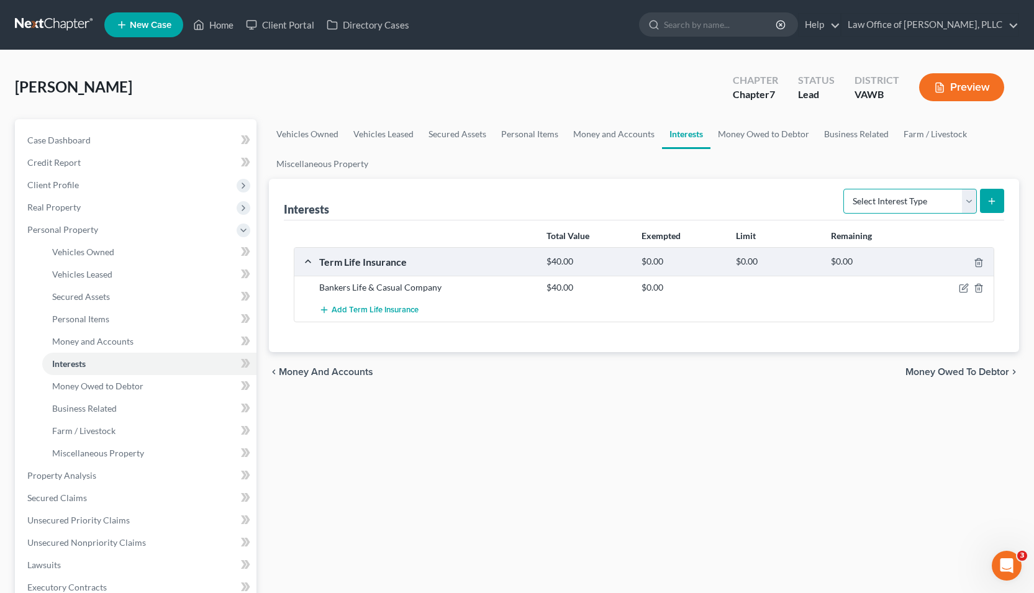
click at [957, 204] on select "Select Interest Type 401K Annuity Bond Education IRA Government Bond Government…" at bounding box center [910, 201] width 134 height 25
select select "term_life_insurance"
click at [844, 189] on select "Select Interest Type 401K Annuity Bond Education IRA Government Bond Government…" at bounding box center [910, 201] width 134 height 25
click at [999, 207] on button "submit" at bounding box center [992, 201] width 24 height 24
click at [997, 207] on button "submit" at bounding box center [992, 201] width 24 height 24
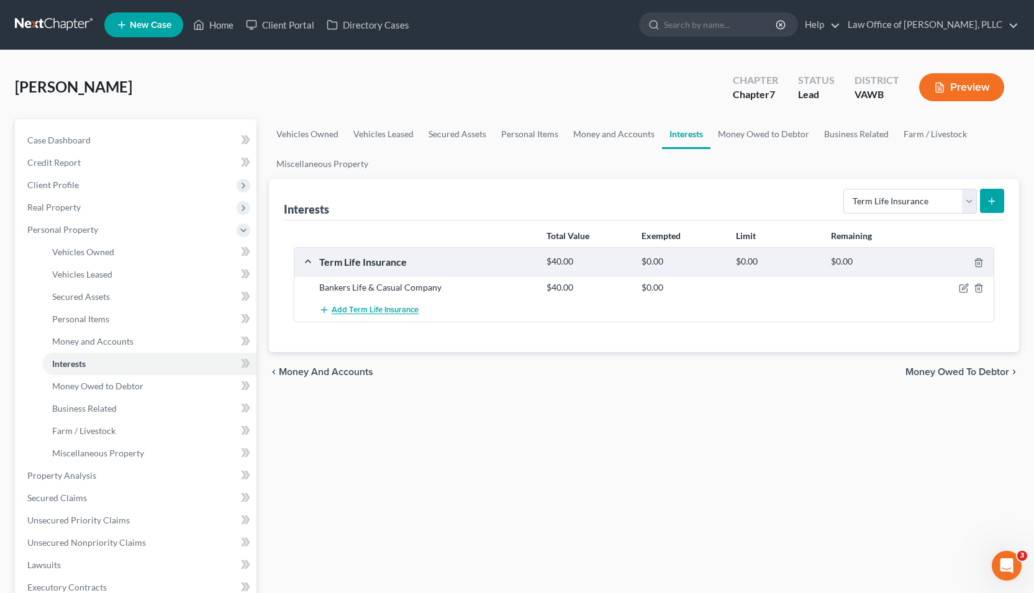
click at [374, 308] on span "Add Term Life Insurance" at bounding box center [375, 310] width 87 height 10
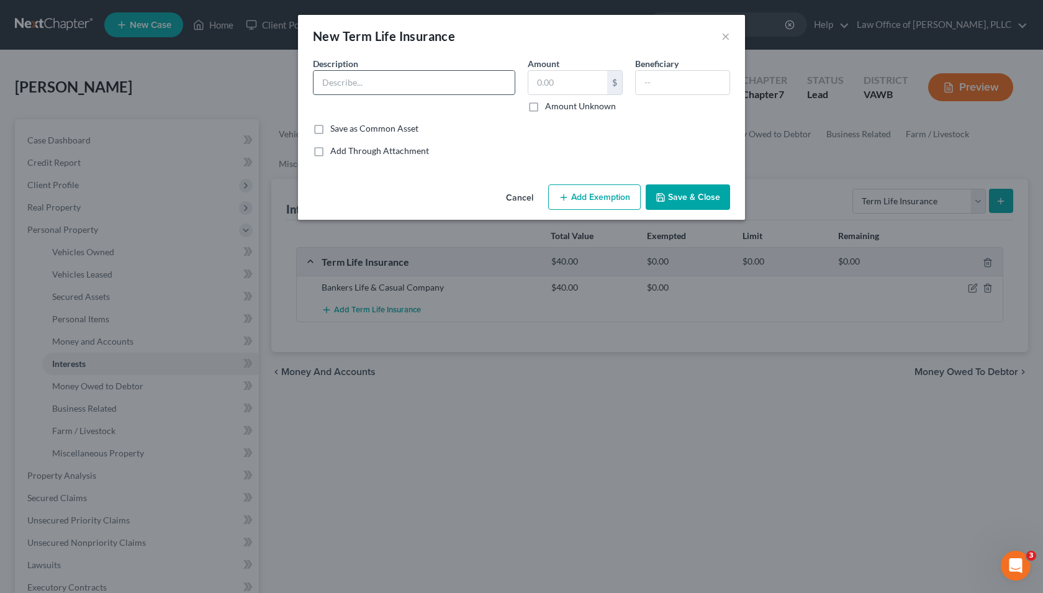
click at [392, 84] on input "text" at bounding box center [414, 83] width 201 height 24
click at [603, 92] on input "text" at bounding box center [567, 83] width 79 height 24
type input "42.00"
click at [687, 84] on input "text" at bounding box center [683, 83] width 94 height 24
type input "Rodney Armentrout"
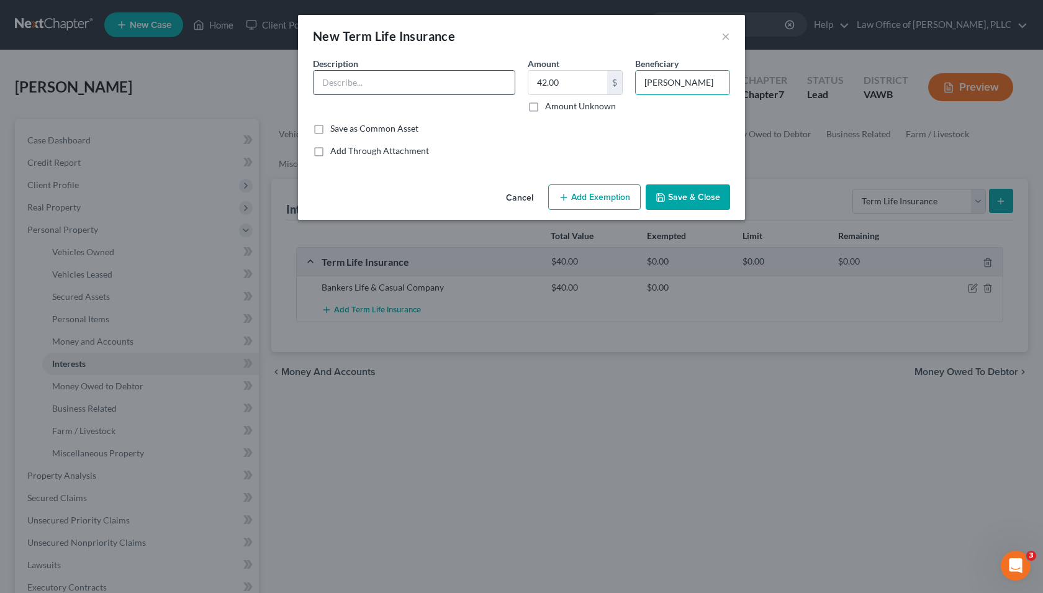
click at [391, 84] on input "text" at bounding box center [414, 83] width 201 height 24
type input "Bankers Life and Casualty Company"
click at [336, 127] on label "Save as Common Asset" at bounding box center [374, 128] width 88 height 12
click at [336, 127] on input "Save as Common Asset" at bounding box center [339, 126] width 8 height 8
checkbox input "true"
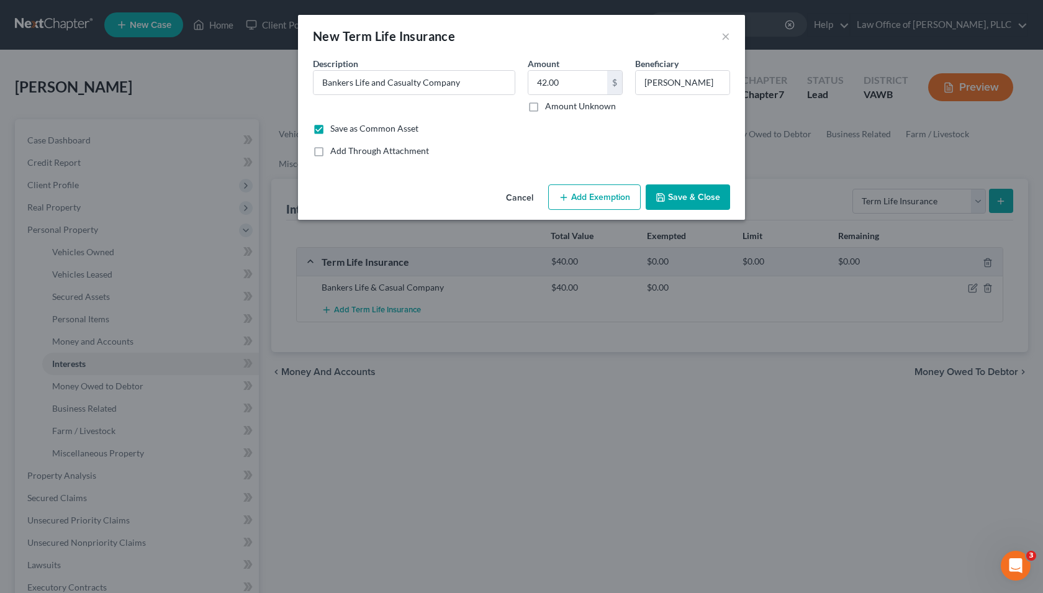
click at [701, 204] on button "Save & Close" at bounding box center [688, 197] width 84 height 26
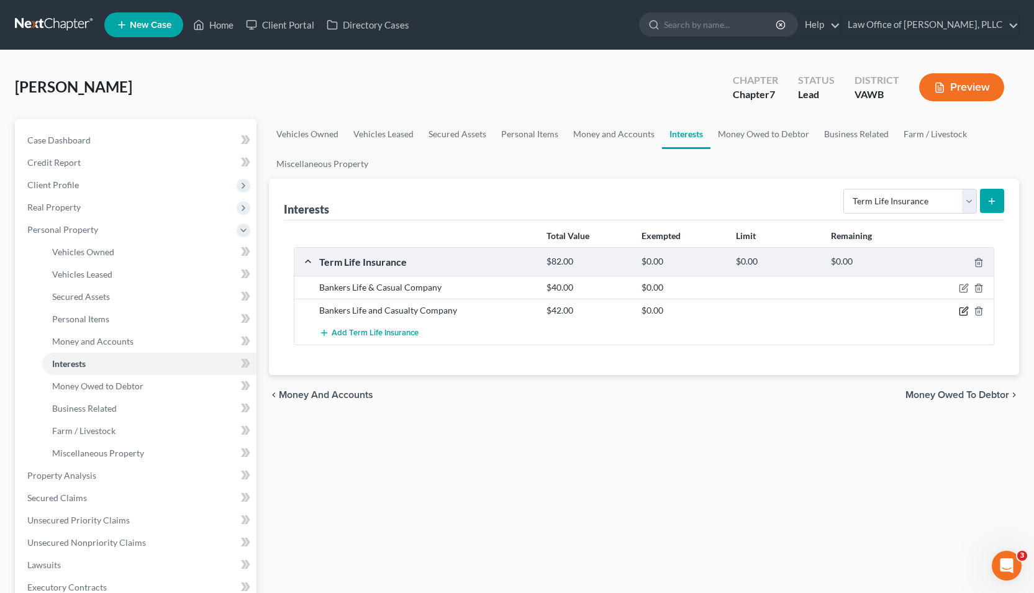
click at [965, 310] on icon "button" at bounding box center [964, 311] width 10 height 10
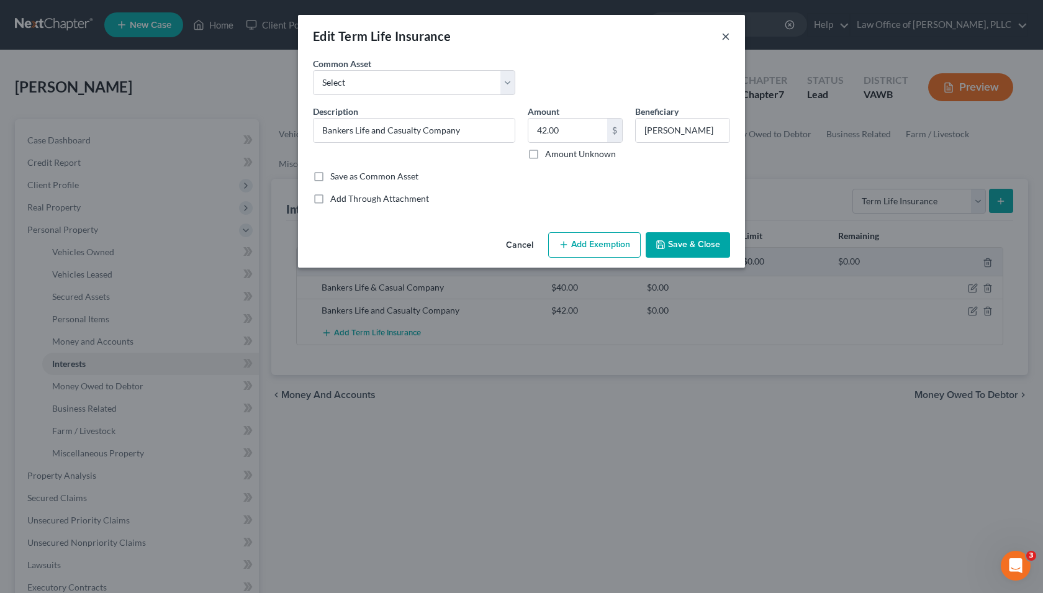
click at [725, 34] on button "×" at bounding box center [726, 36] width 9 height 15
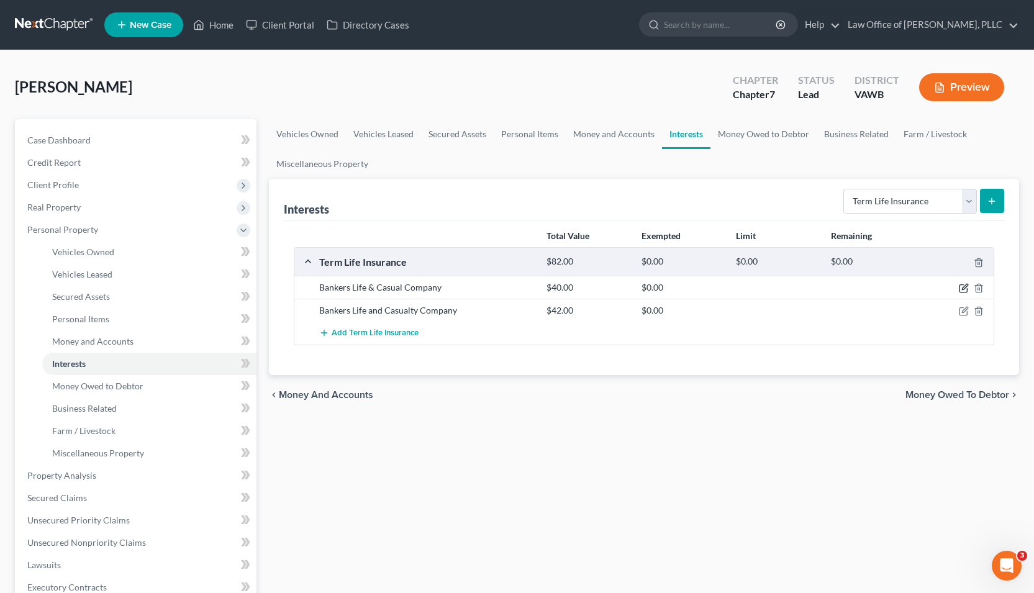
click at [965, 289] on icon "button" at bounding box center [964, 288] width 10 height 10
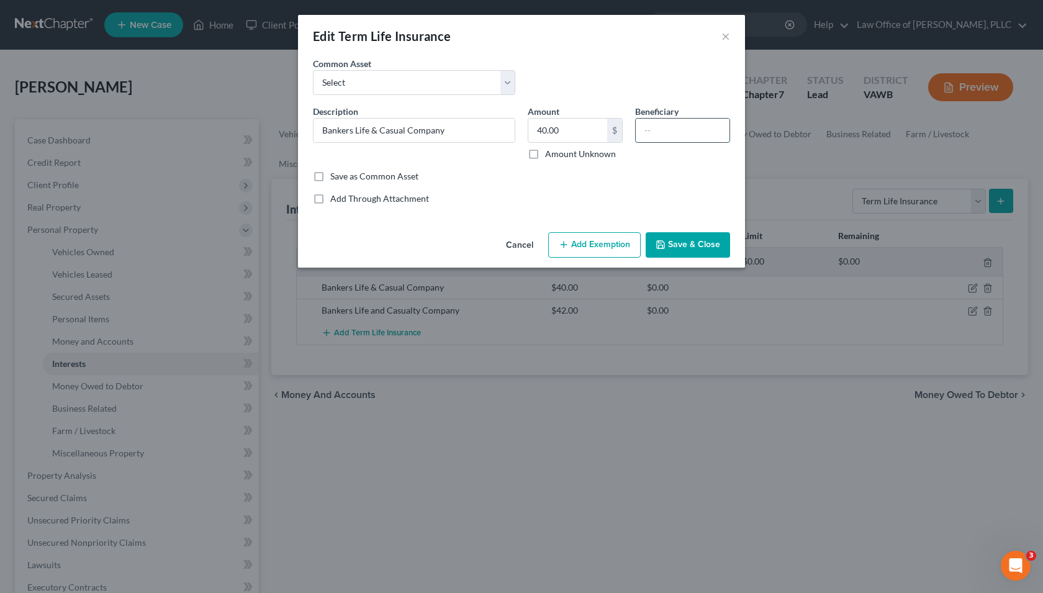
click at [668, 132] on input "text" at bounding box center [683, 131] width 94 height 24
type input "Rodney Armentrout"
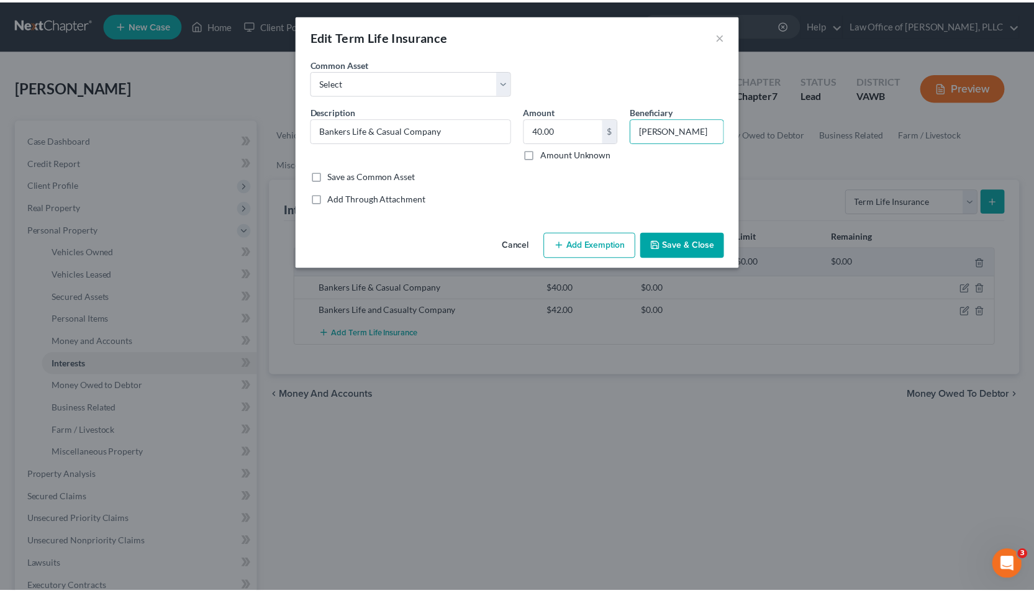
scroll to position [0, 0]
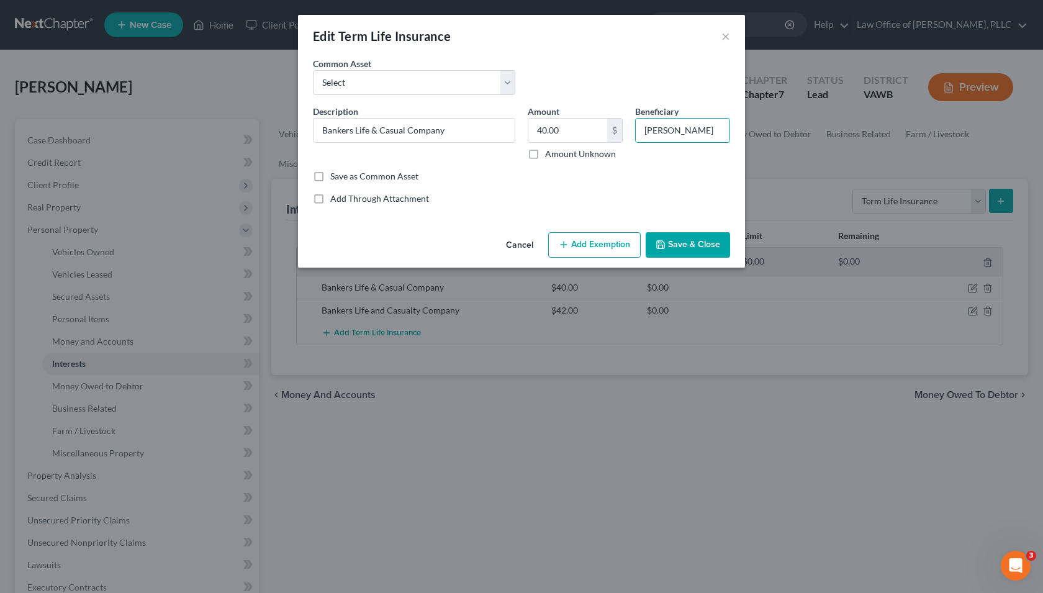
click at [703, 247] on button "Save & Close" at bounding box center [688, 245] width 84 height 26
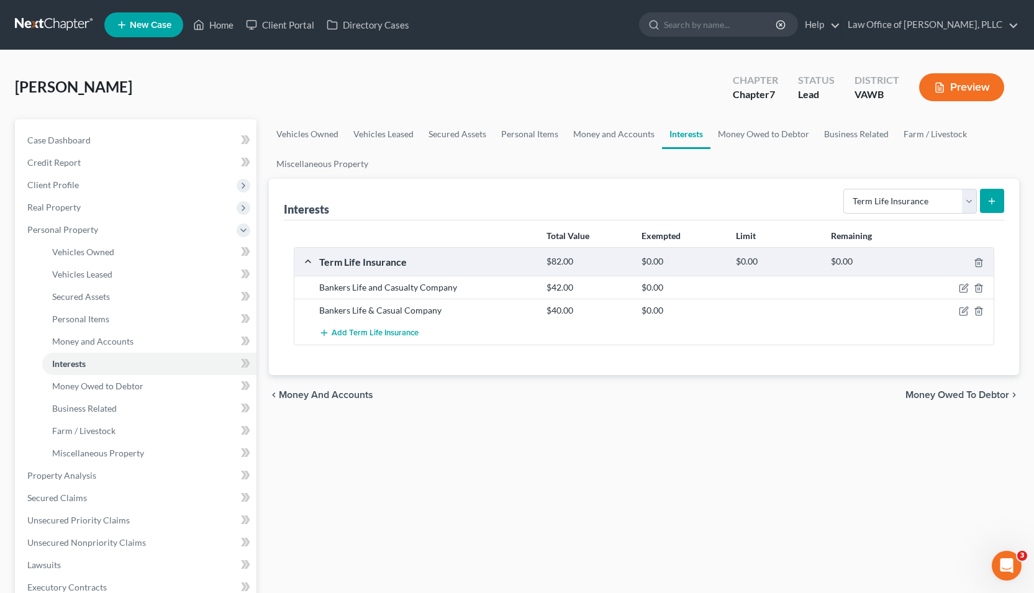
click at [975, 395] on span "Money Owed to Debtor" at bounding box center [957, 395] width 104 height 10
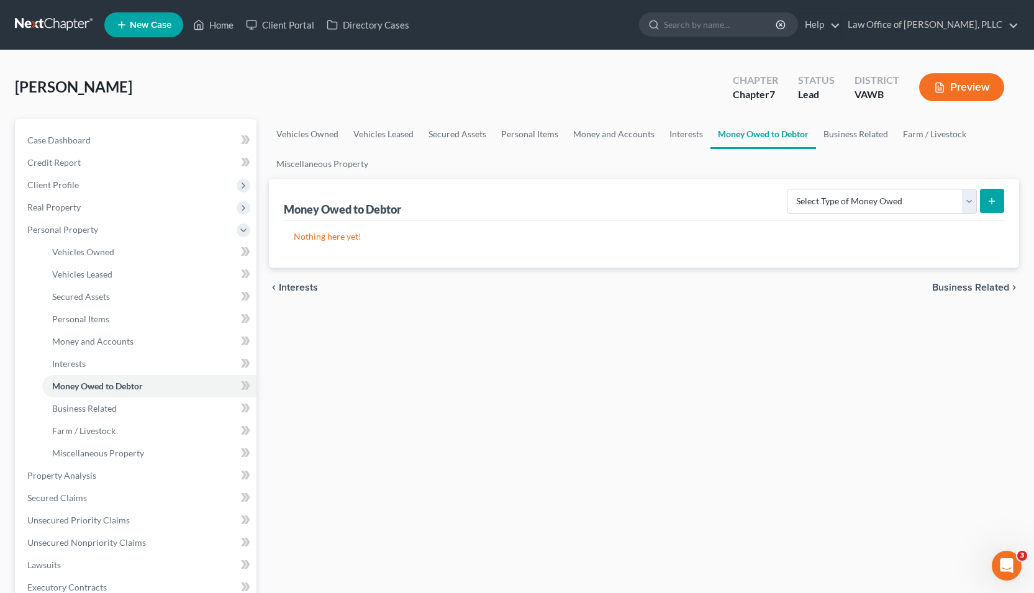
click at [981, 287] on span "Business Related" at bounding box center [970, 288] width 77 height 10
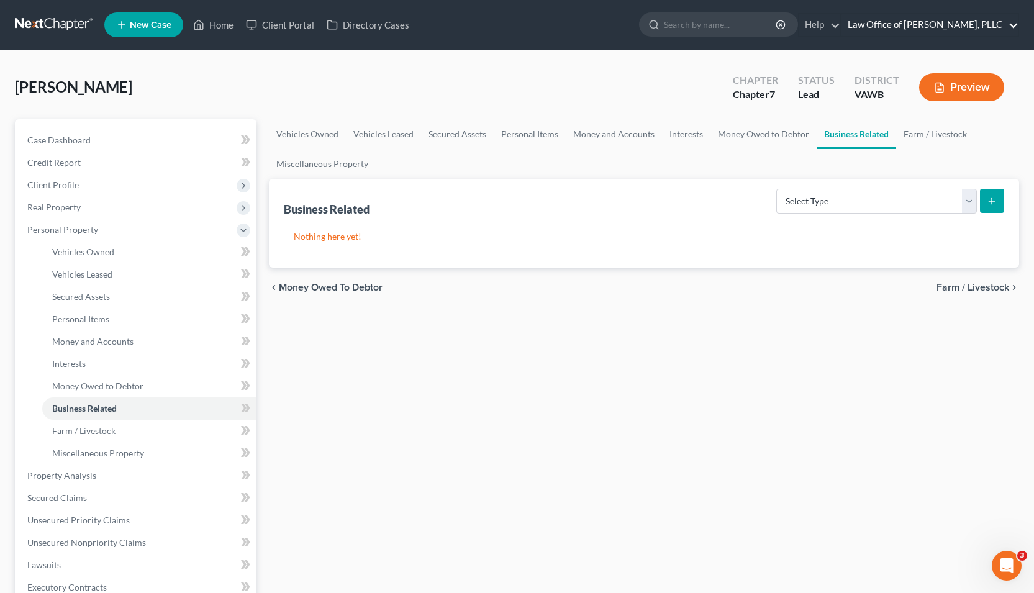
click at [982, 20] on link "Law Office of David R. Martin, PLLC" at bounding box center [929, 25] width 177 height 22
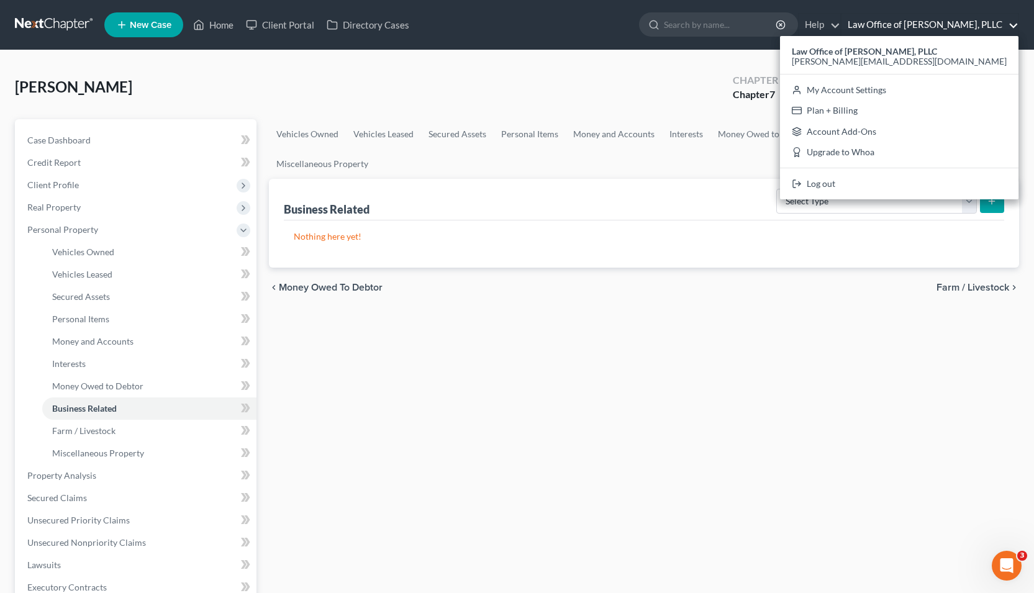
click at [829, 279] on div "chevron_left Money Owed to Debtor Farm / Livestock chevron_right" at bounding box center [644, 288] width 750 height 40
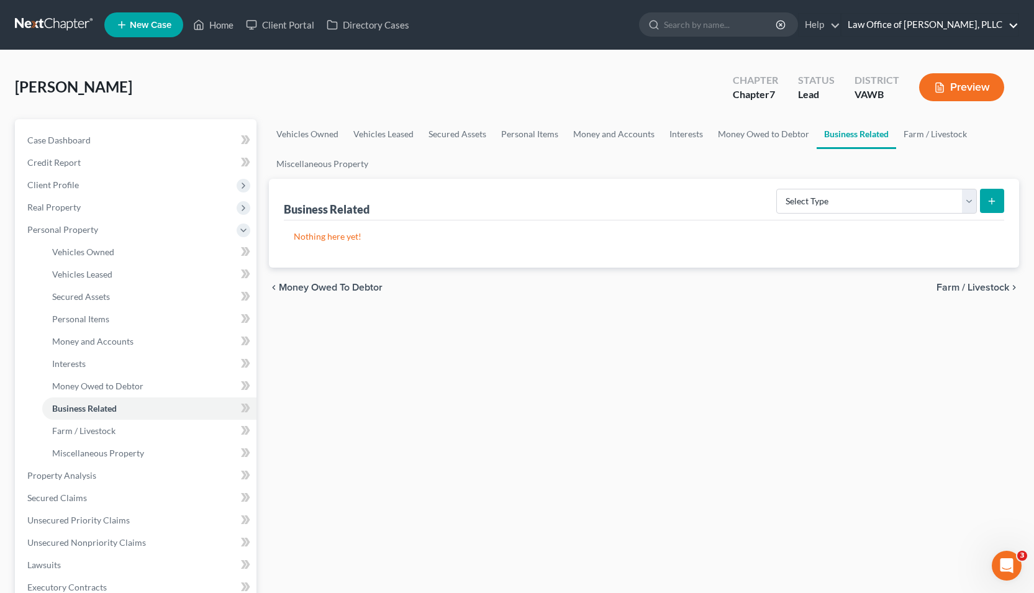
click at [951, 26] on link "Law Office of David R. Martin, PLLC" at bounding box center [929, 25] width 177 height 22
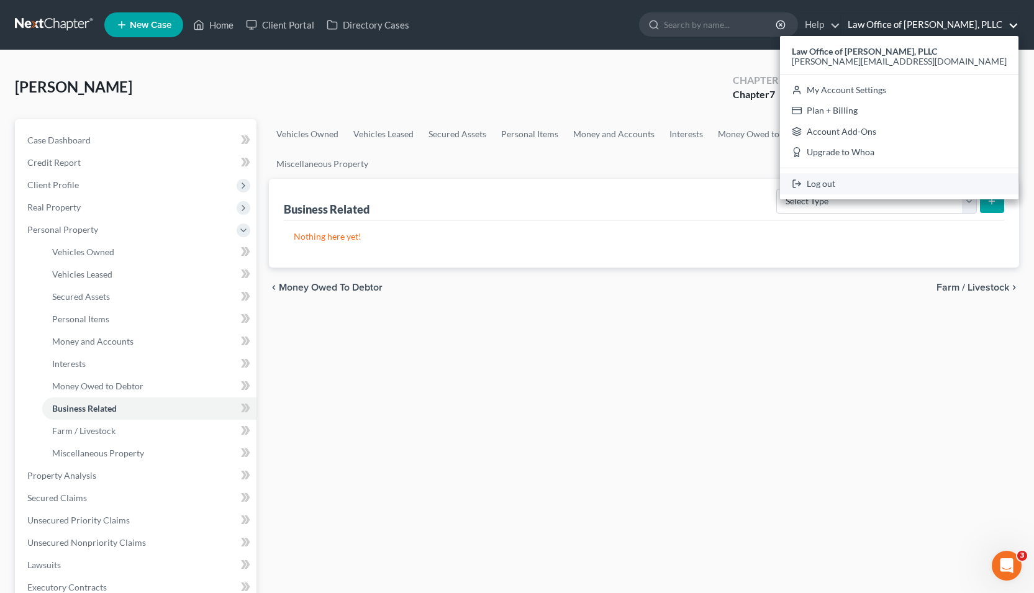
click at [909, 186] on link "Log out" at bounding box center [899, 183] width 238 height 21
